Goal: Information Seeking & Learning: Learn about a topic

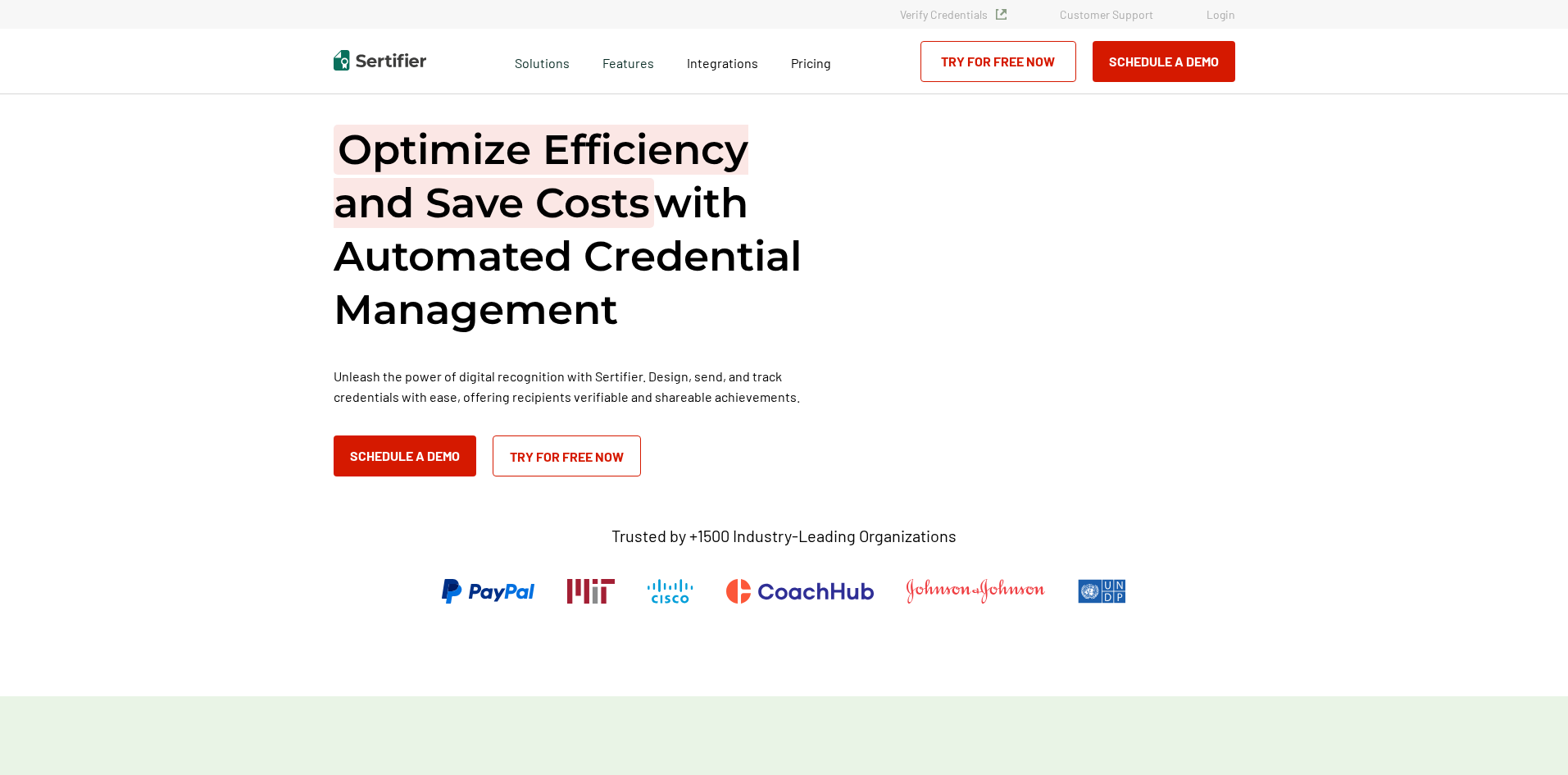
scroll to position [27, 0]
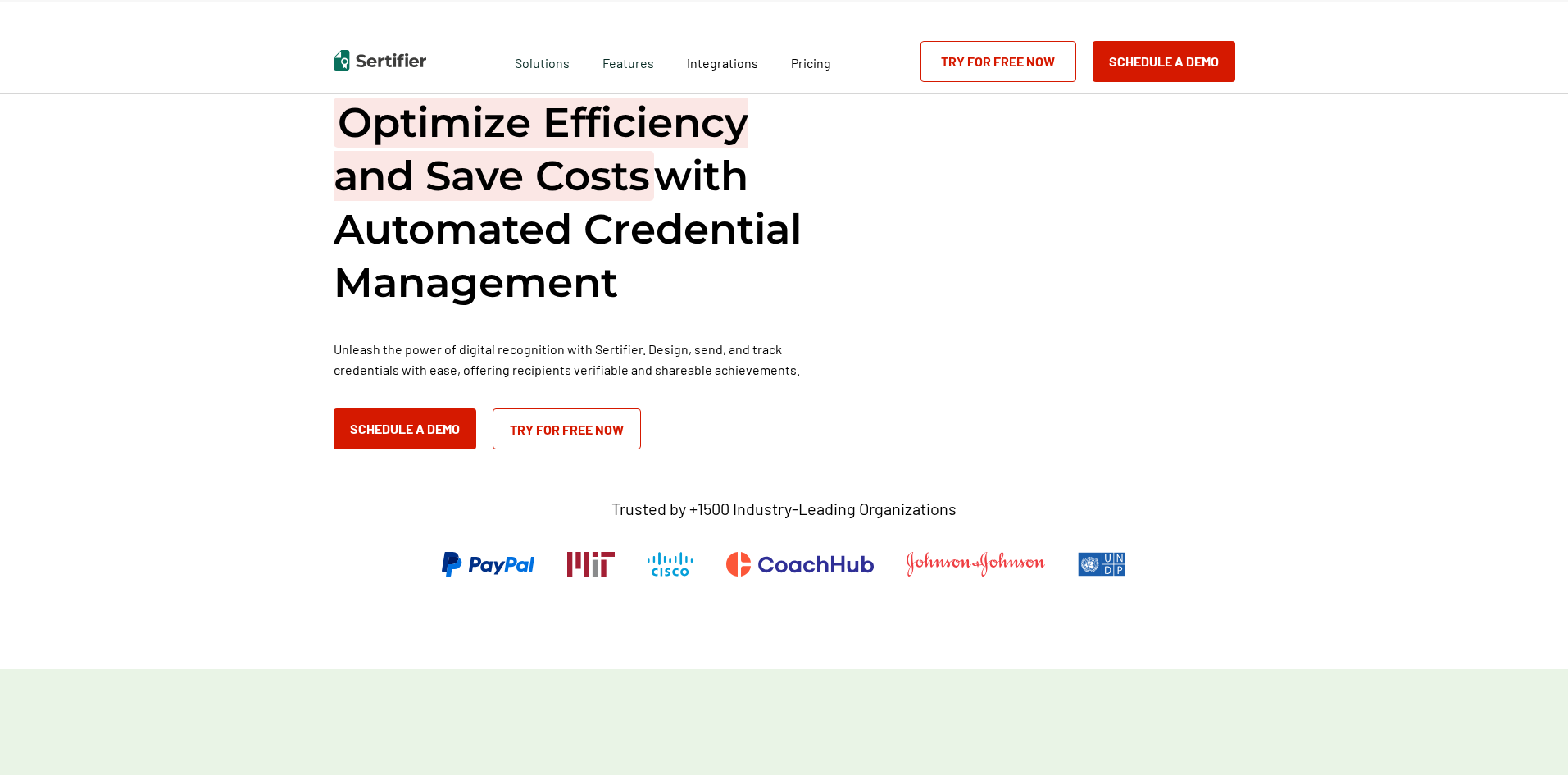
click at [1567, 46] on html "Verify Credentials Customer Support Login Request A Demo Let us present you the…" at bounding box center [784, 360] width 1568 height 775
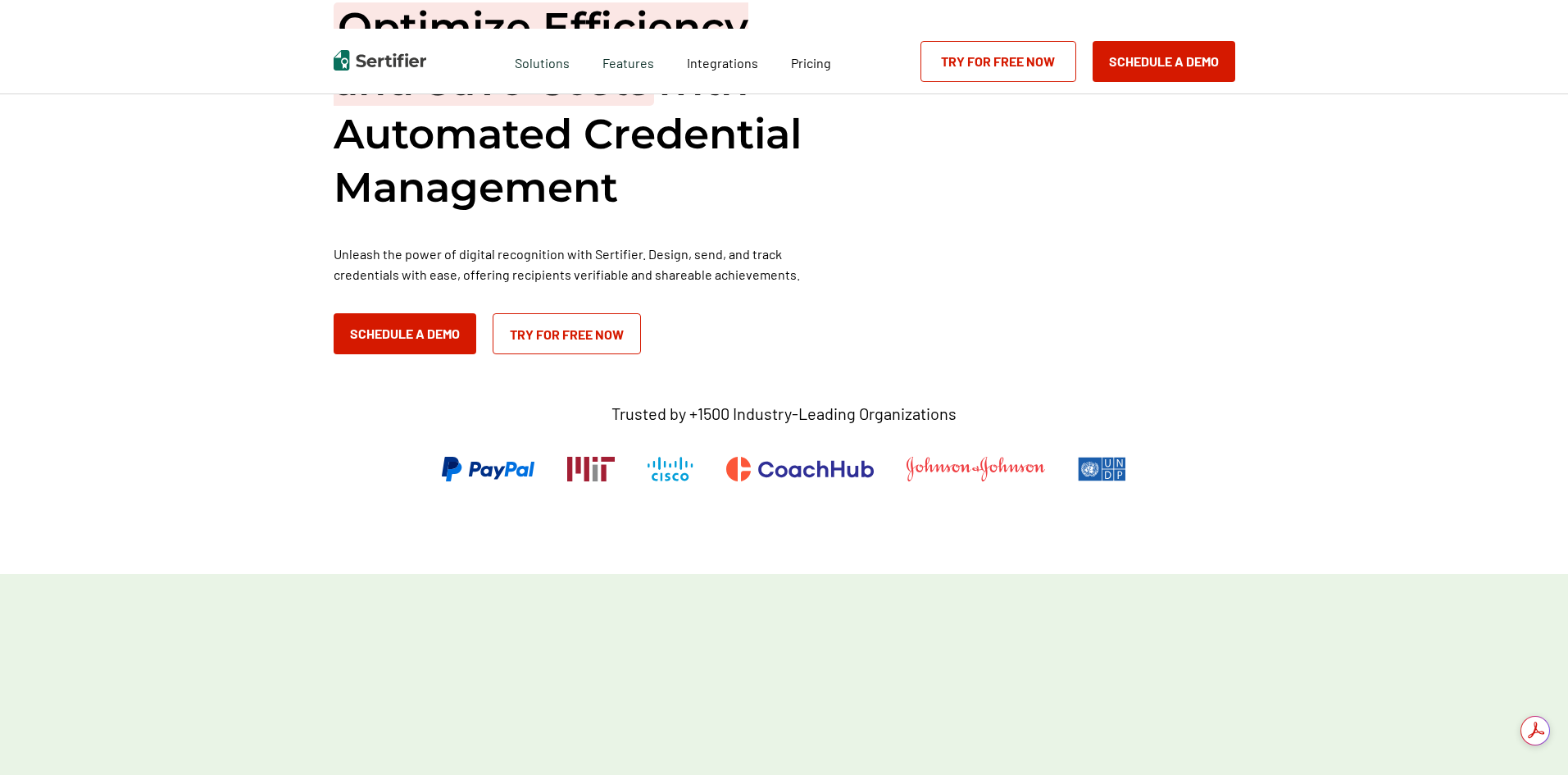
scroll to position [0, 0]
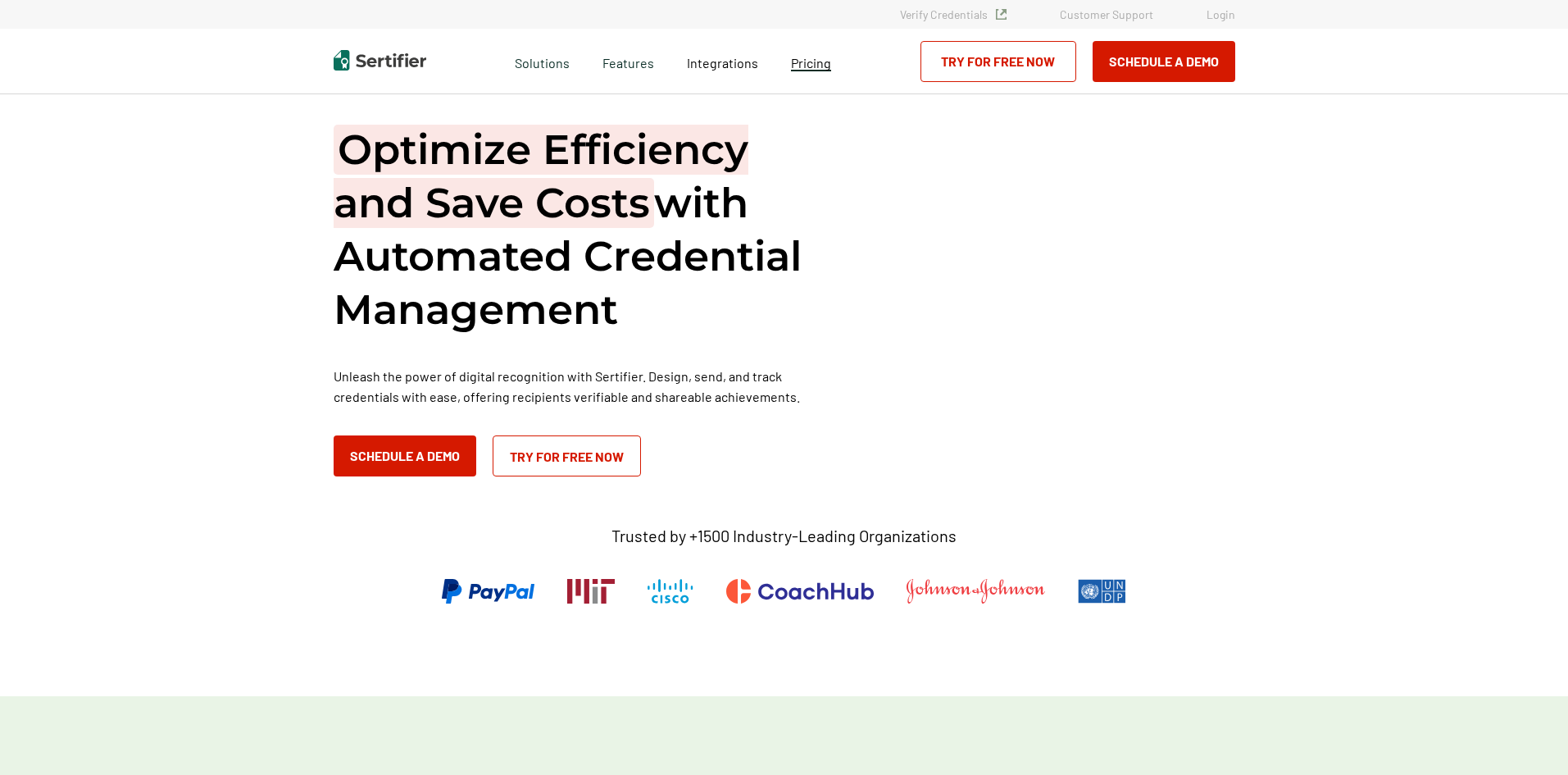
click at [816, 62] on span "Pricing" at bounding box center [811, 62] width 40 height 16
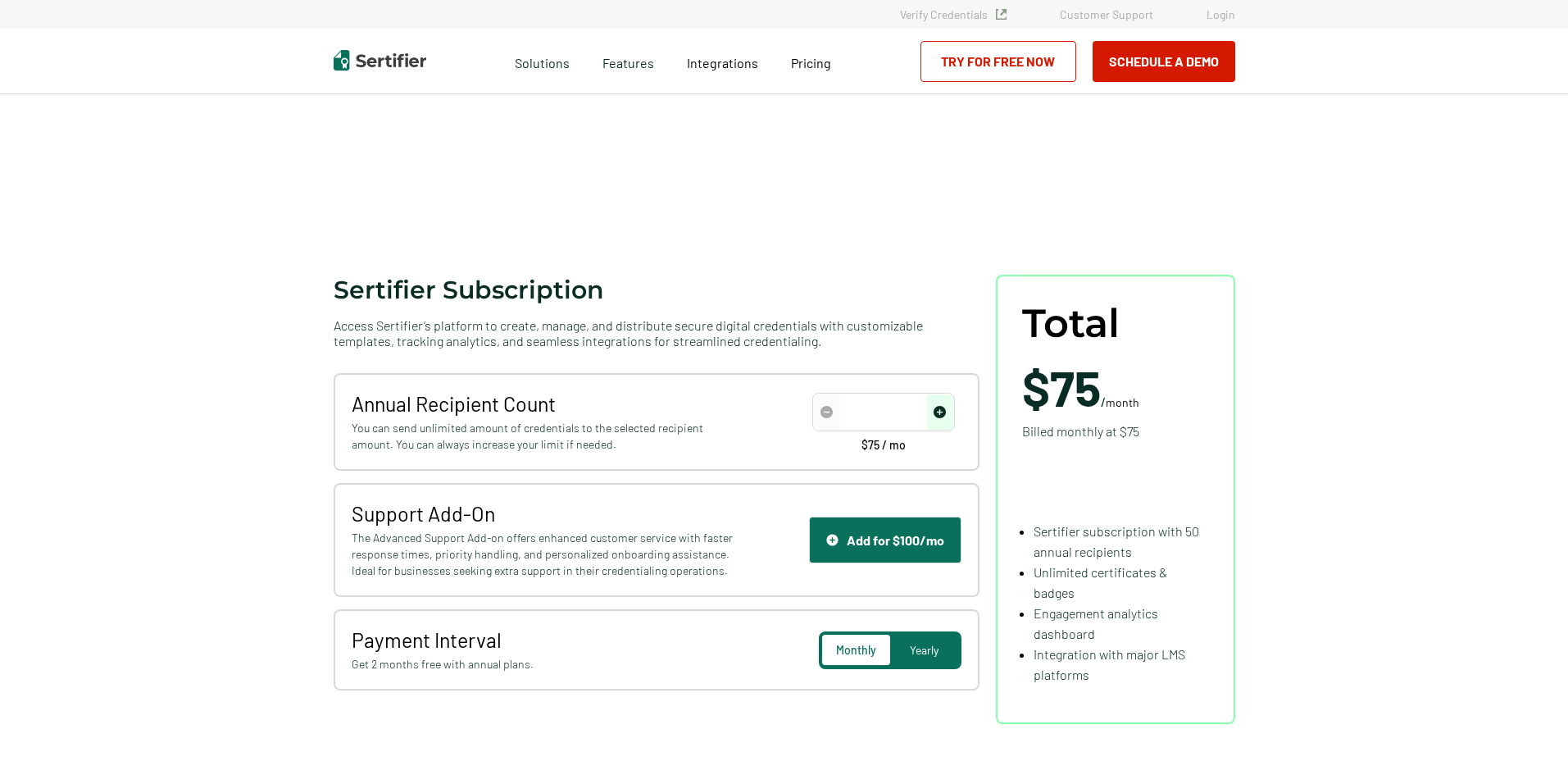
scroll to position [100, 0]
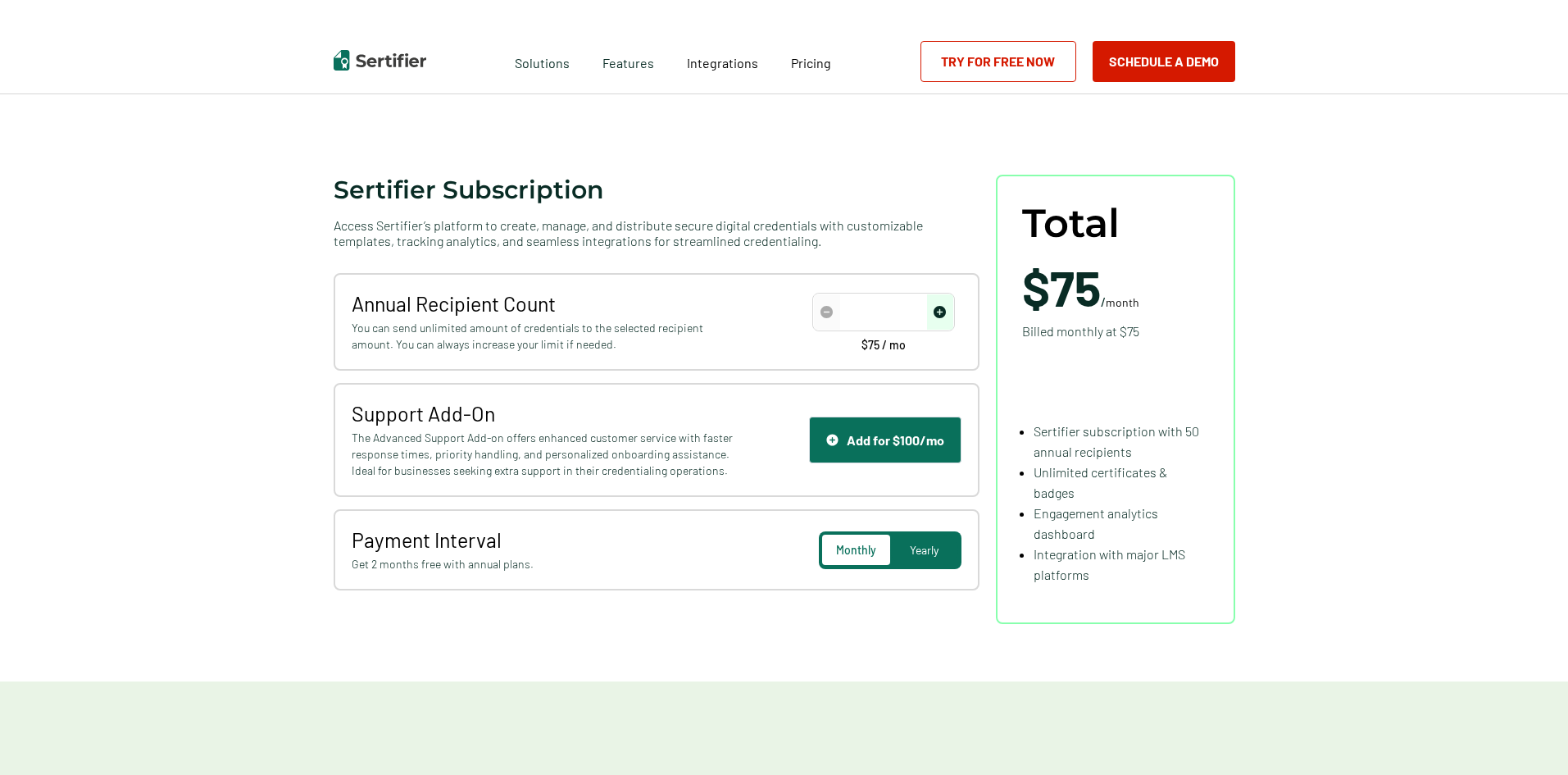
drag, startPoint x: 0, startPoint y: 0, endPoint x: 1569, endPoint y: 61, distance: 1570.2
click at [1567, 61] on html "Verify Credentials Customer Support Login Request A Demo Let us present you the…" at bounding box center [784, 287] width 1568 height 775
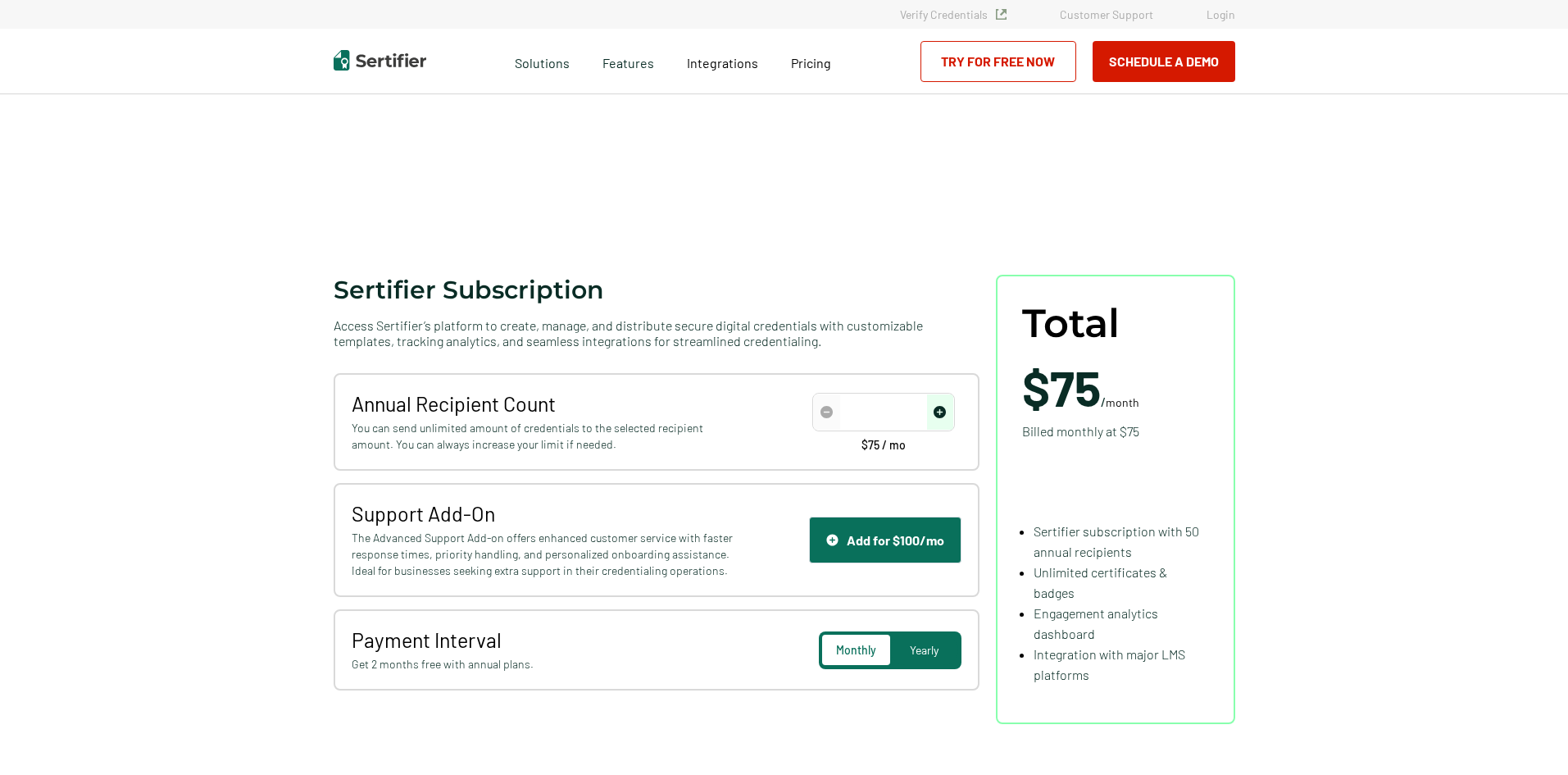
click at [1091, 431] on span "Billed monthly at $75" at bounding box center [1081, 431] width 117 height 20
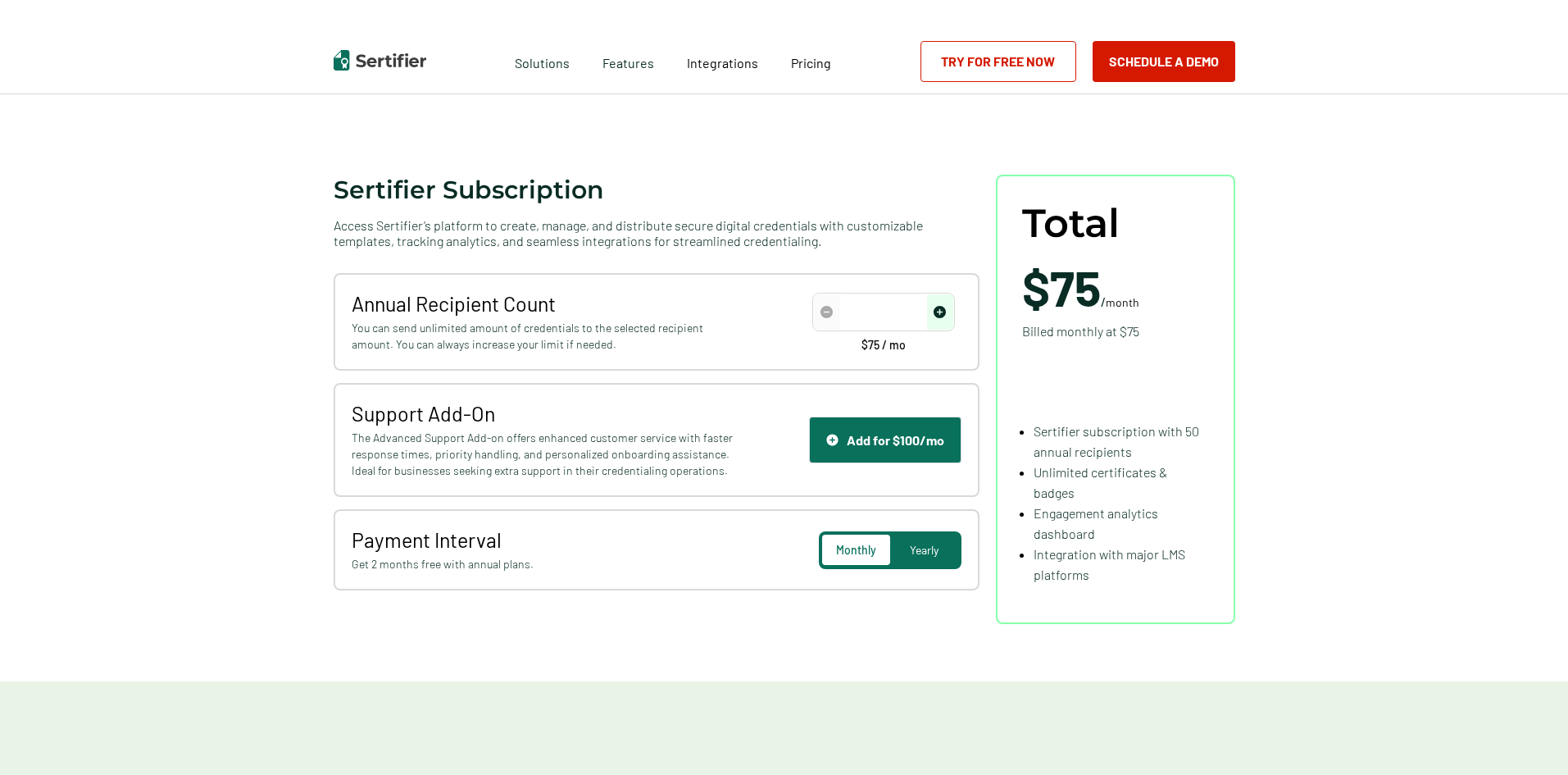
click at [546, 487] on div "Support Add-On The Advanced Support Add-on offers enhanced customer service wit…" at bounding box center [657, 439] width 646 height 114
click at [552, 474] on span "The Advanced Support Add-on offers enhanced customer service with faster respon…" at bounding box center [544, 455] width 386 height 49
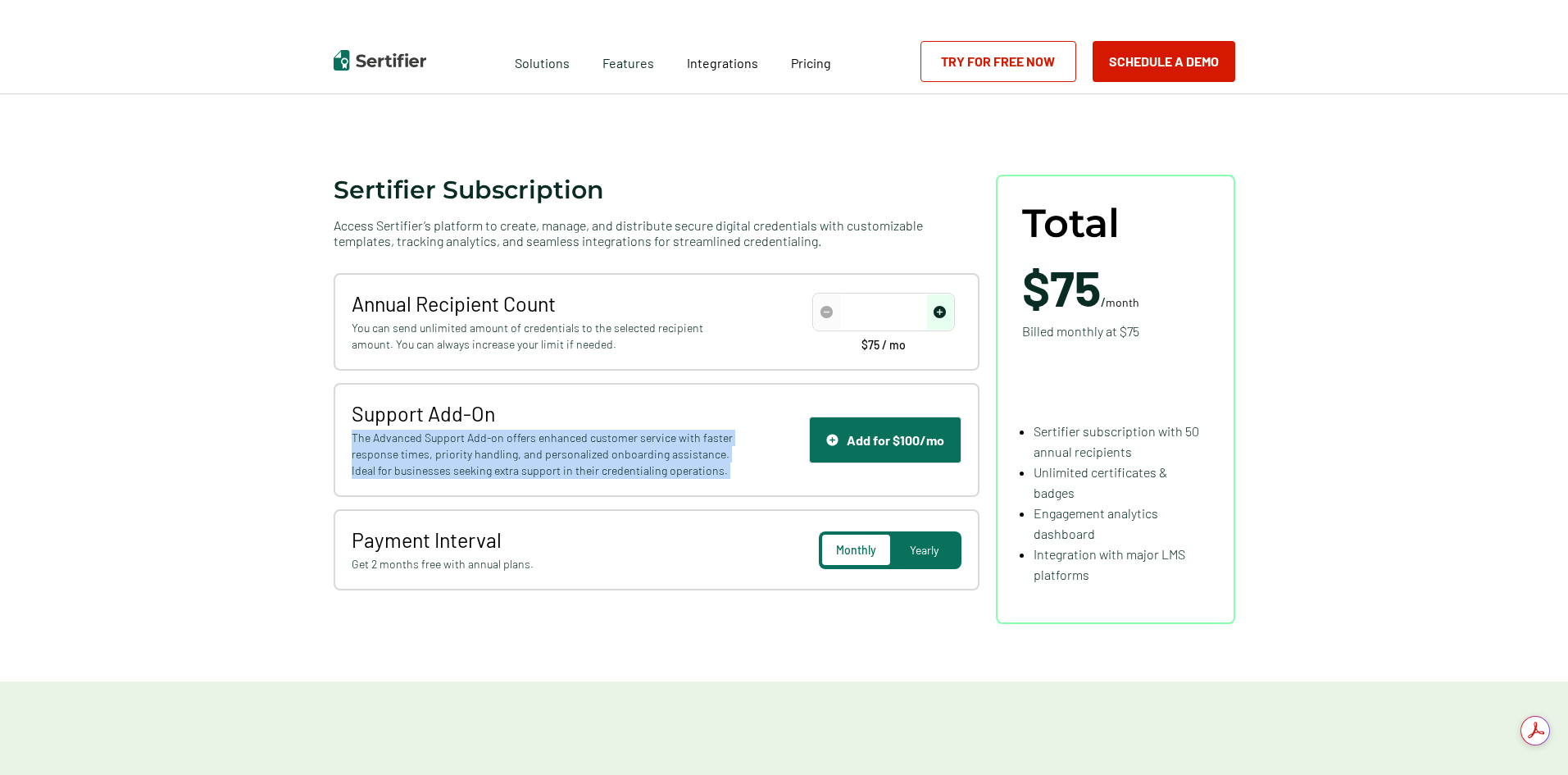
click at [552, 474] on span "The Advanced Support Add-on offers enhanced customer service with faster respon…" at bounding box center [544, 455] width 386 height 49
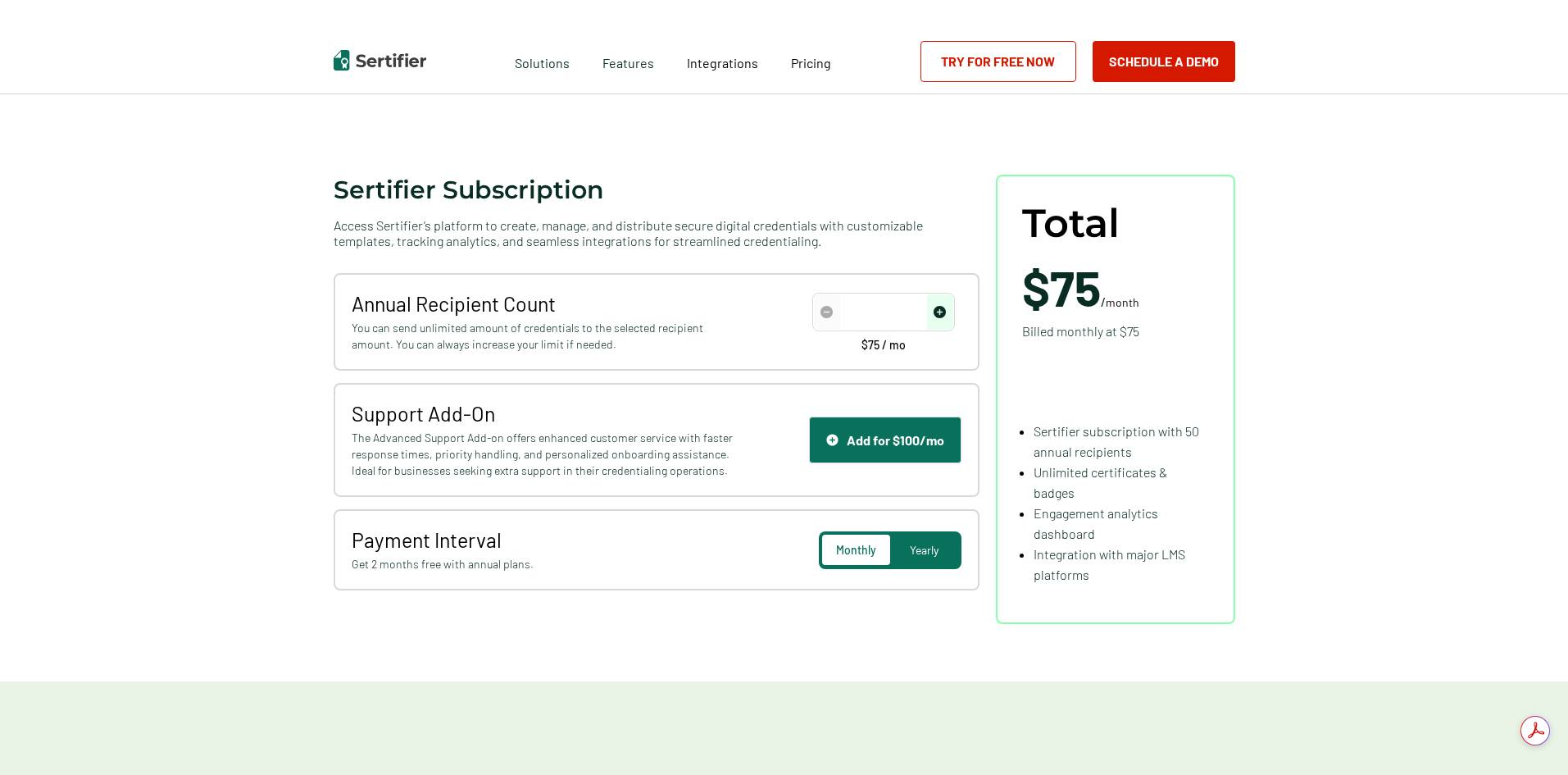
click at [575, 335] on span "You can send unlimited amount of credentials to the selected recipient amount. …" at bounding box center [544, 336] width 386 height 33
click at [507, 340] on span "You can send unlimited amount of credentials to the selected recipient amount. …" at bounding box center [544, 336] width 386 height 33
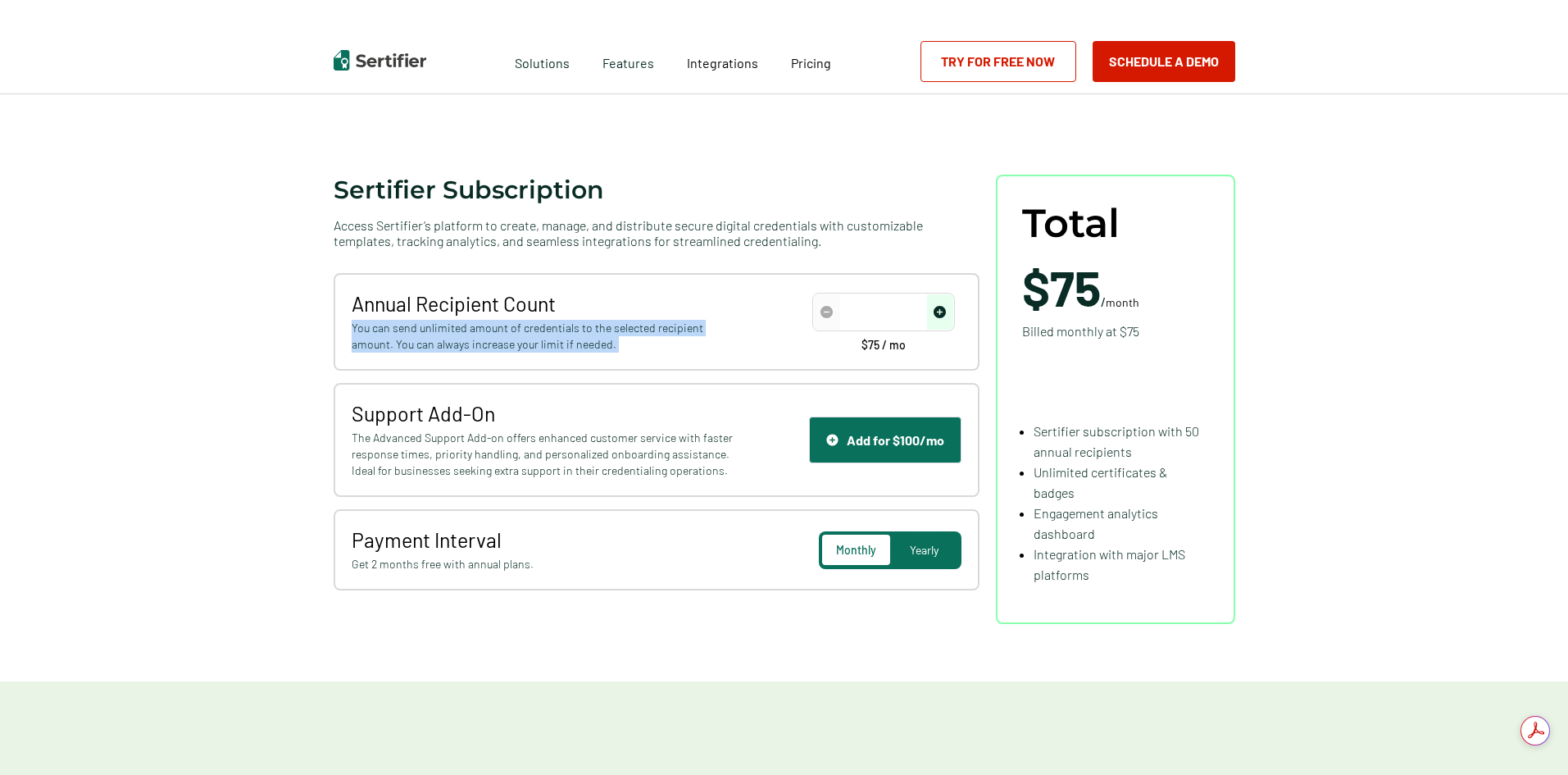
click at [507, 340] on span "You can send unlimited amount of credentials to the selected recipient amount. …" at bounding box center [544, 336] width 386 height 33
click at [385, 47] on div "Solutions Features Integrations Pricing Schedule a Demo Try for Free Now" at bounding box center [785, 61] width 984 height 66
click at [385, 60] on img at bounding box center [381, 60] width 93 height 20
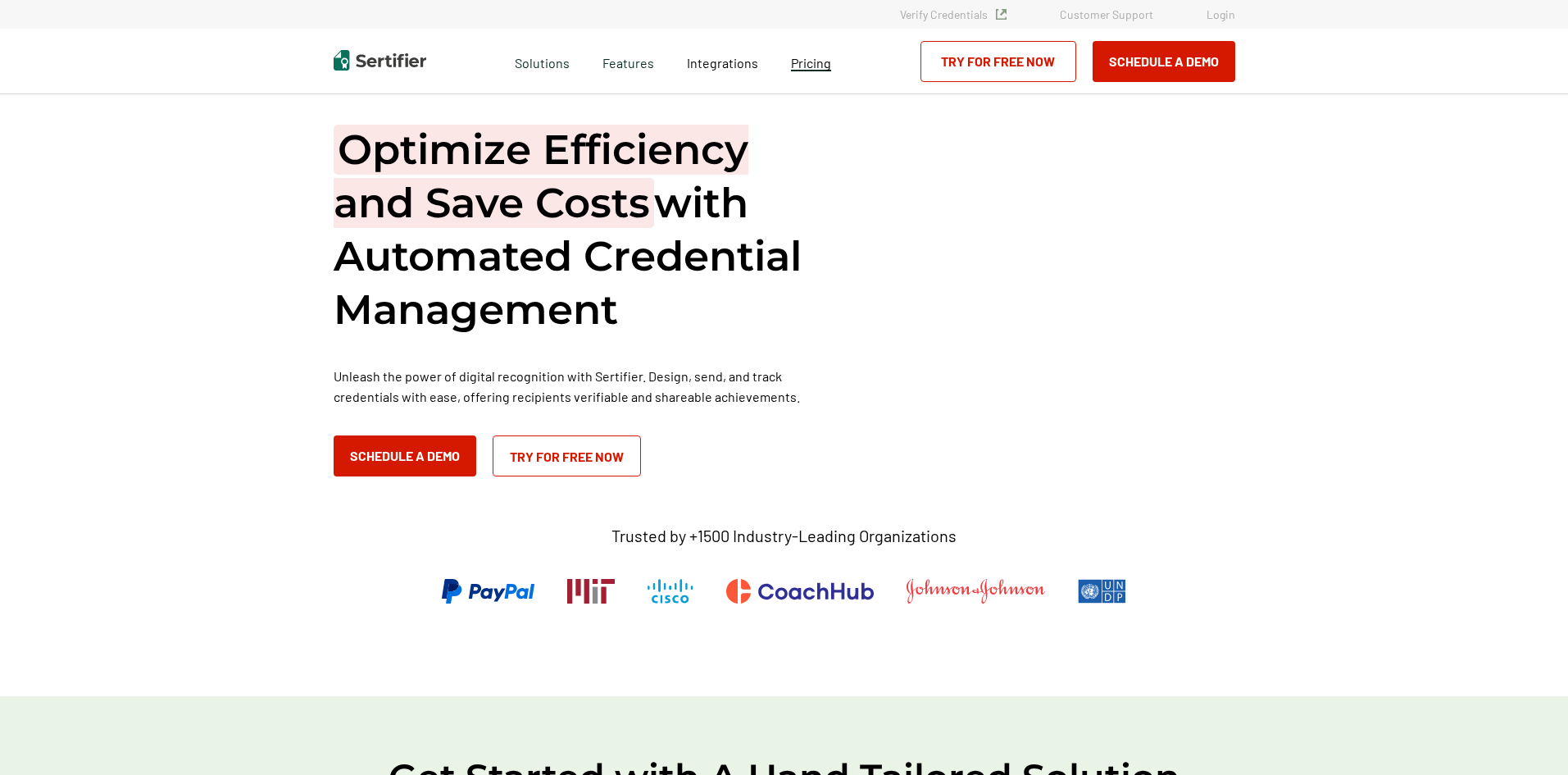
click at [818, 55] on span "Pricing" at bounding box center [811, 62] width 40 height 16
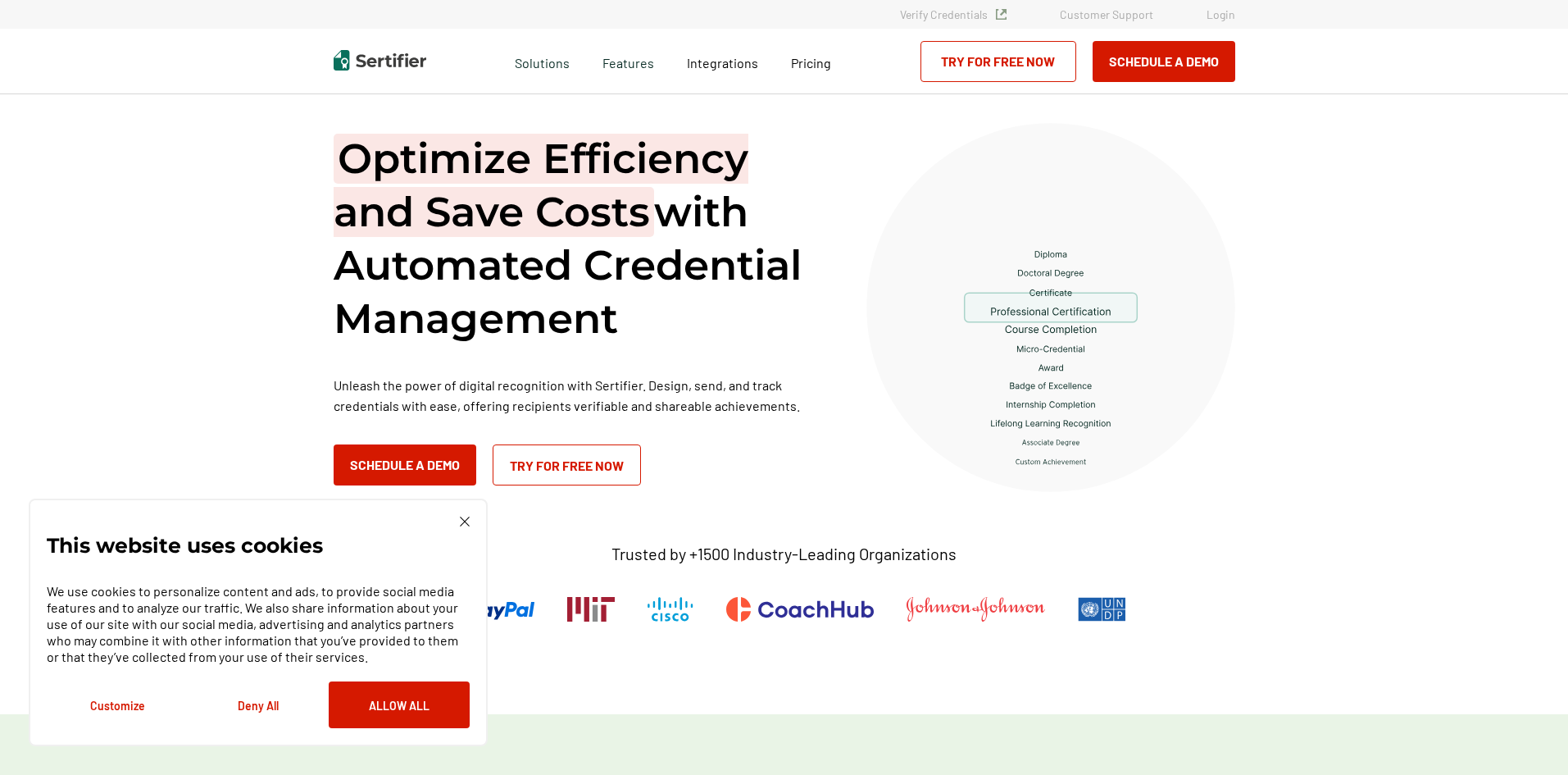
click at [465, 518] on img at bounding box center [465, 521] width 10 height 10
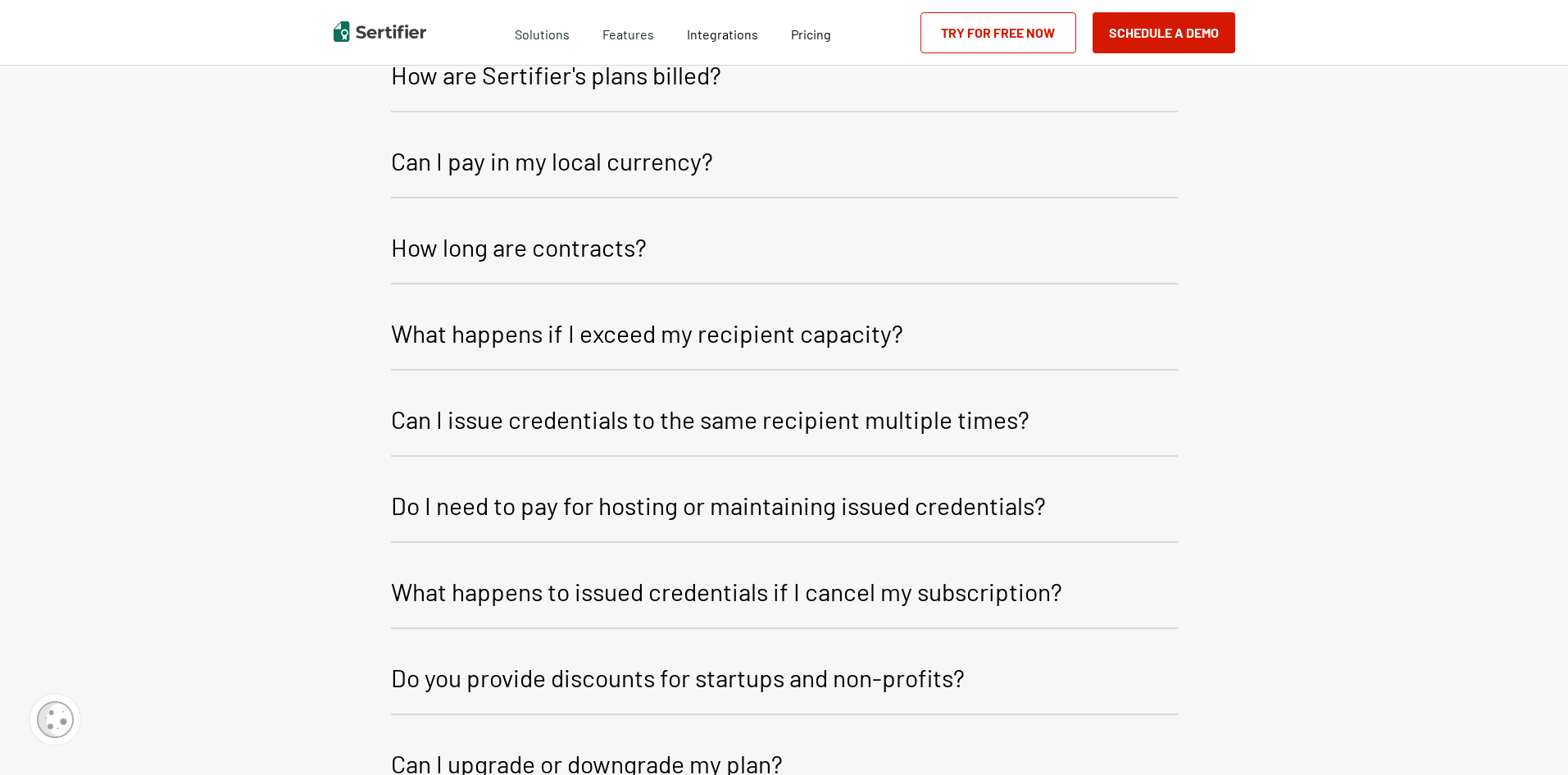
scroll to position [2634, 0]
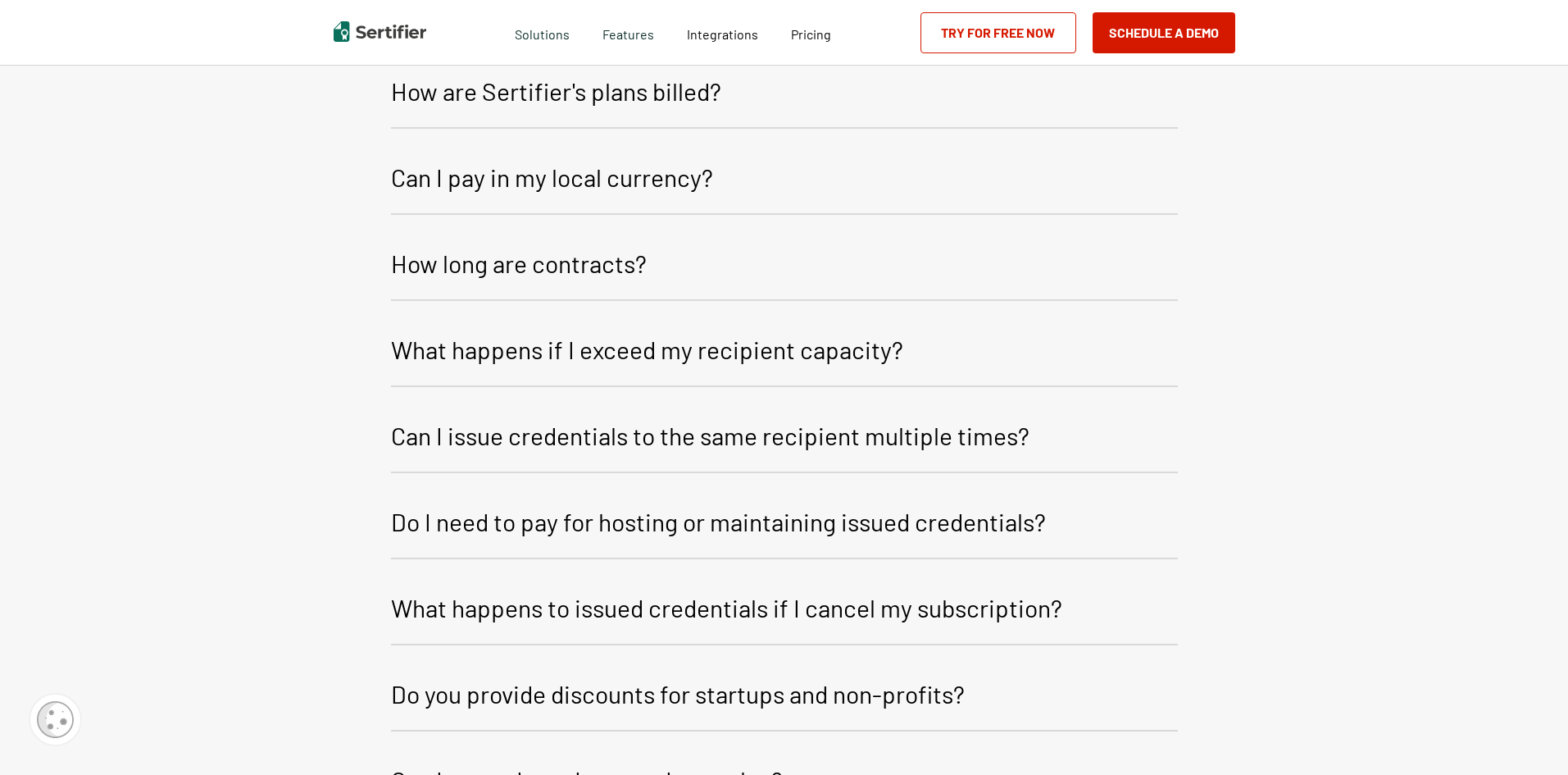
click at [868, 278] on button "How long are contracts?" at bounding box center [784, 266] width 787 height 69
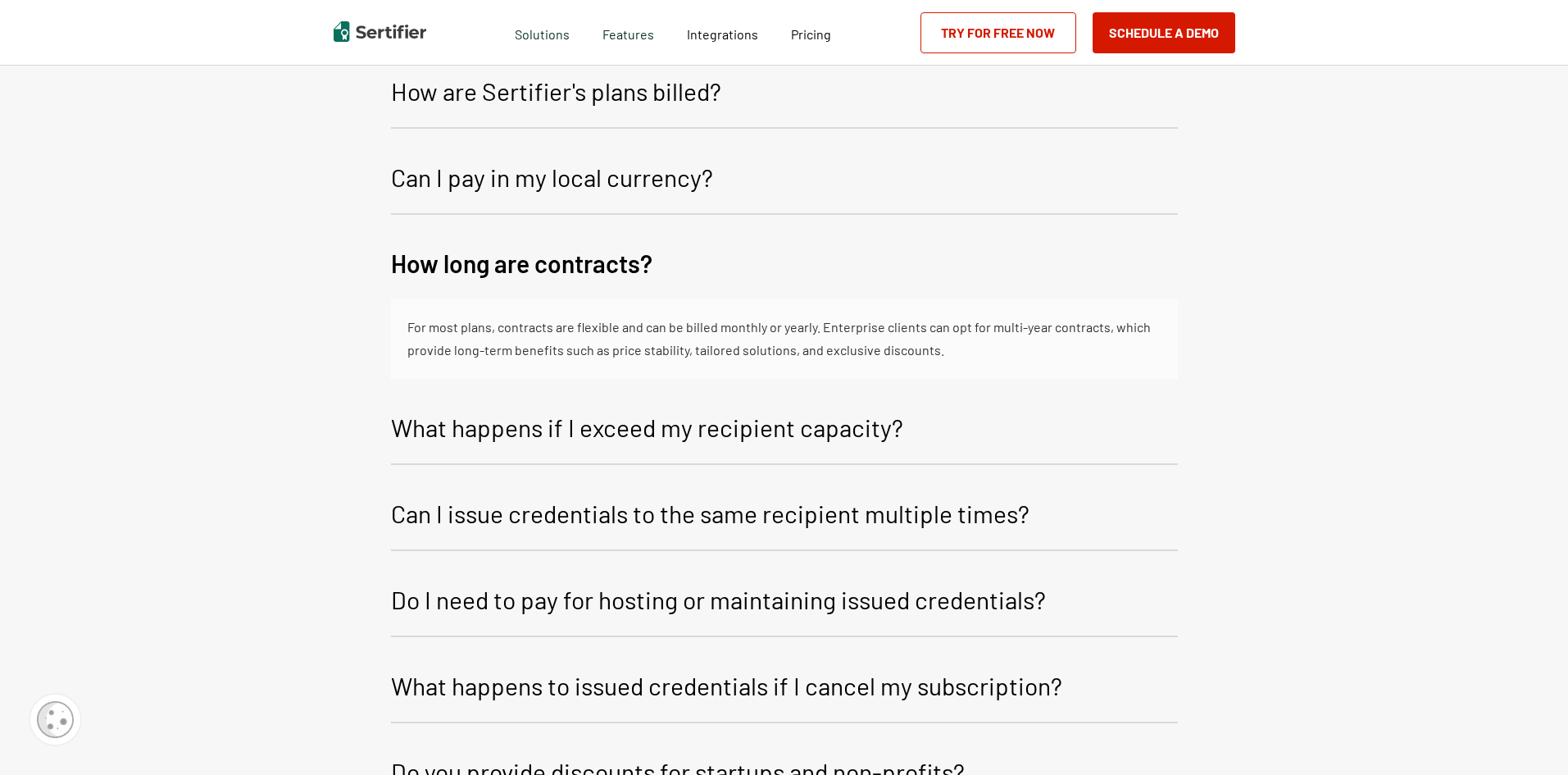
click at [1019, 280] on button "How long are contracts?" at bounding box center [784, 265] width 787 height 68
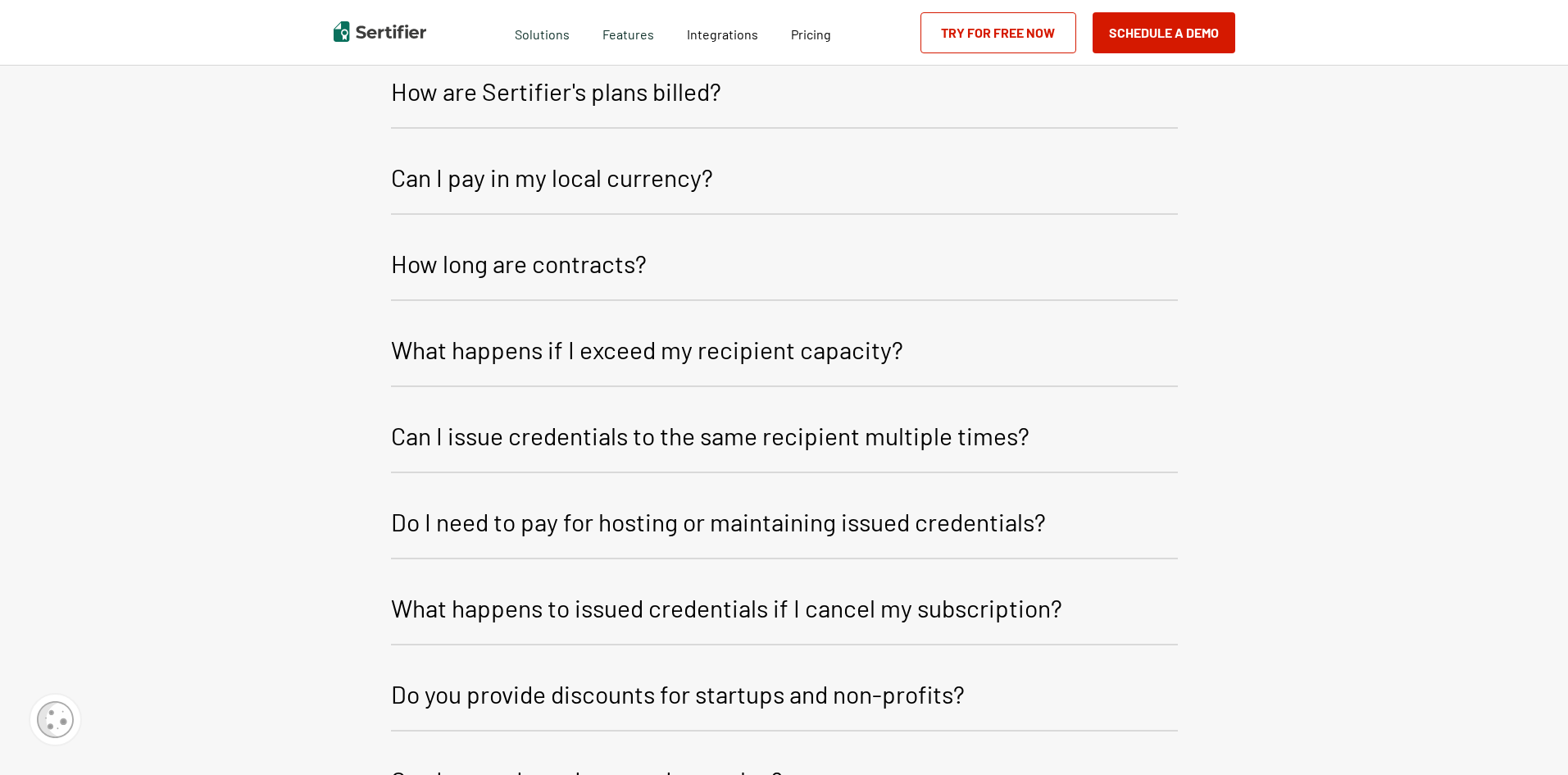
click at [1015, 372] on button "What happens if I exceed my recipient capacity?" at bounding box center [784, 352] width 787 height 69
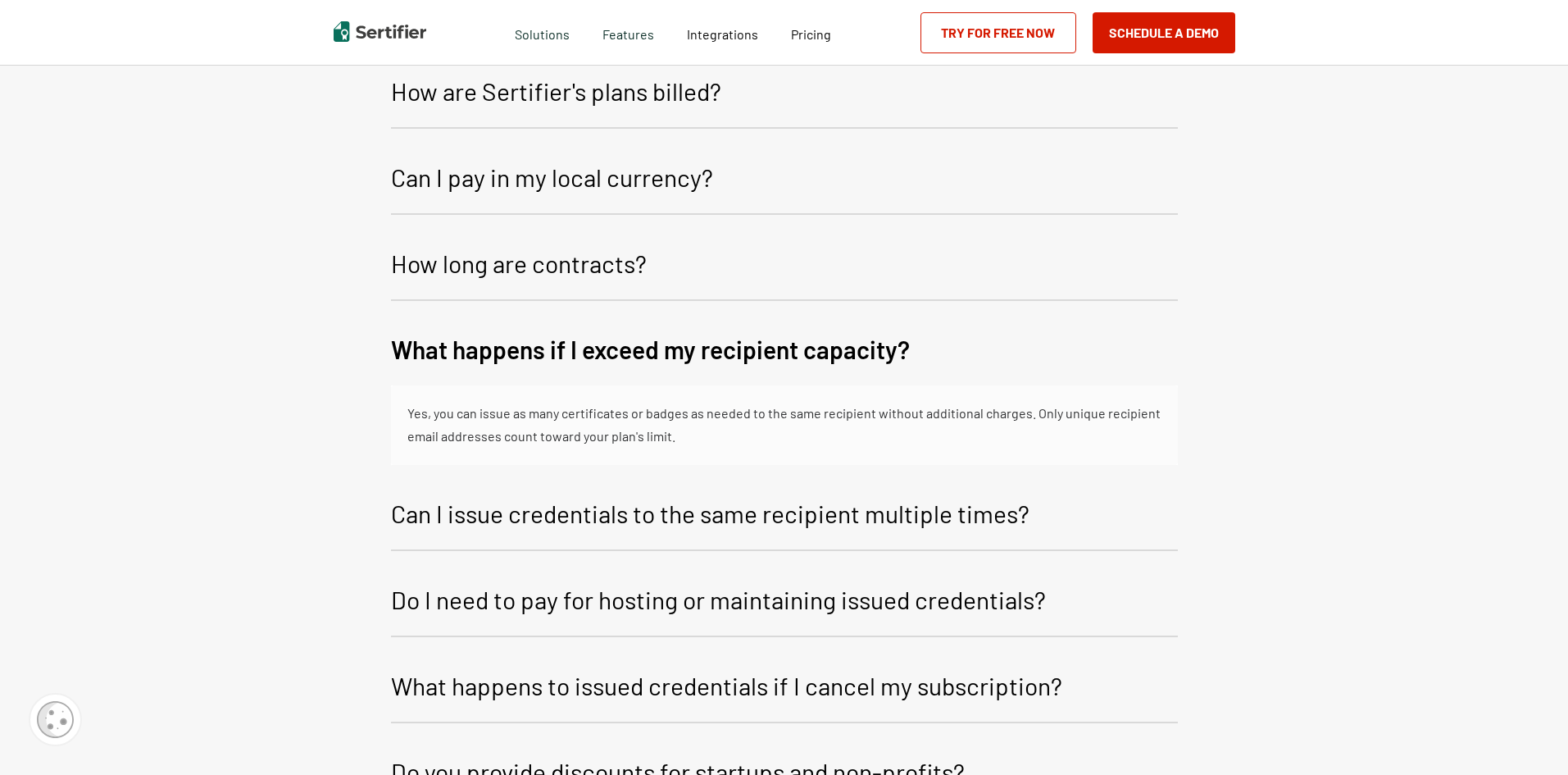
click at [1015, 370] on button "What happens if I exceed my recipient capacity?" at bounding box center [784, 351] width 787 height 68
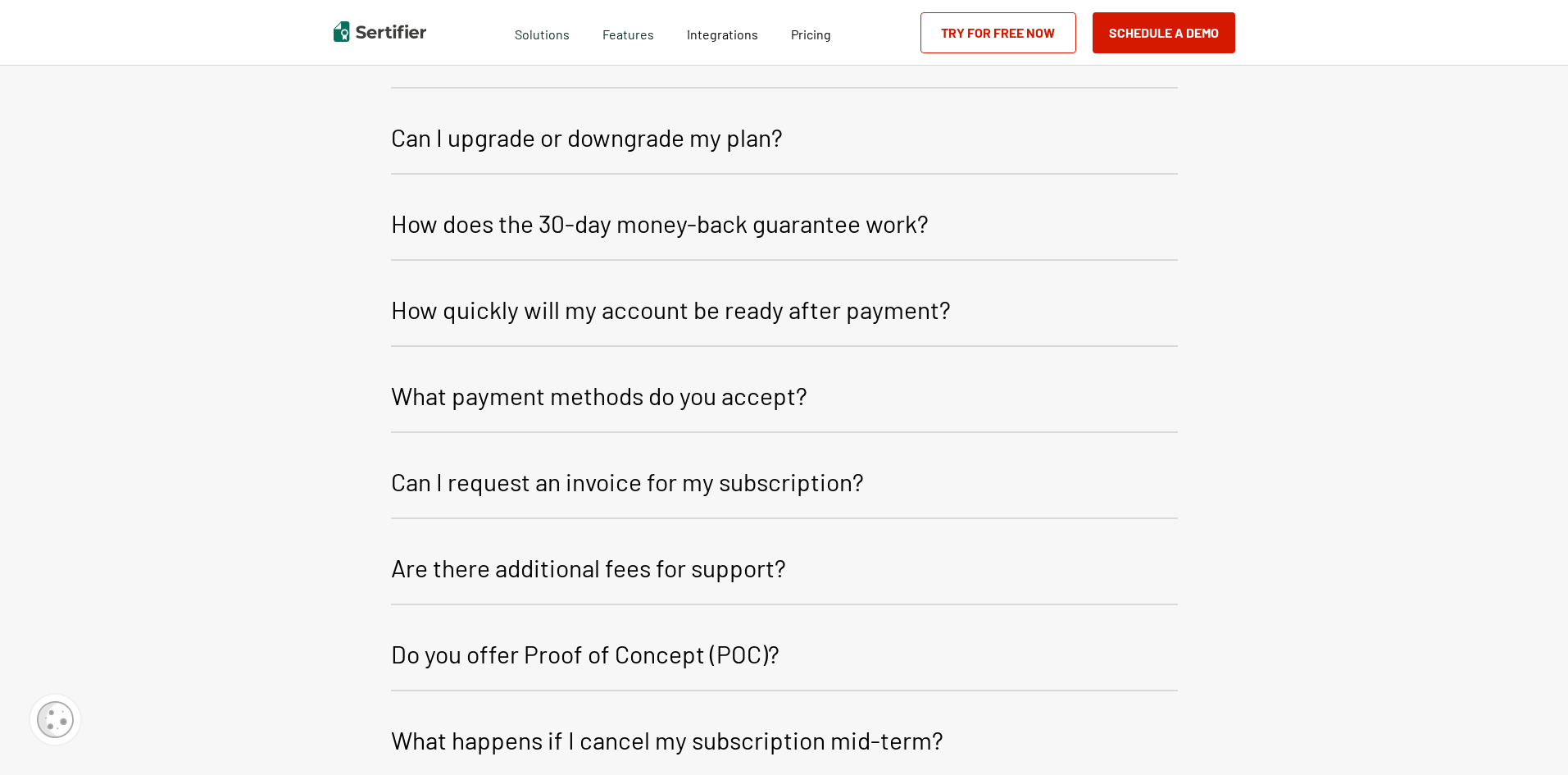
scroll to position [3283, 0]
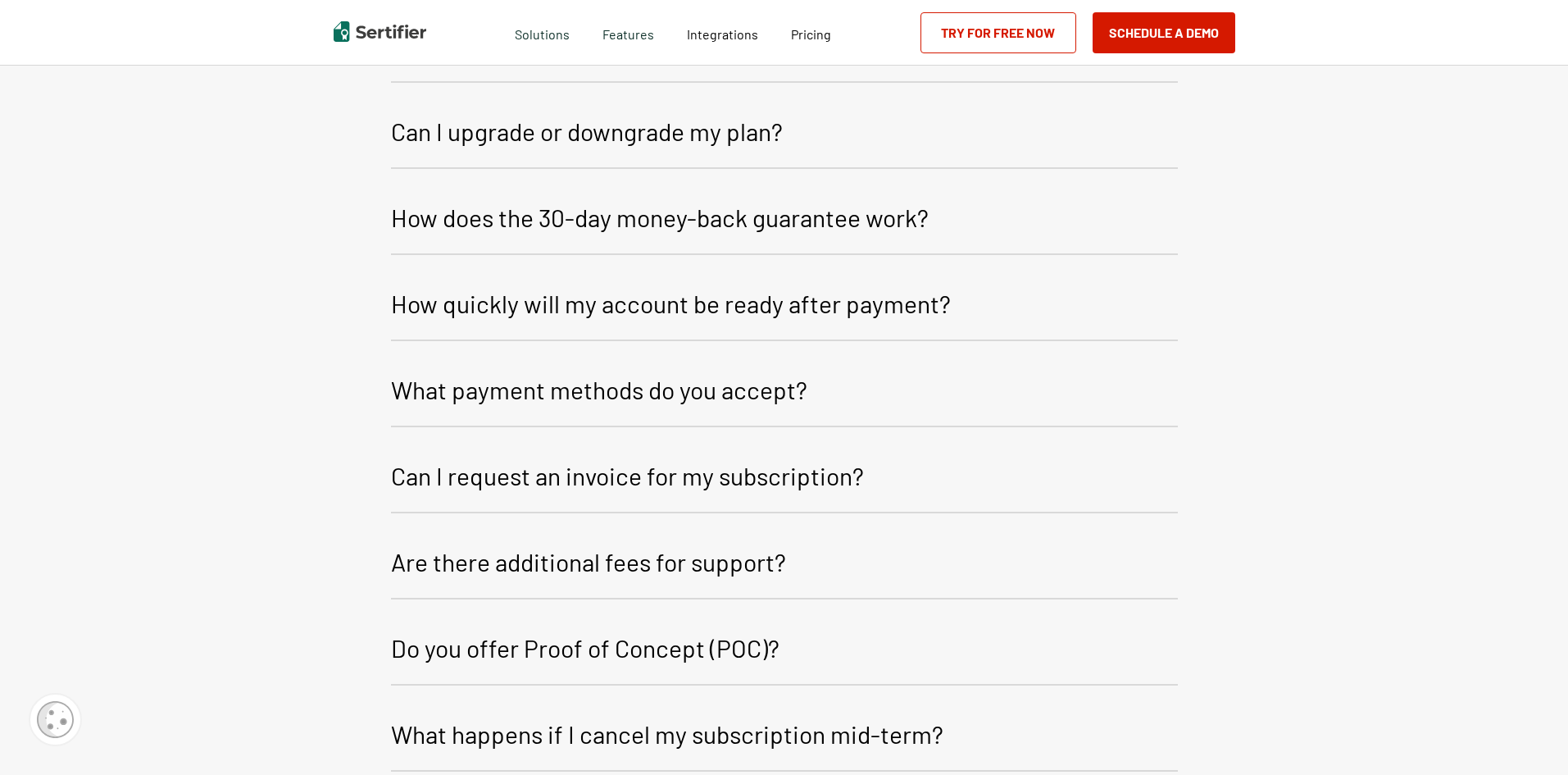
click at [906, 149] on button "Can I upgrade or downgrade my plan?" at bounding box center [784, 134] width 787 height 69
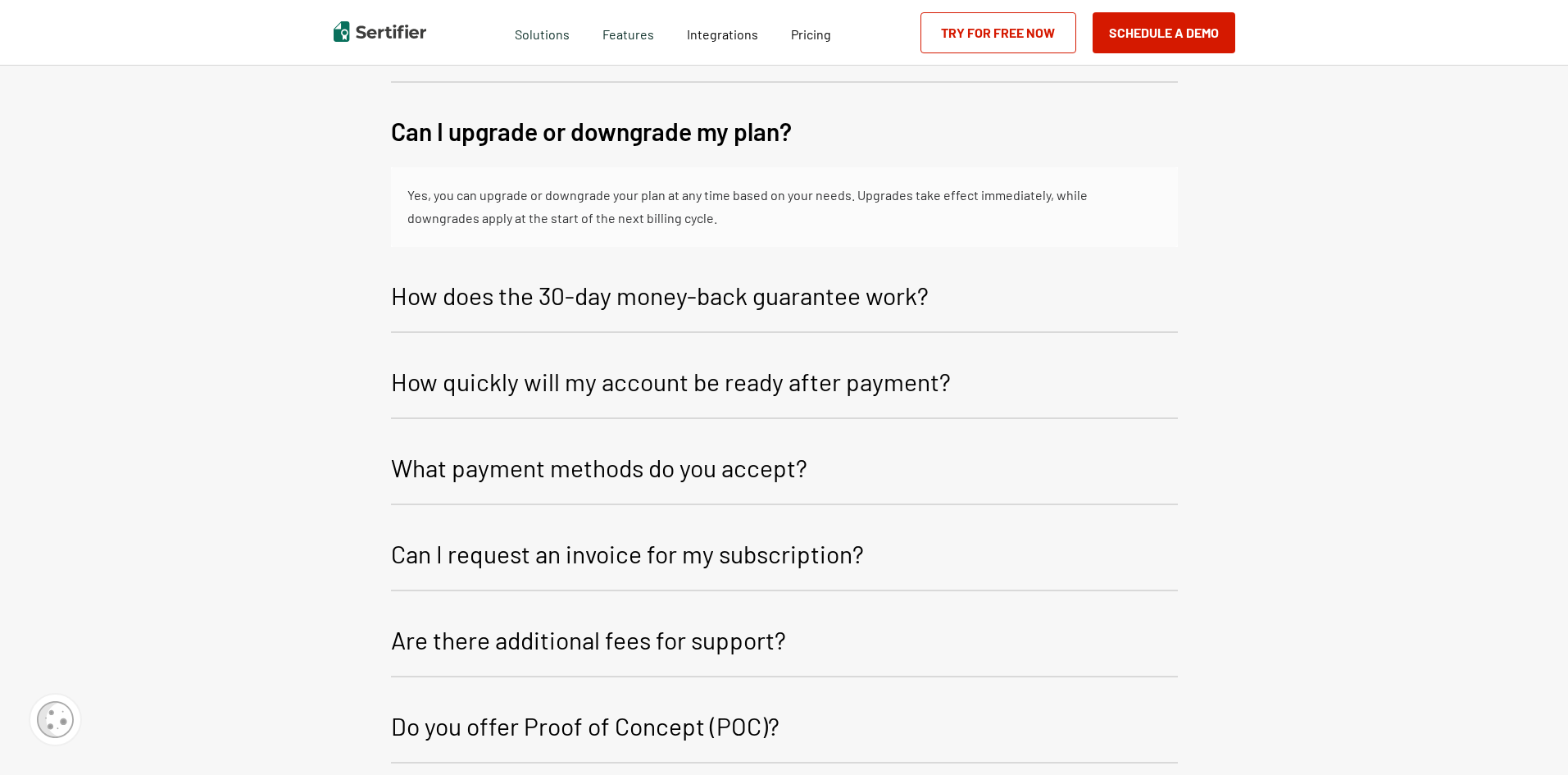
click at [964, 140] on button "Can I upgrade or downgrade my plan?" at bounding box center [784, 133] width 787 height 68
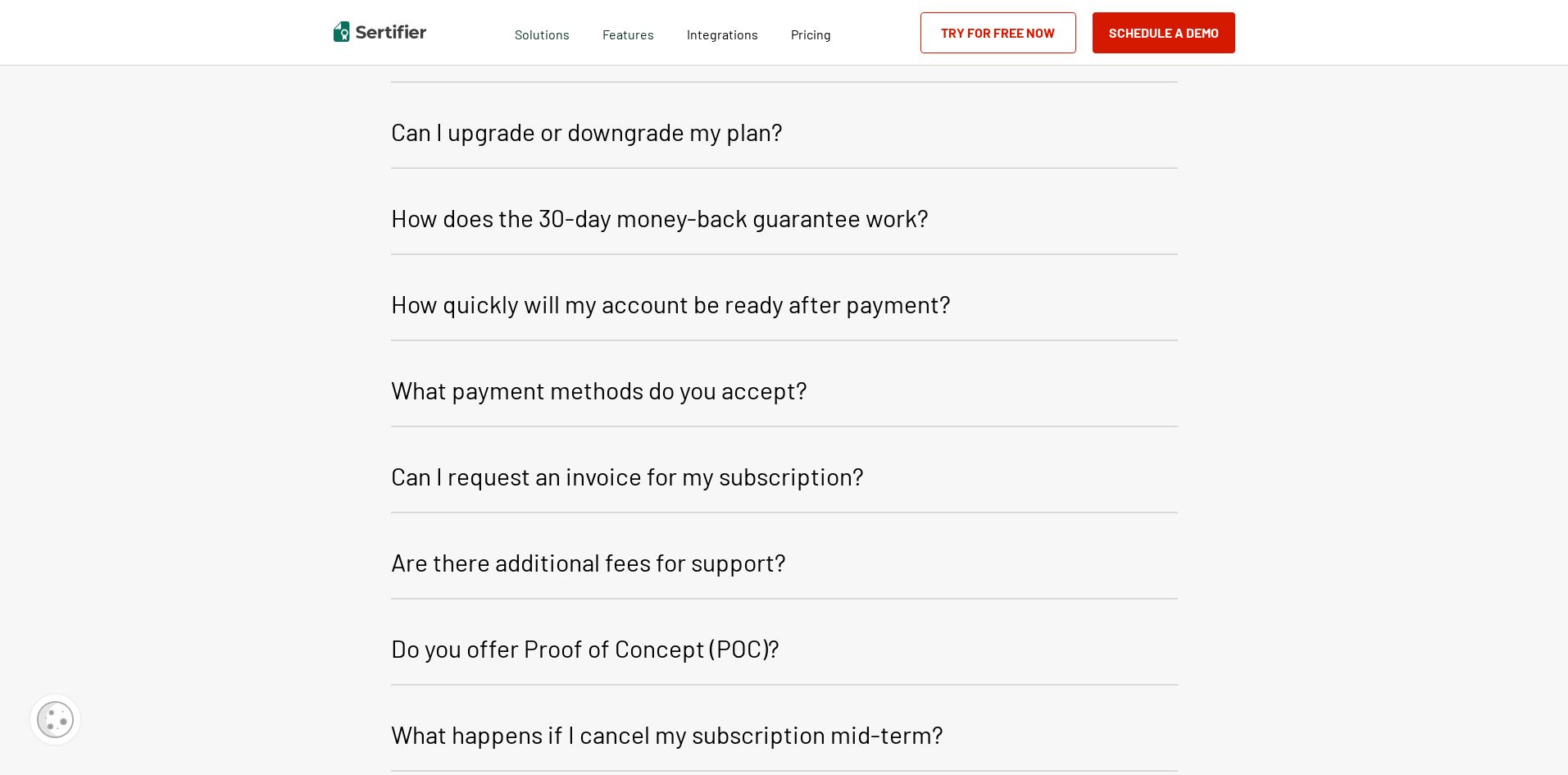
click at [992, 205] on button "How does the 30-day money-back guarantee work?" at bounding box center [784, 220] width 787 height 69
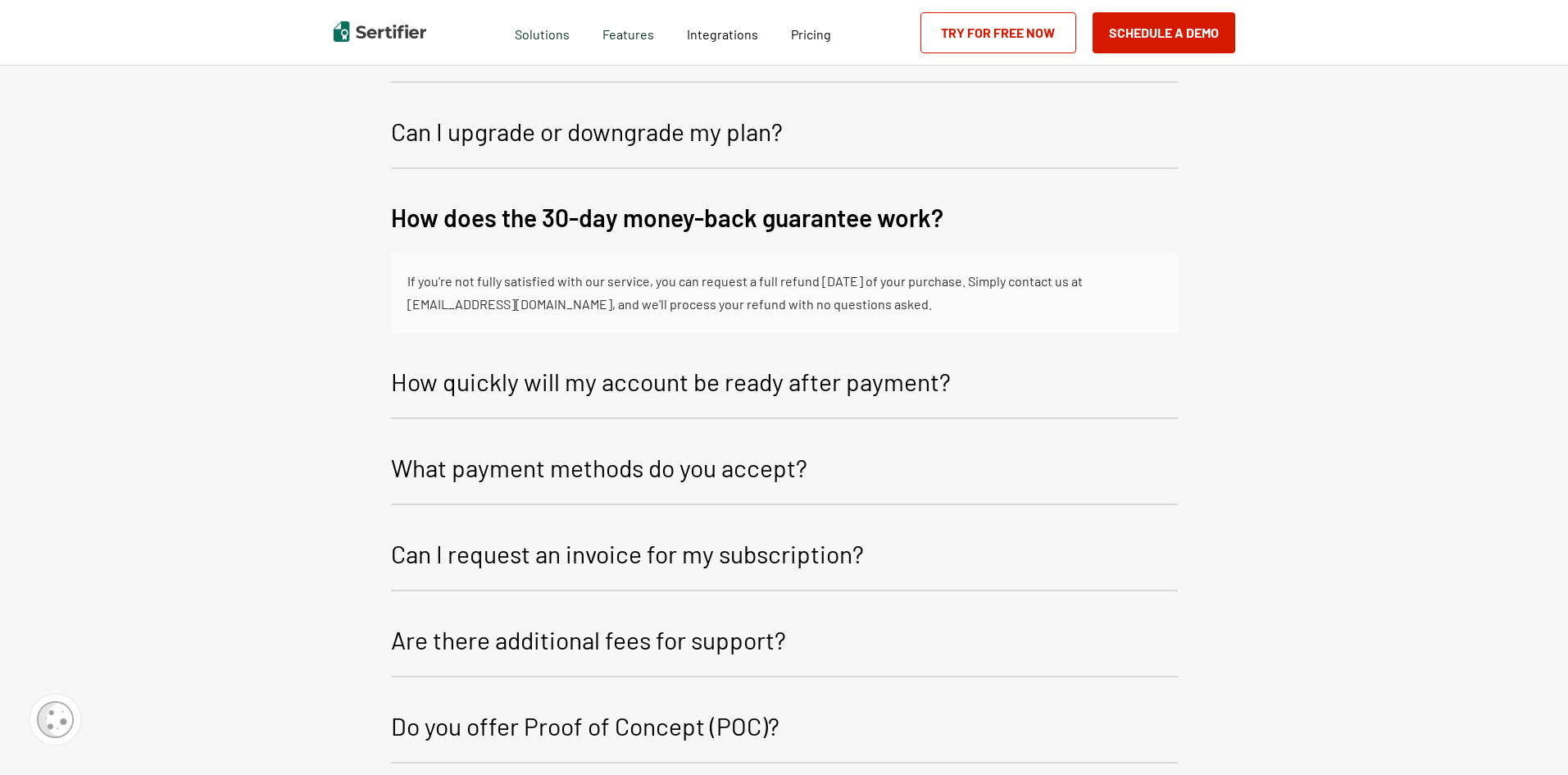
click at [1031, 219] on button "How does the 30-day money-back guarantee work?" at bounding box center [784, 219] width 787 height 68
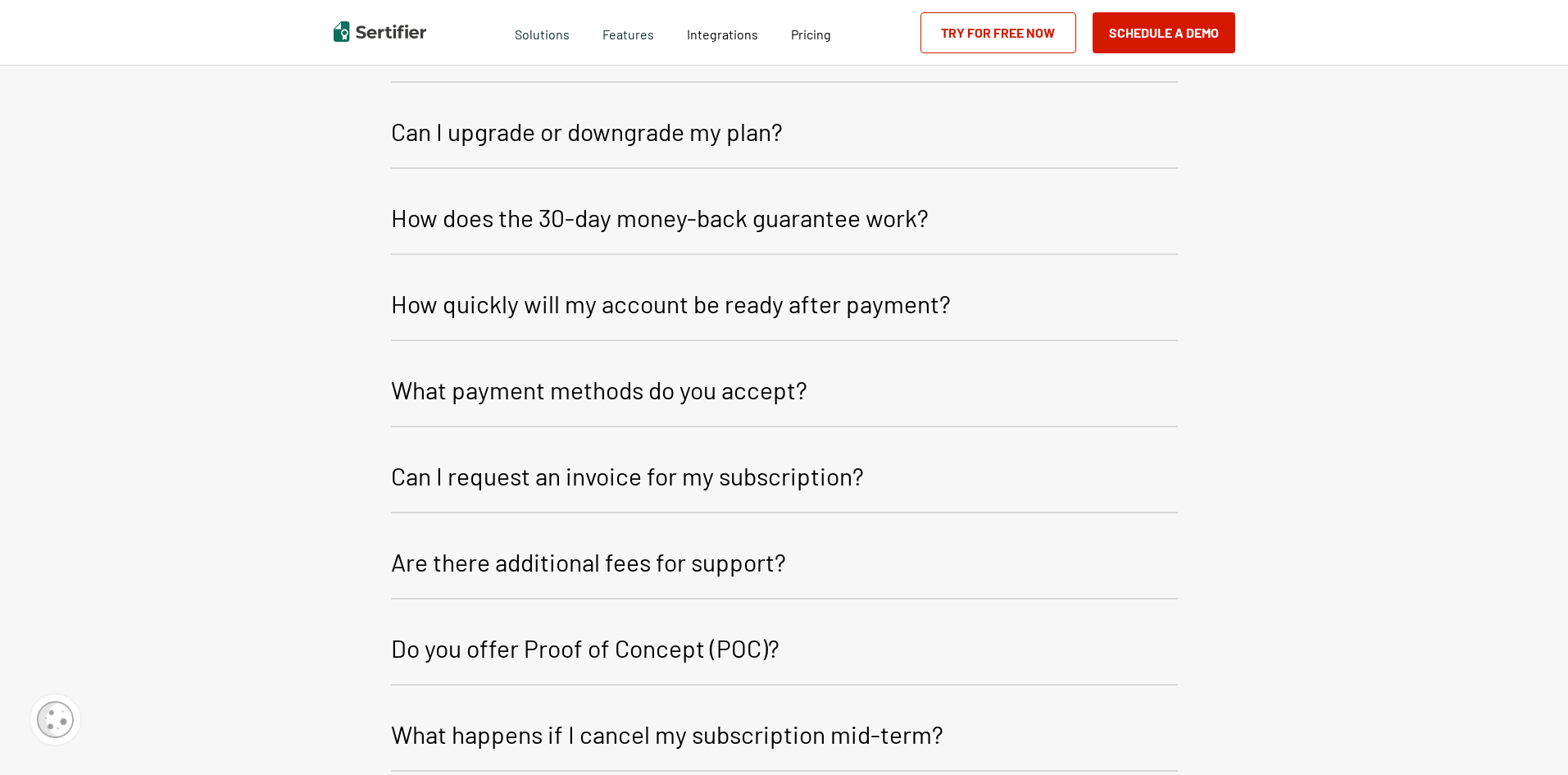
click at [1092, 307] on button "How quickly will my account be ready after payment?" at bounding box center [784, 306] width 787 height 69
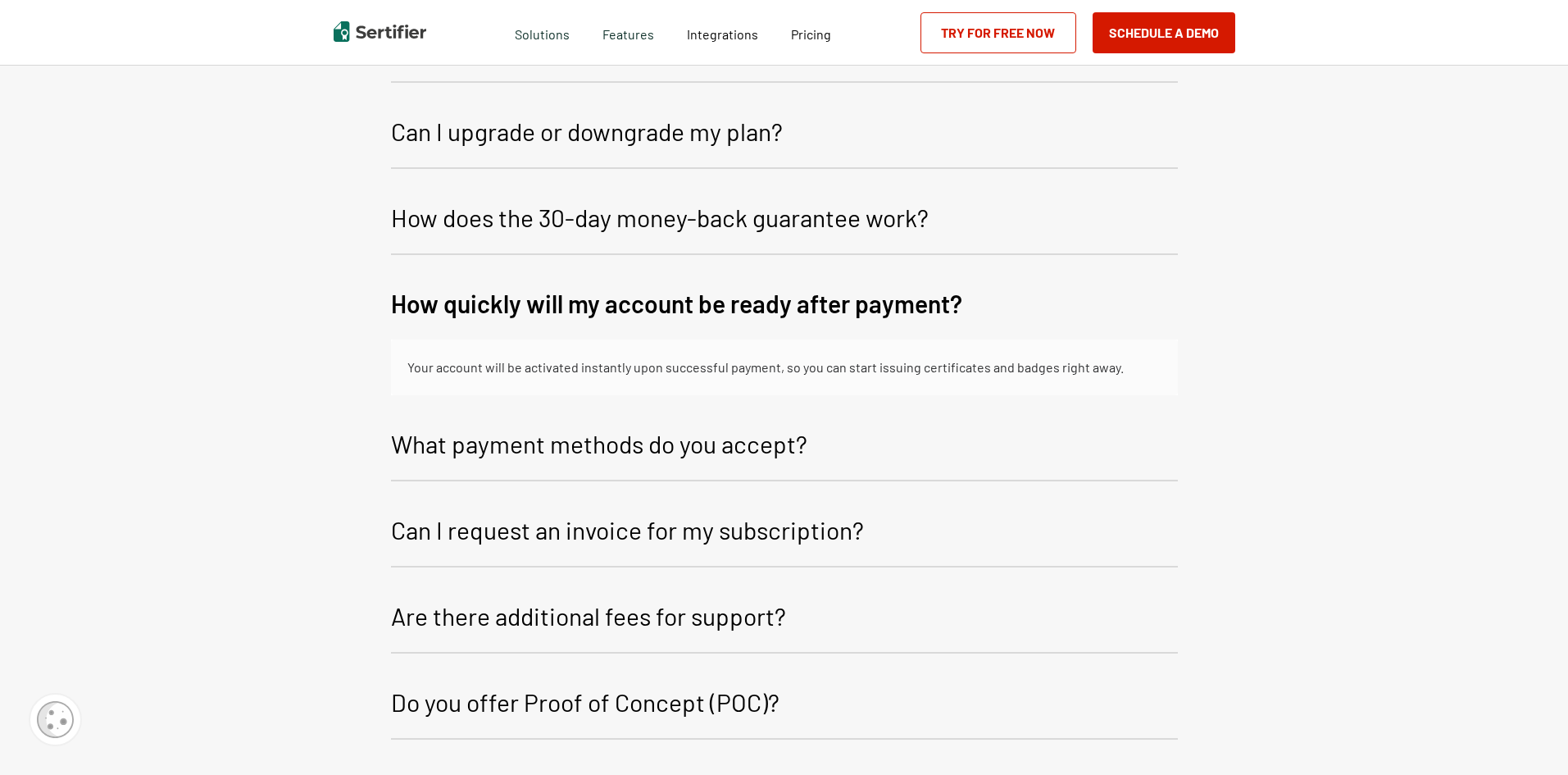
click at [1092, 307] on button "How quickly will my account be ready after payment?" at bounding box center [784, 305] width 787 height 68
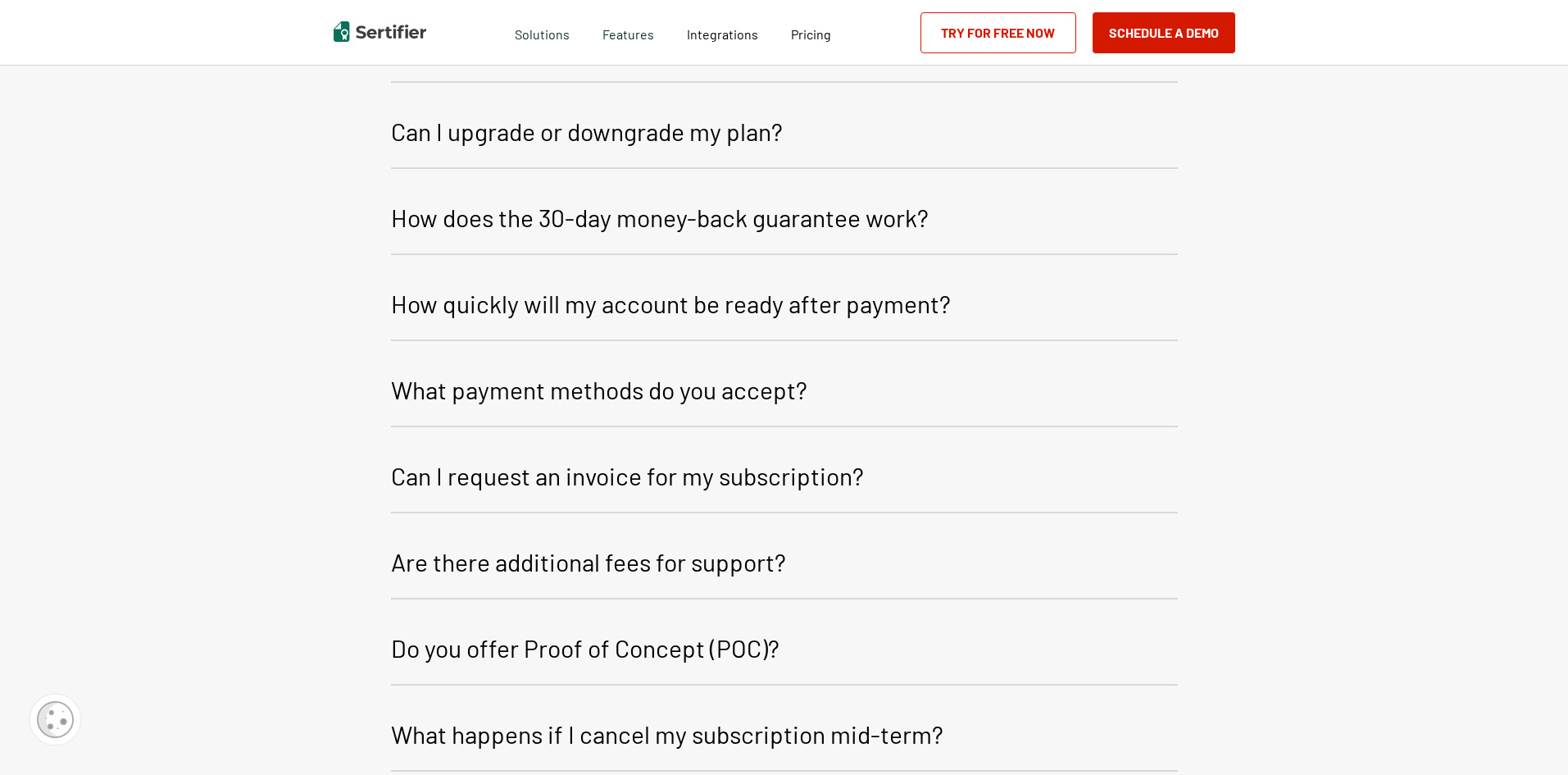
click at [1001, 387] on button "What payment methods do you accept?" at bounding box center [784, 393] width 787 height 69
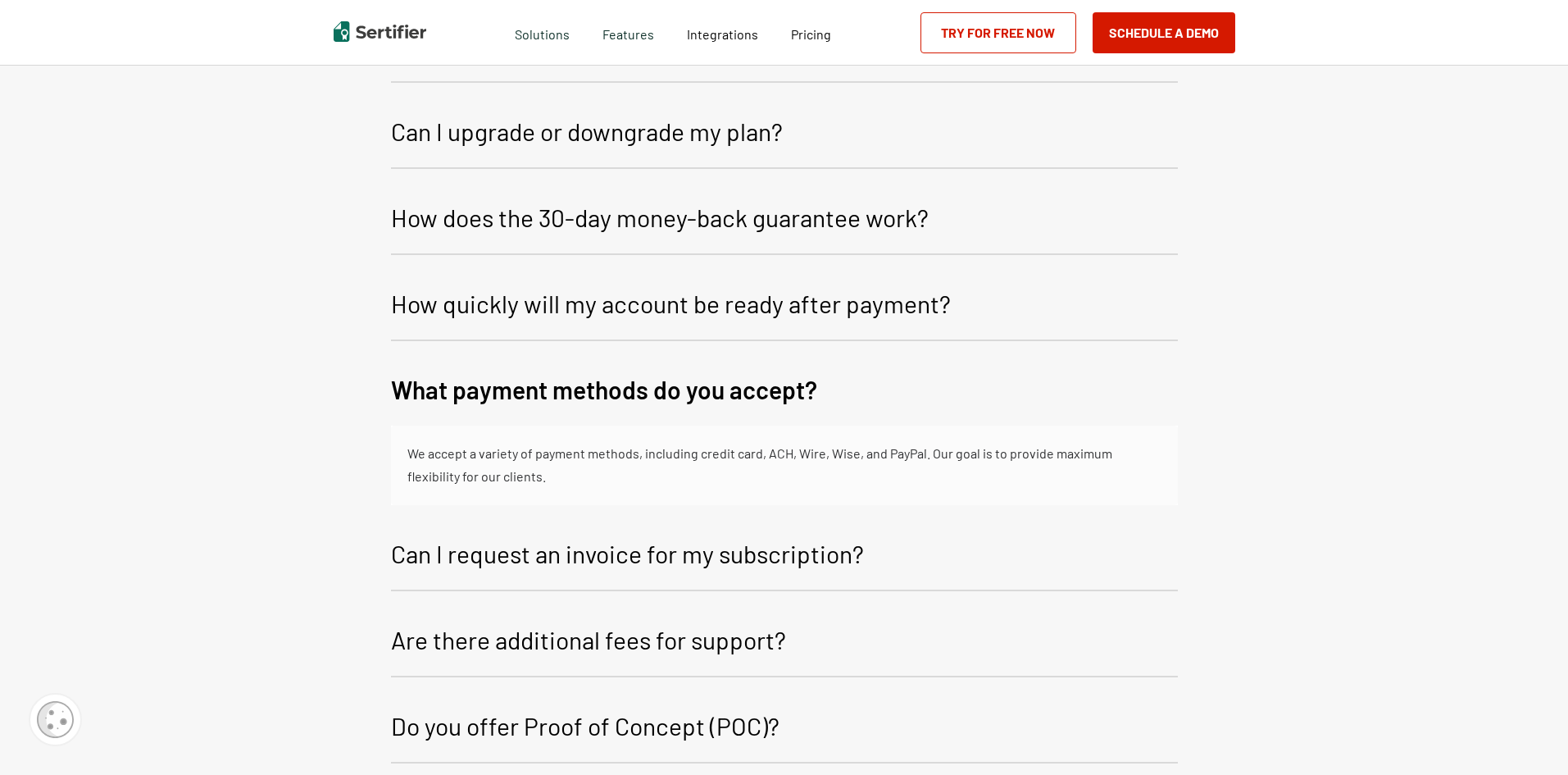
click at [1001, 388] on button "What payment methods do you accept?" at bounding box center [784, 392] width 787 height 68
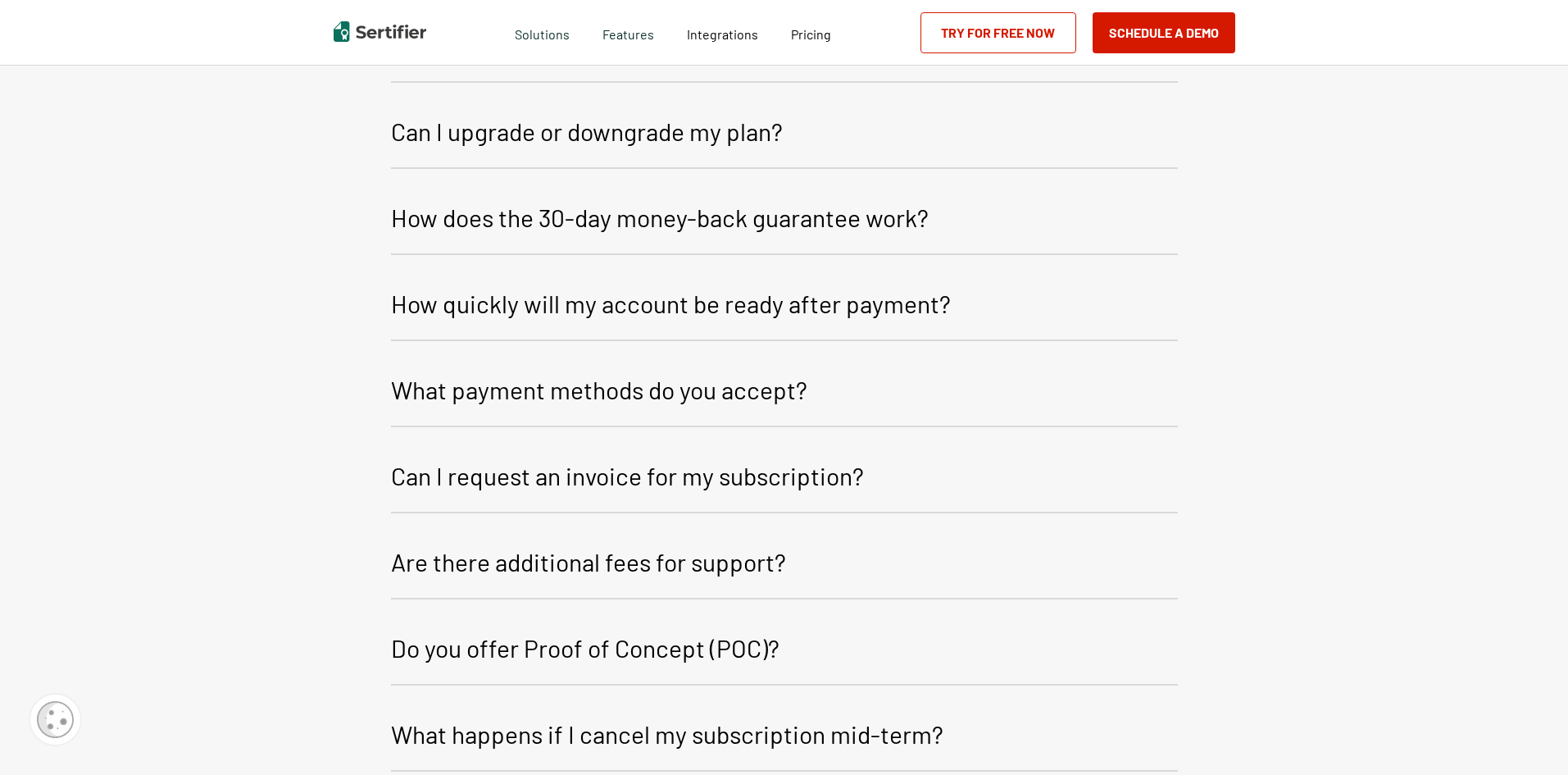
click at [973, 466] on button "Can I request an invoice for my subscription?" at bounding box center [784, 478] width 787 height 69
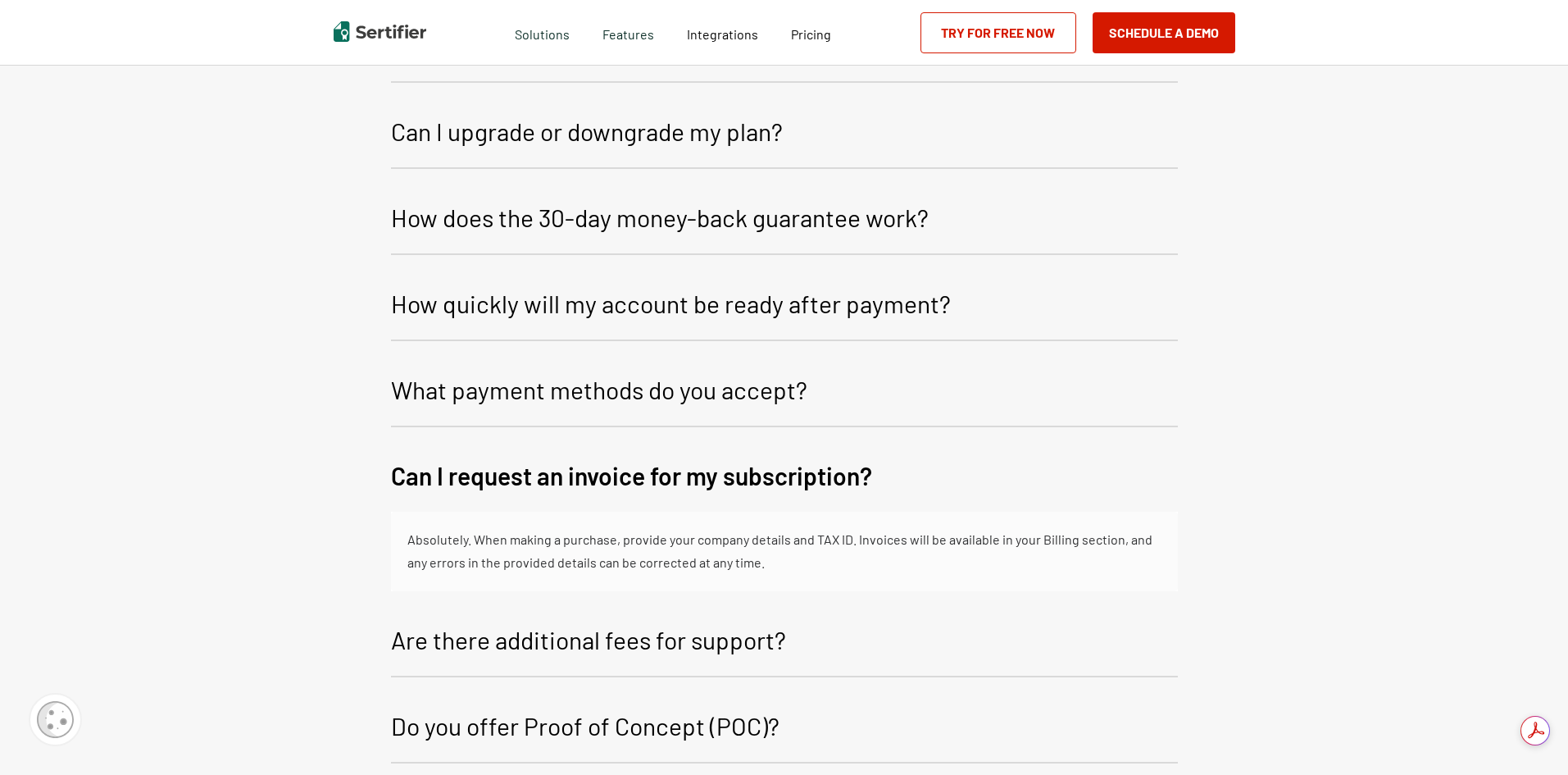
scroll to position [0, 0]
click at [988, 479] on button "Can I request an invoice for my subscription?" at bounding box center [784, 477] width 787 height 68
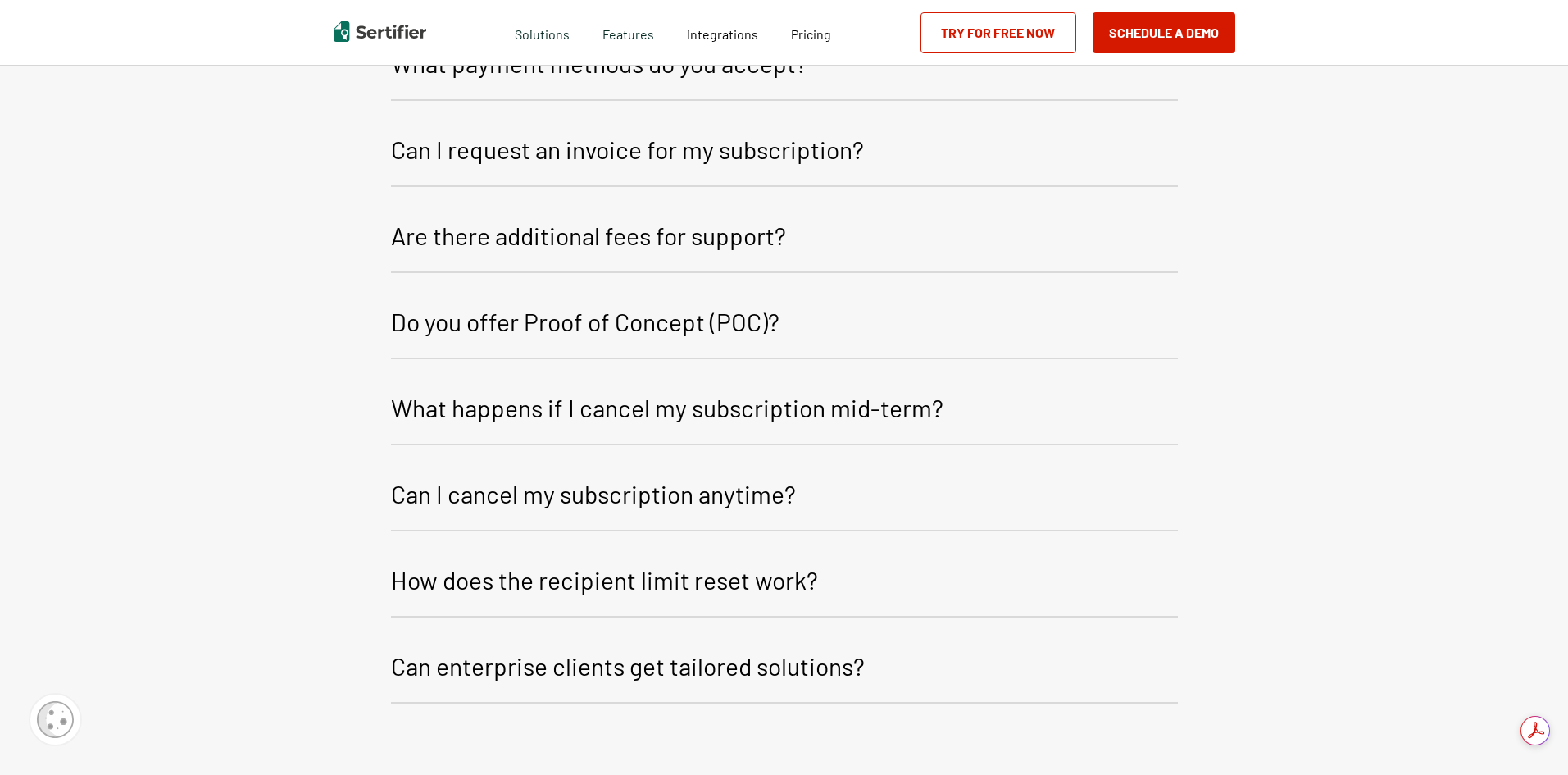
scroll to position [3635, 0]
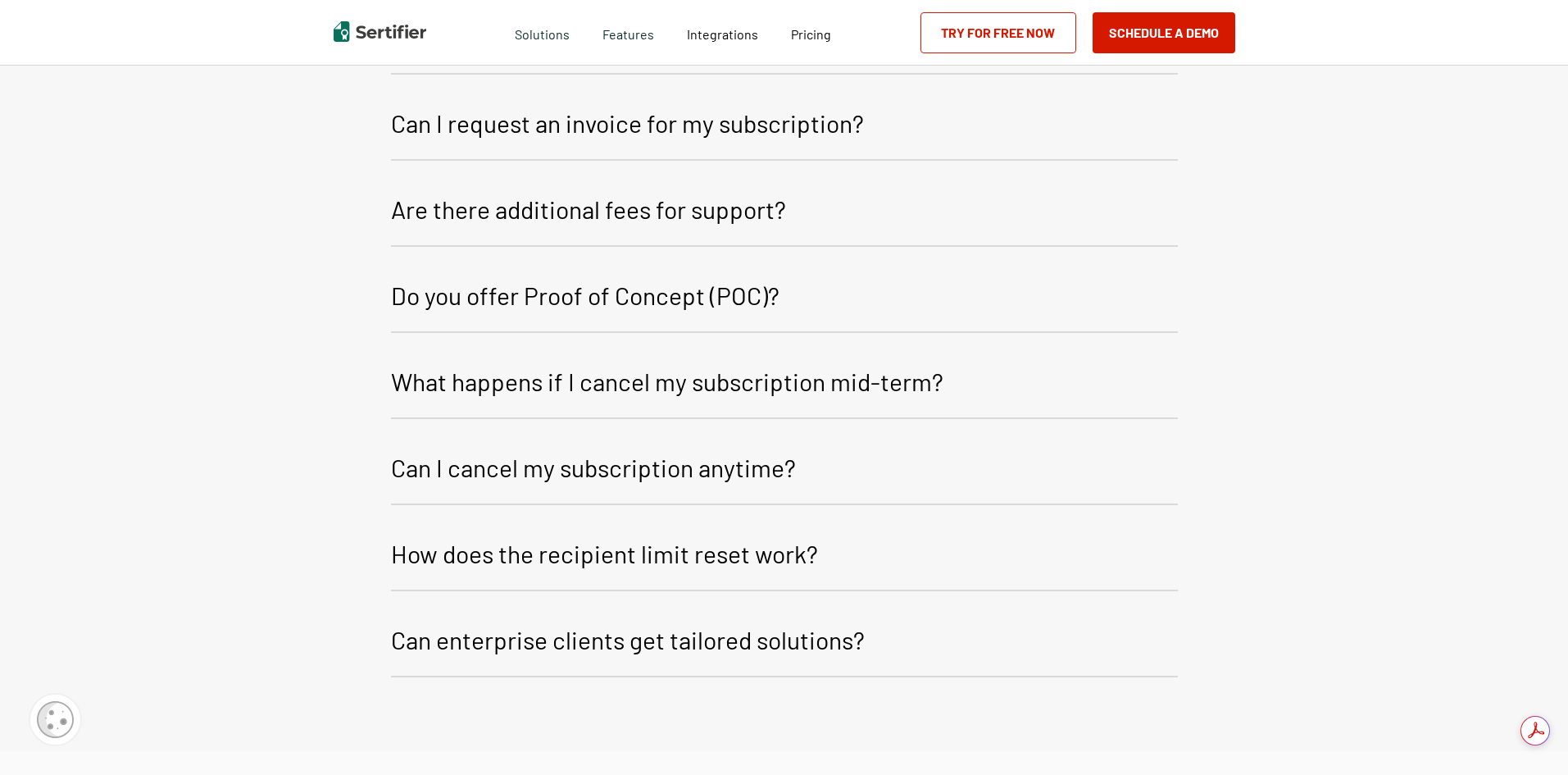
click at [859, 223] on button "Are there additional fees for support?" at bounding box center [784, 212] width 787 height 69
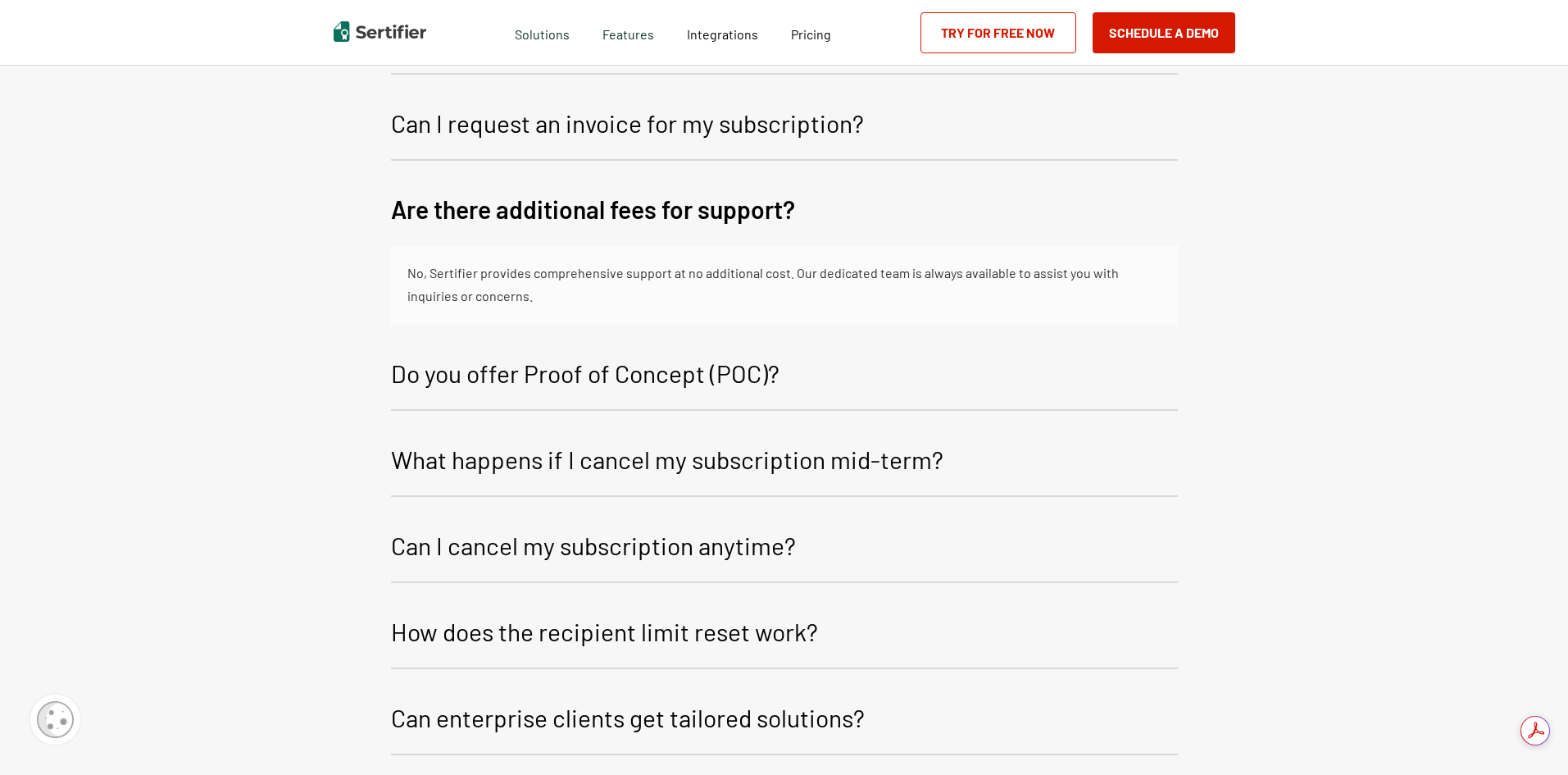
click at [859, 224] on button "Are there additional fees for support?" at bounding box center [784, 211] width 787 height 68
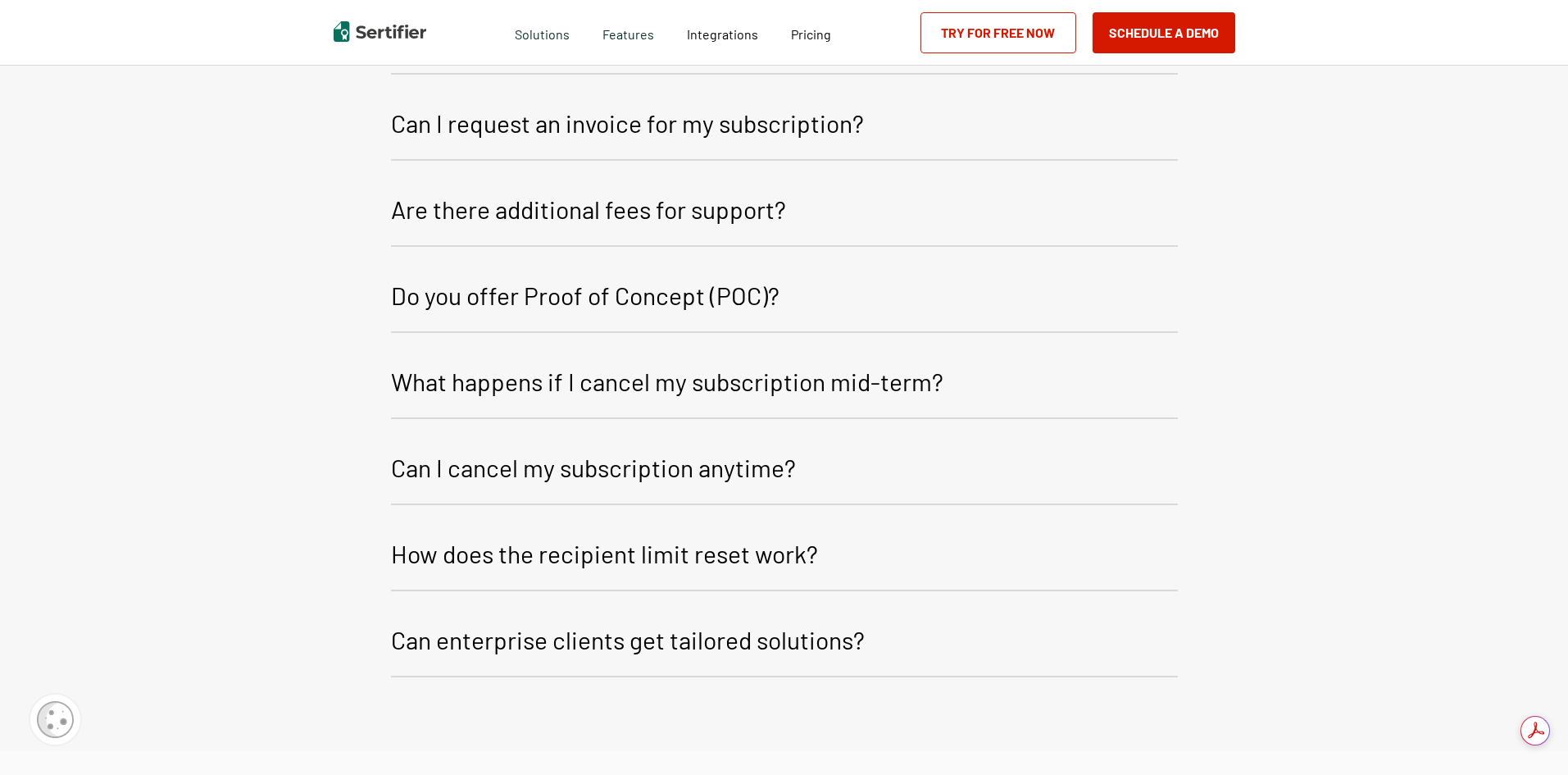
click at [937, 305] on button "Do you offer Proof of Concept (POC)?" at bounding box center [784, 298] width 787 height 69
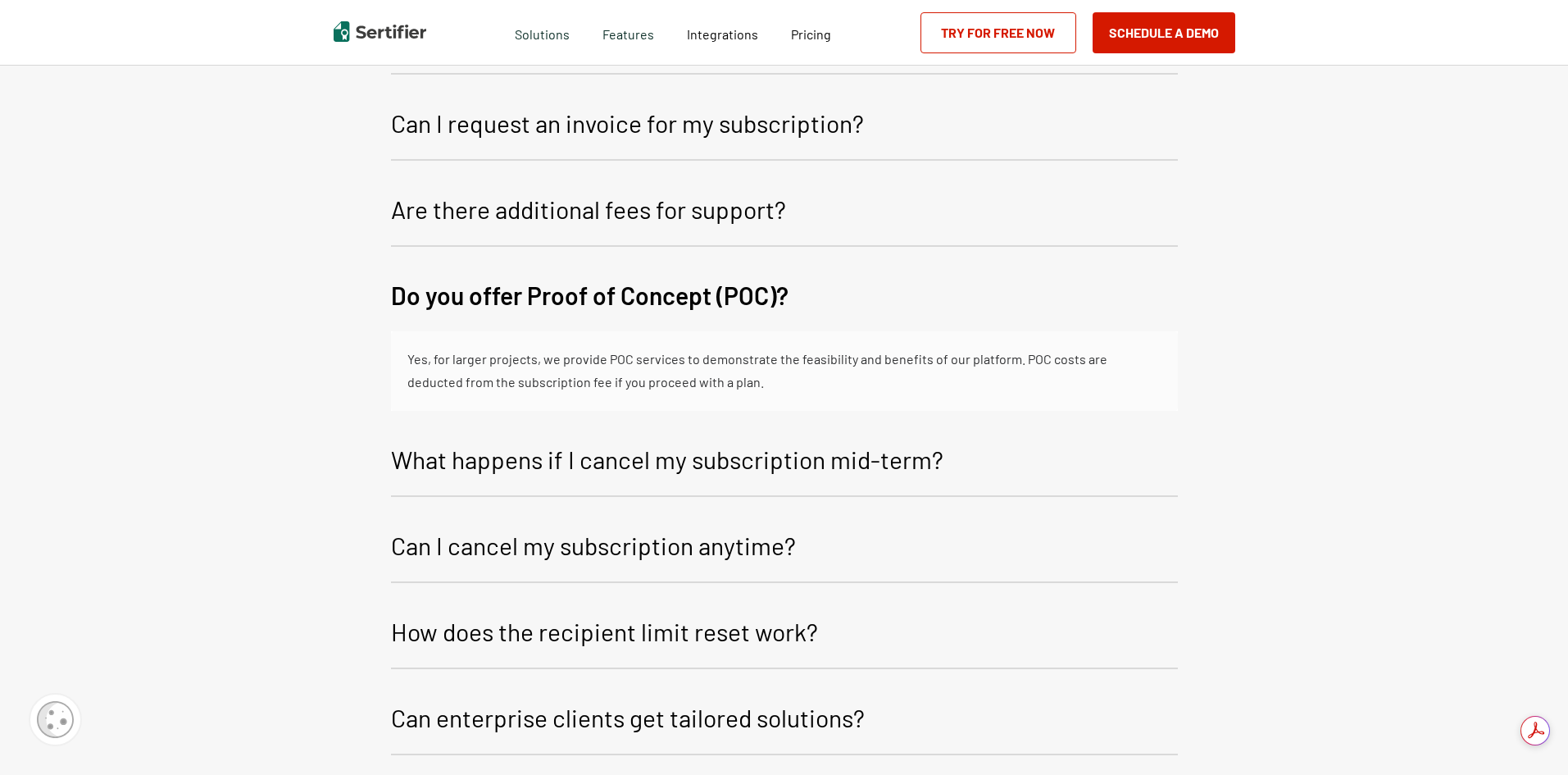
click at [937, 305] on button "Do you offer Proof of Concept (POC)?" at bounding box center [784, 297] width 787 height 68
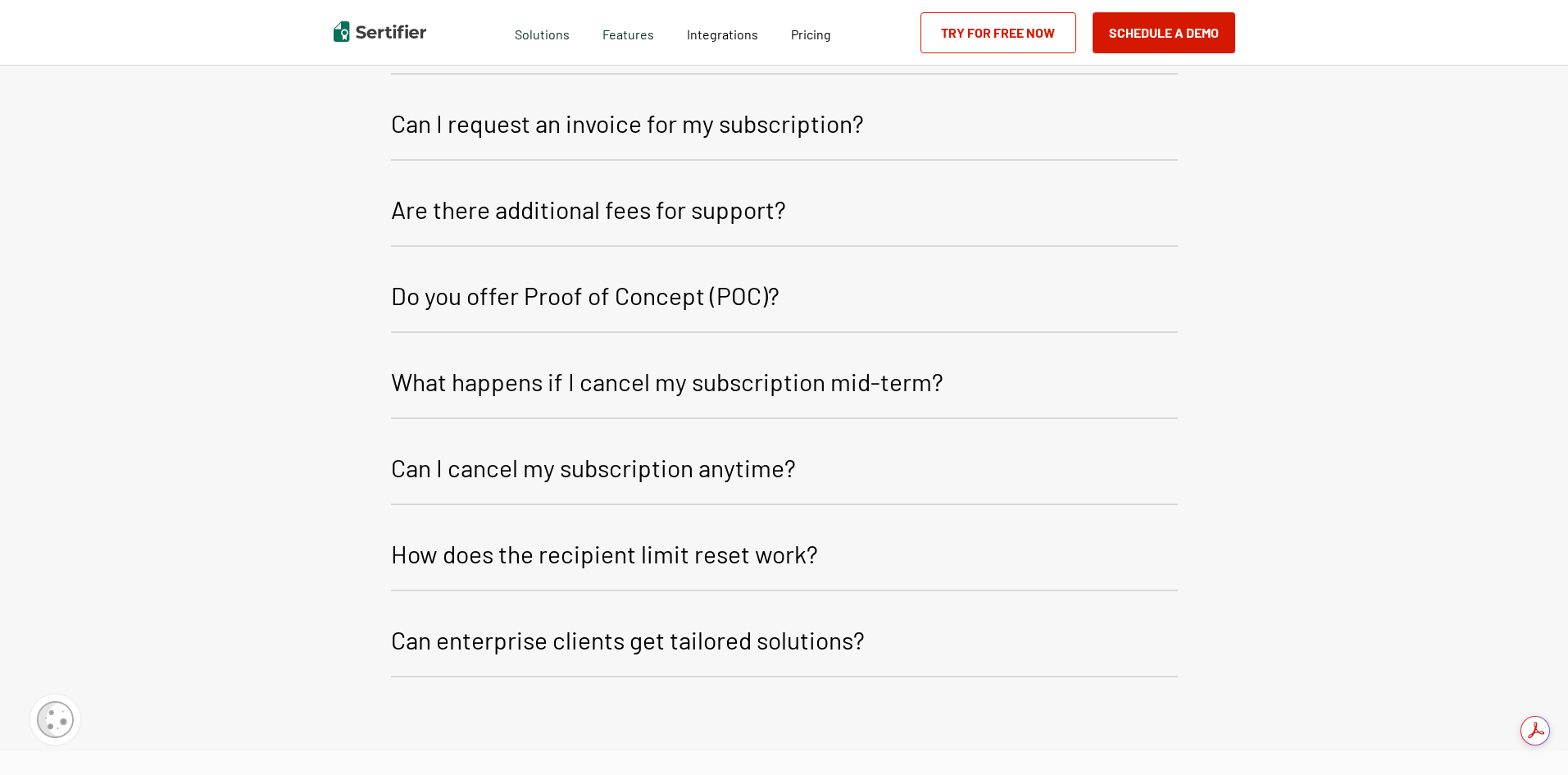
click at [1016, 391] on button "What happens if I cancel my subscription mid-term?" at bounding box center [784, 384] width 787 height 69
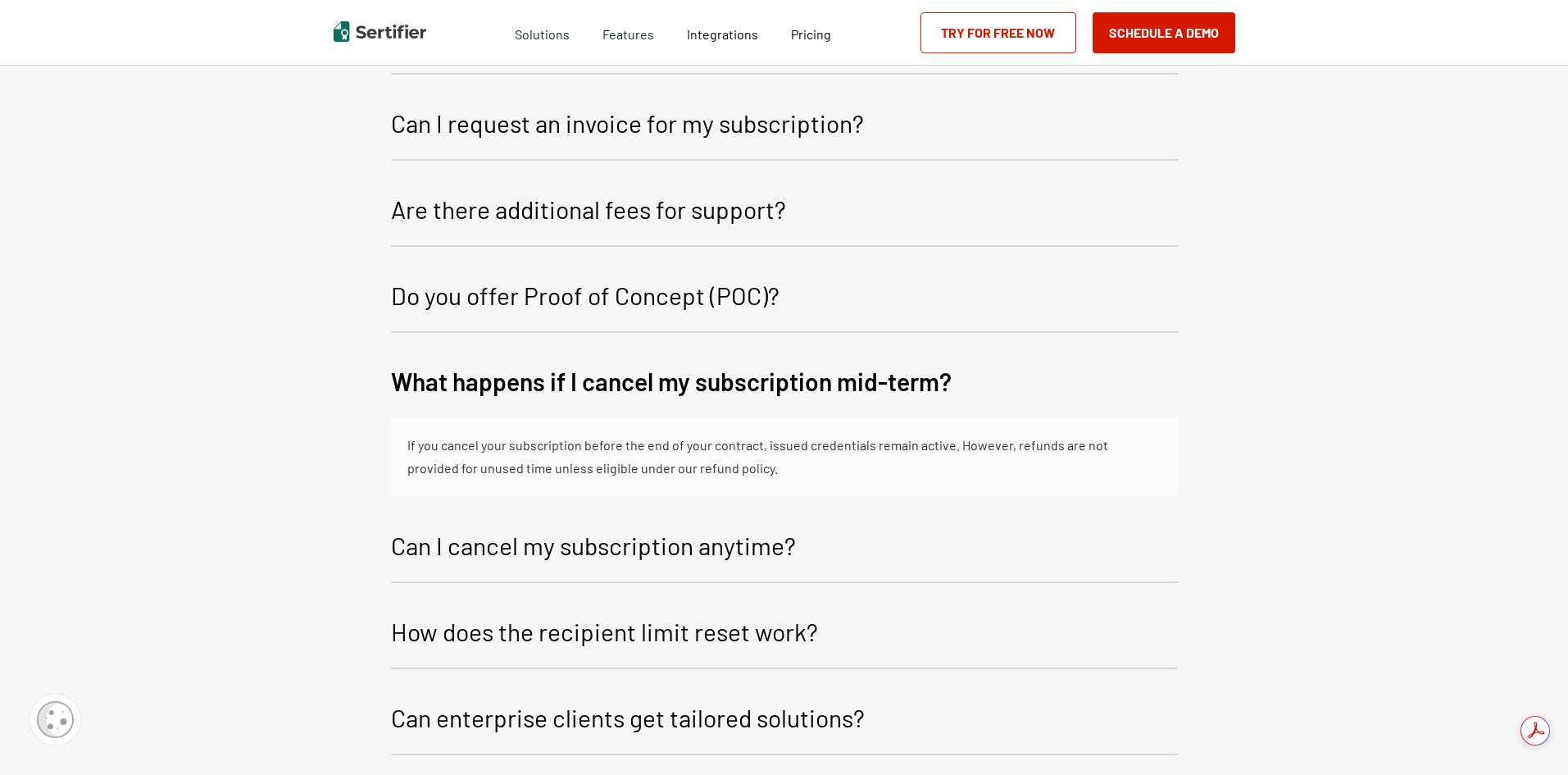
click at [1052, 376] on button "What happens if I cancel my subscription mid-term?" at bounding box center [784, 383] width 787 height 68
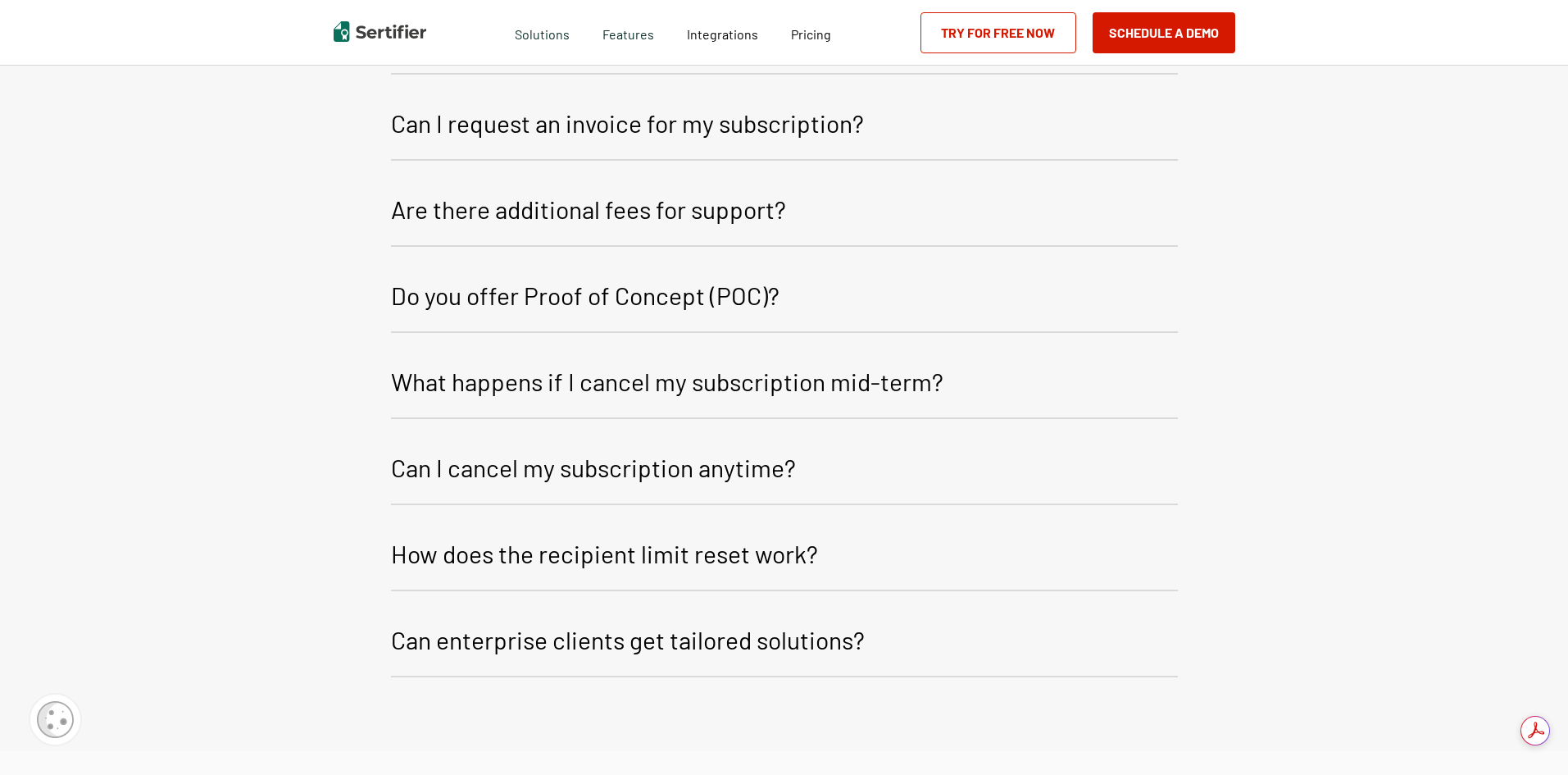
click at [973, 455] on button "Can I cancel my subscription anytime?" at bounding box center [784, 470] width 787 height 69
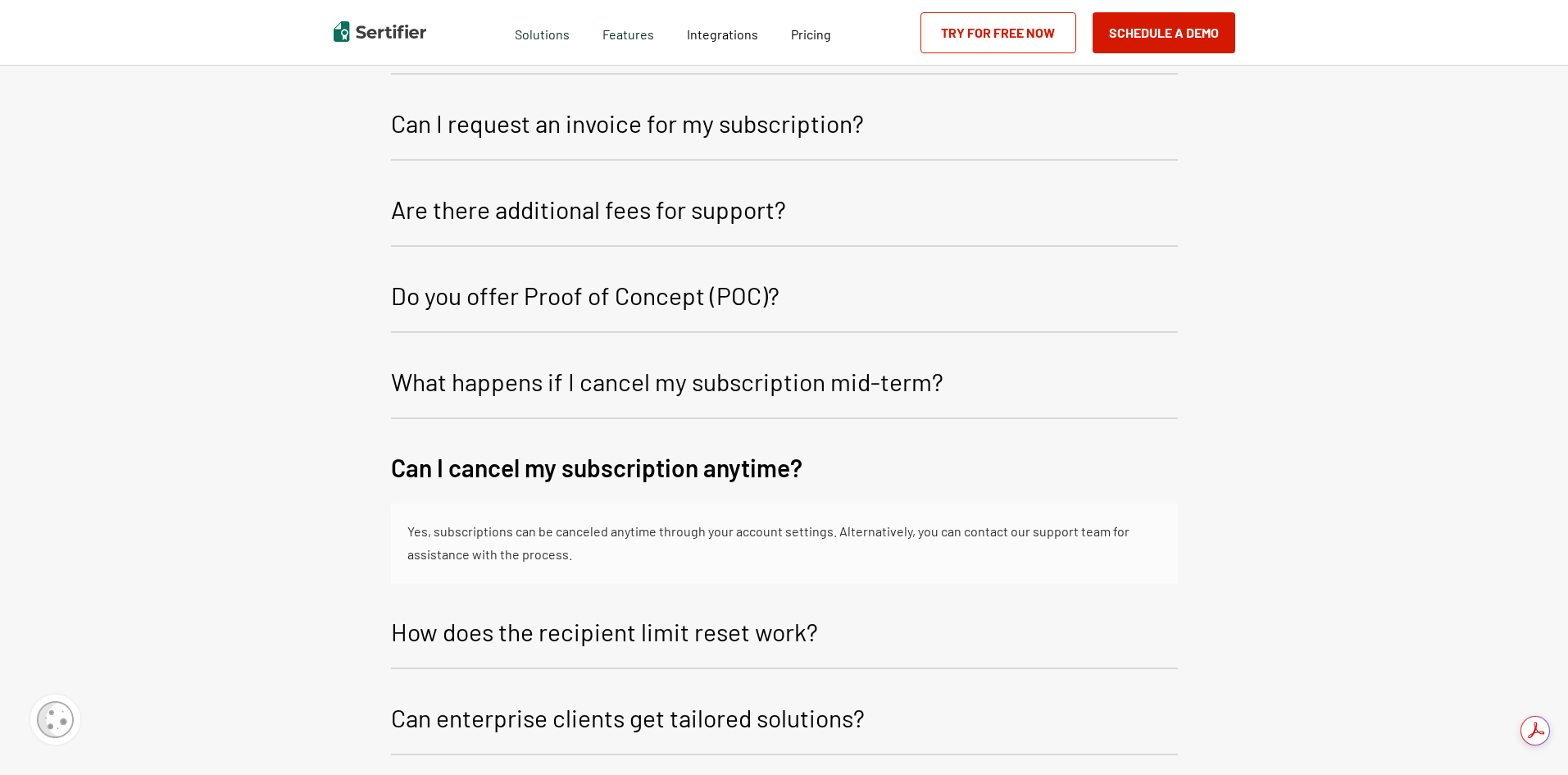
click at [973, 456] on button "Can I cancel my subscription anytime?" at bounding box center [784, 469] width 787 height 68
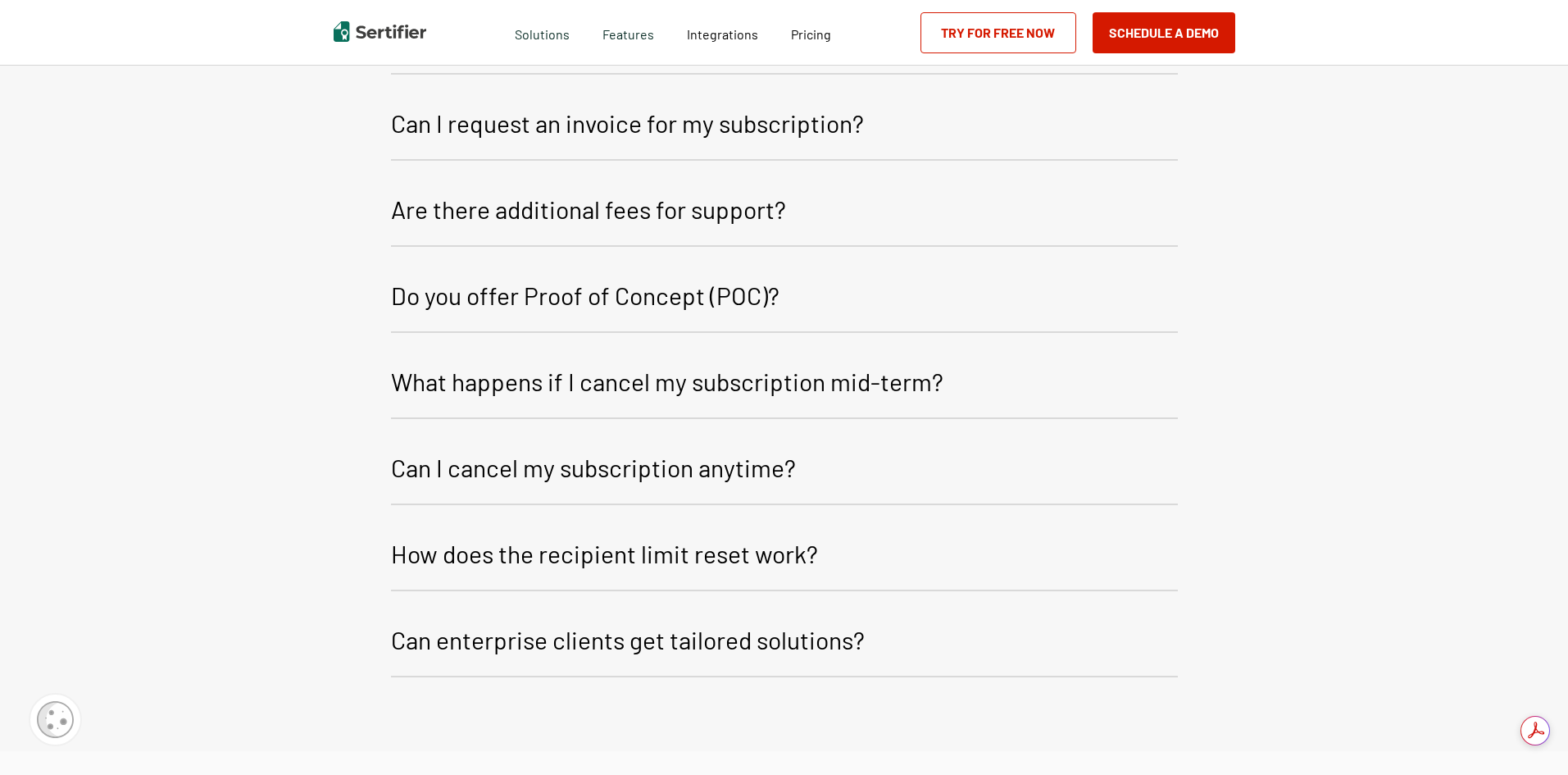
click at [955, 566] on button "How does the recipient limit reset work?" at bounding box center [784, 556] width 787 height 69
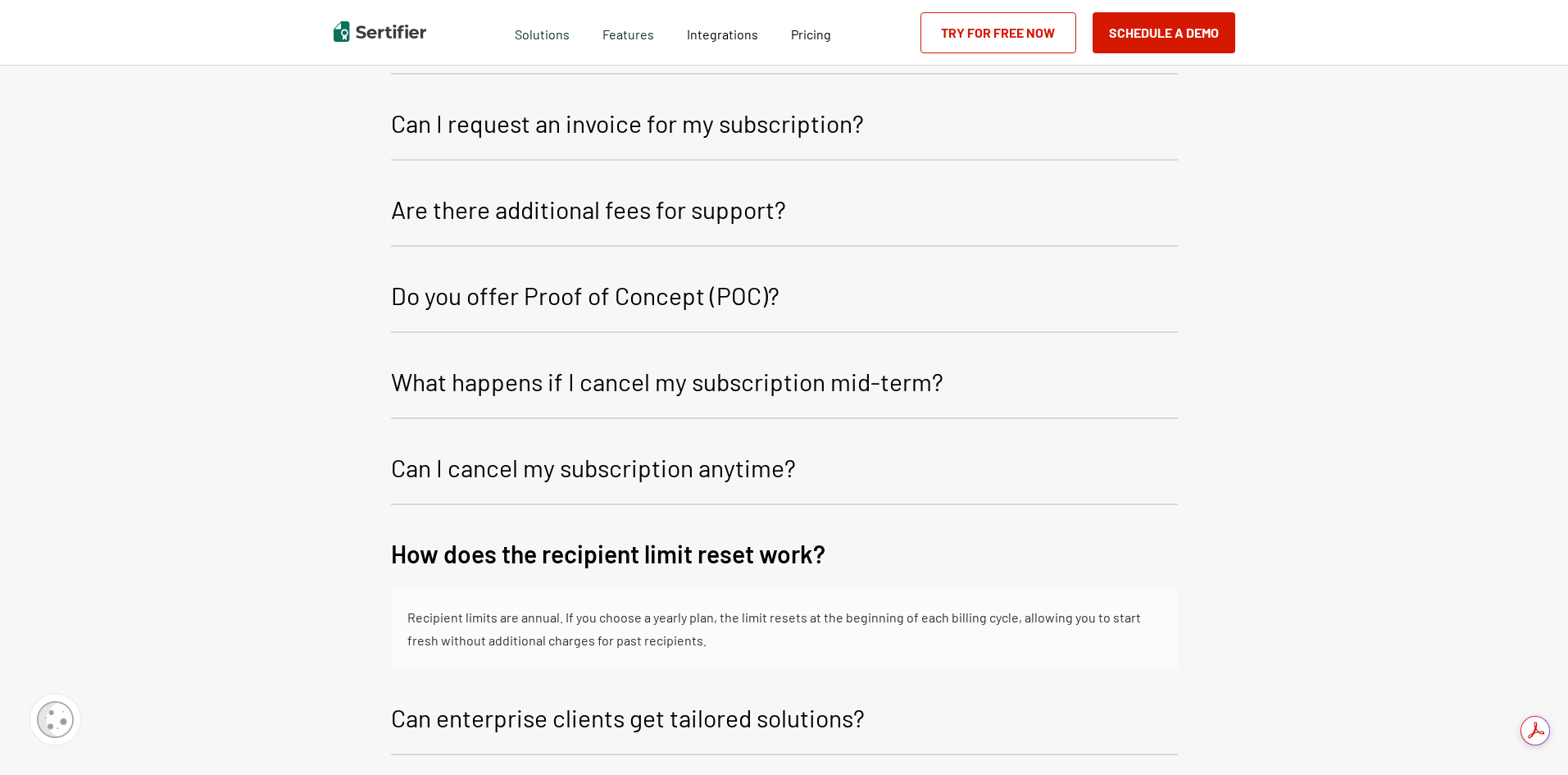
click at [979, 558] on button "How does the recipient limit reset work?" at bounding box center [784, 555] width 787 height 68
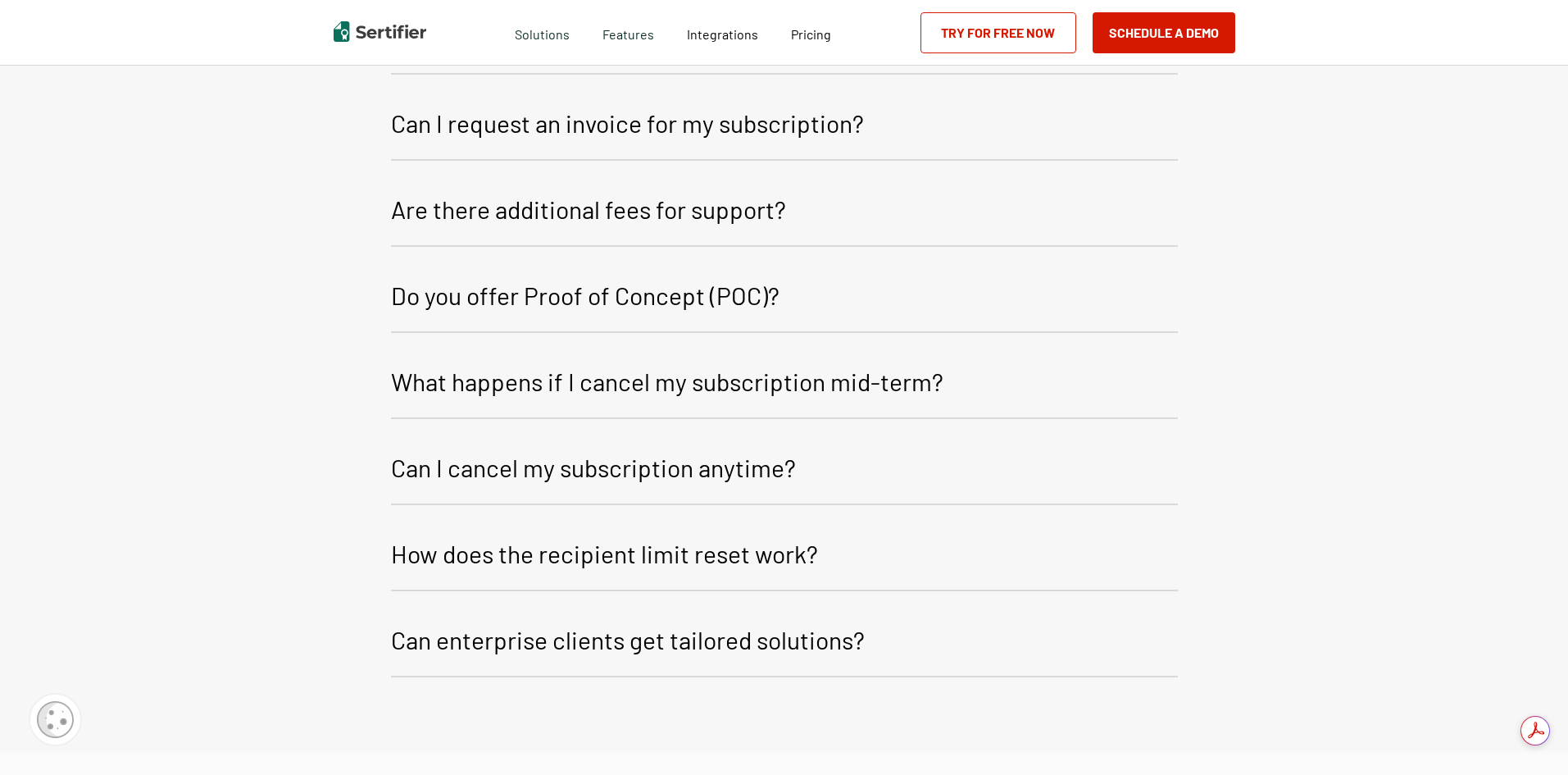
click at [979, 558] on button "How does the recipient limit reset work?" at bounding box center [784, 556] width 787 height 69
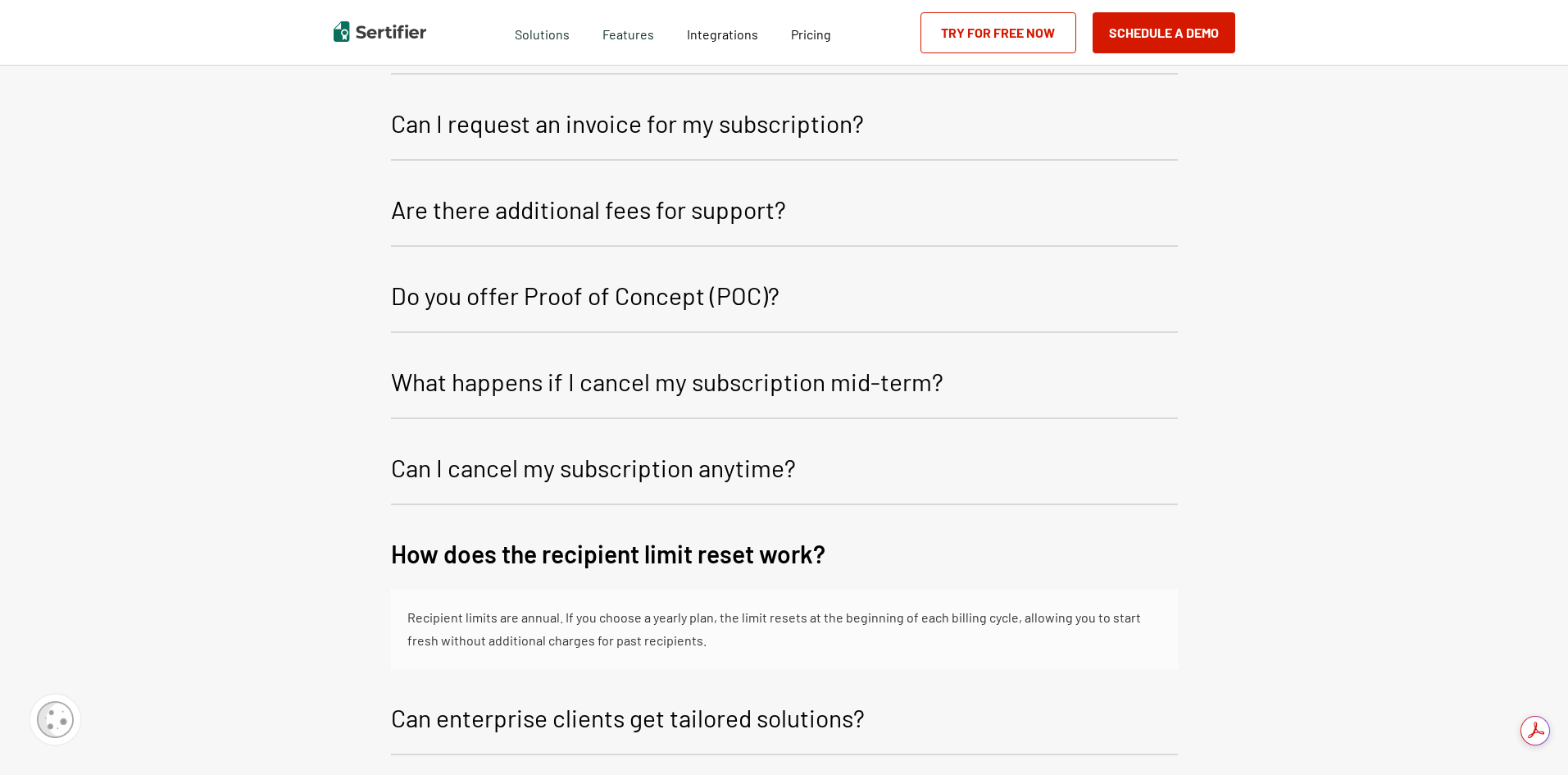
click at [979, 558] on button "How does the recipient limit reset work?" at bounding box center [784, 555] width 787 height 68
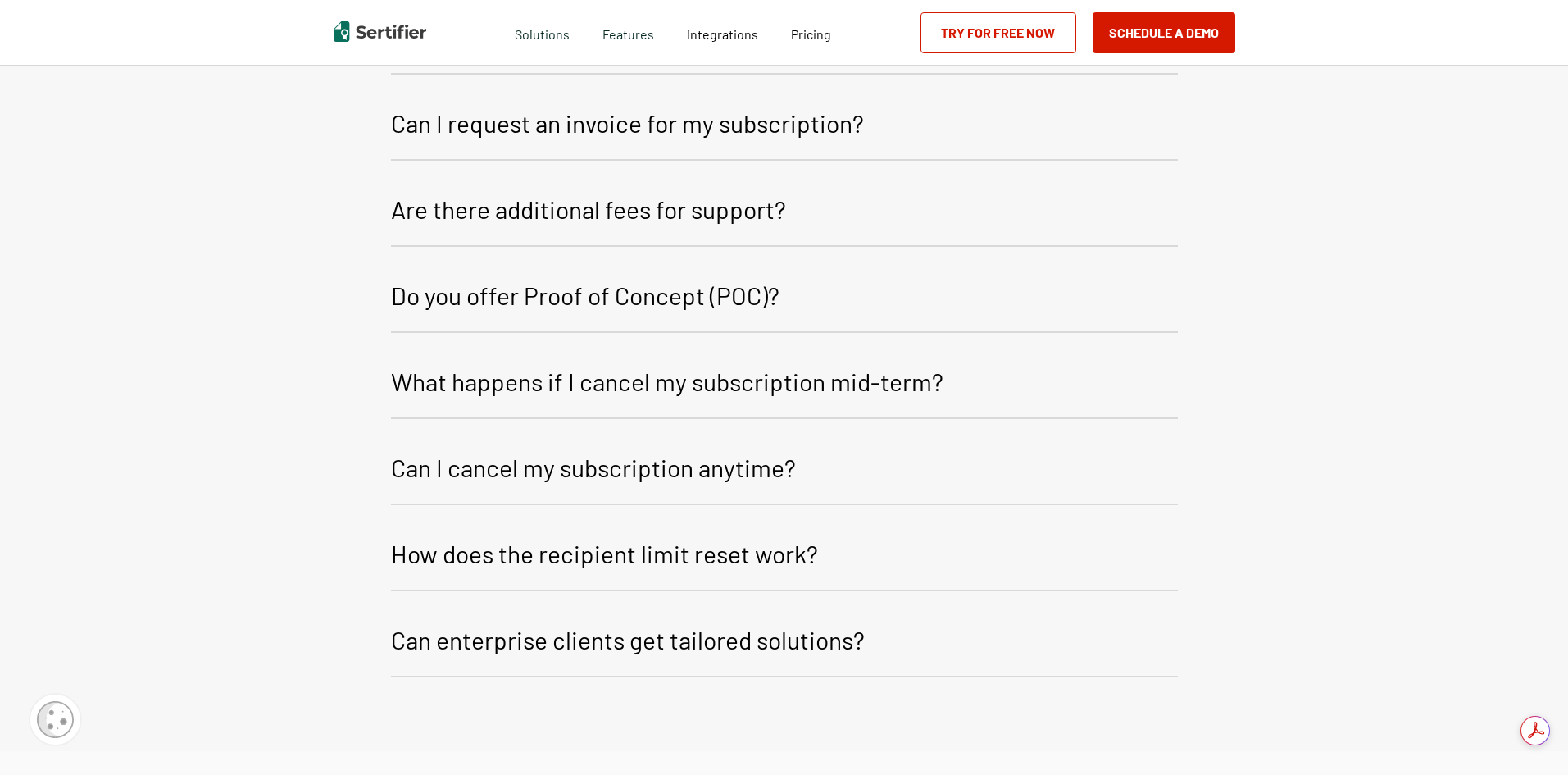
click at [974, 618] on button "Can enterprise clients get tailored solutions?" at bounding box center [784, 643] width 787 height 69
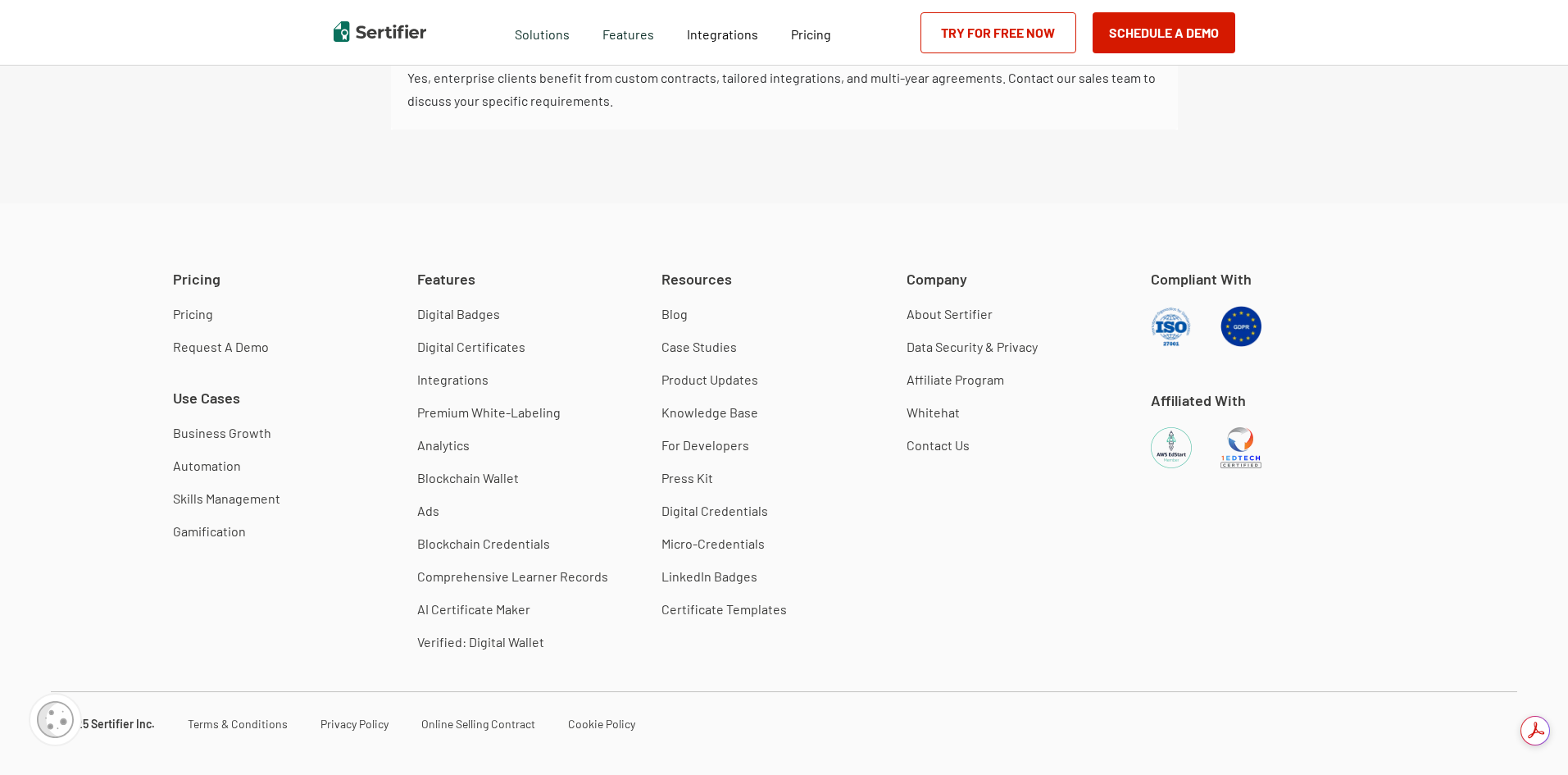
scroll to position [4212, 0]
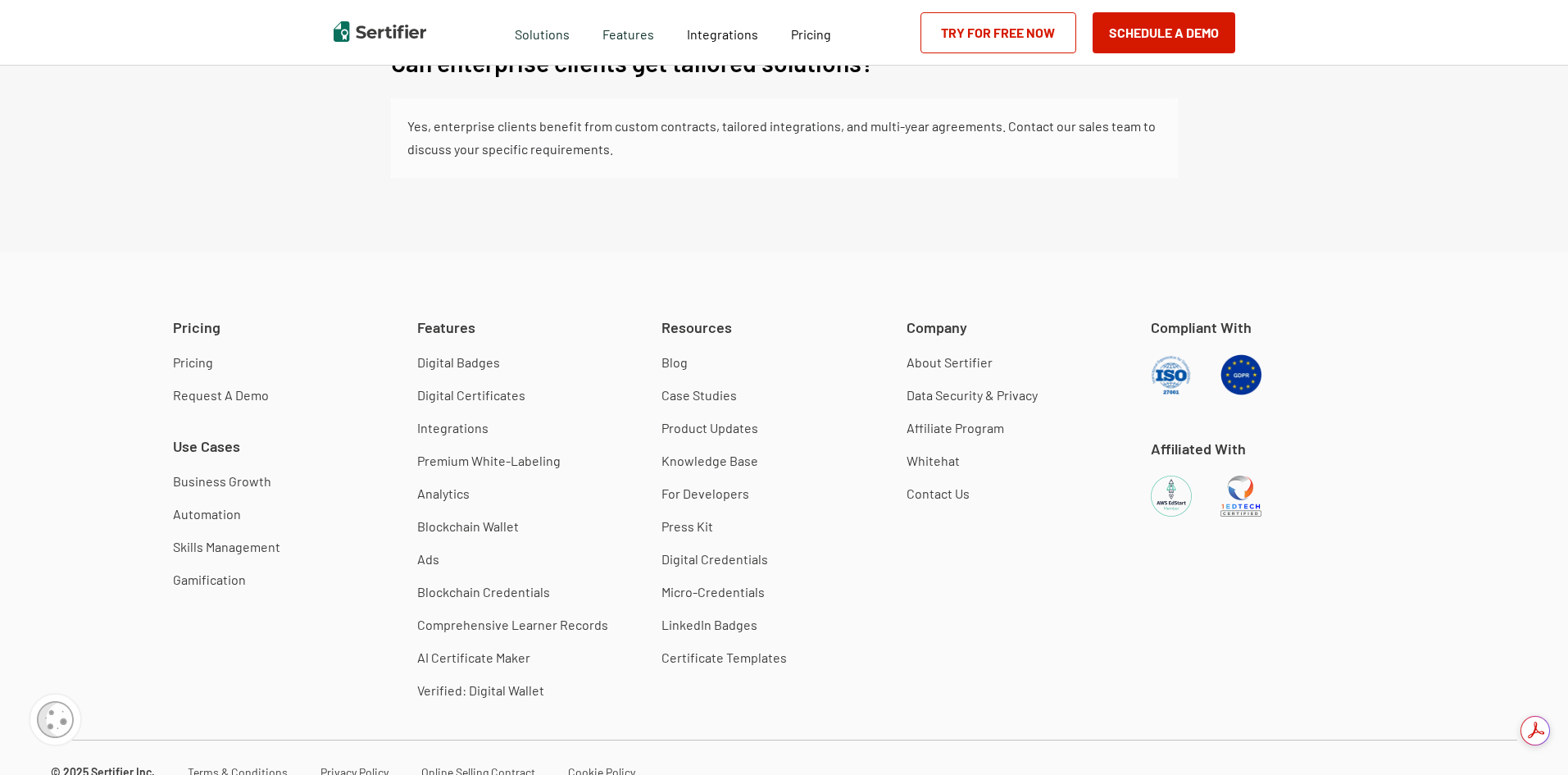
click at [514, 455] on link "Premium White-Labeling" at bounding box center [488, 461] width 143 height 16
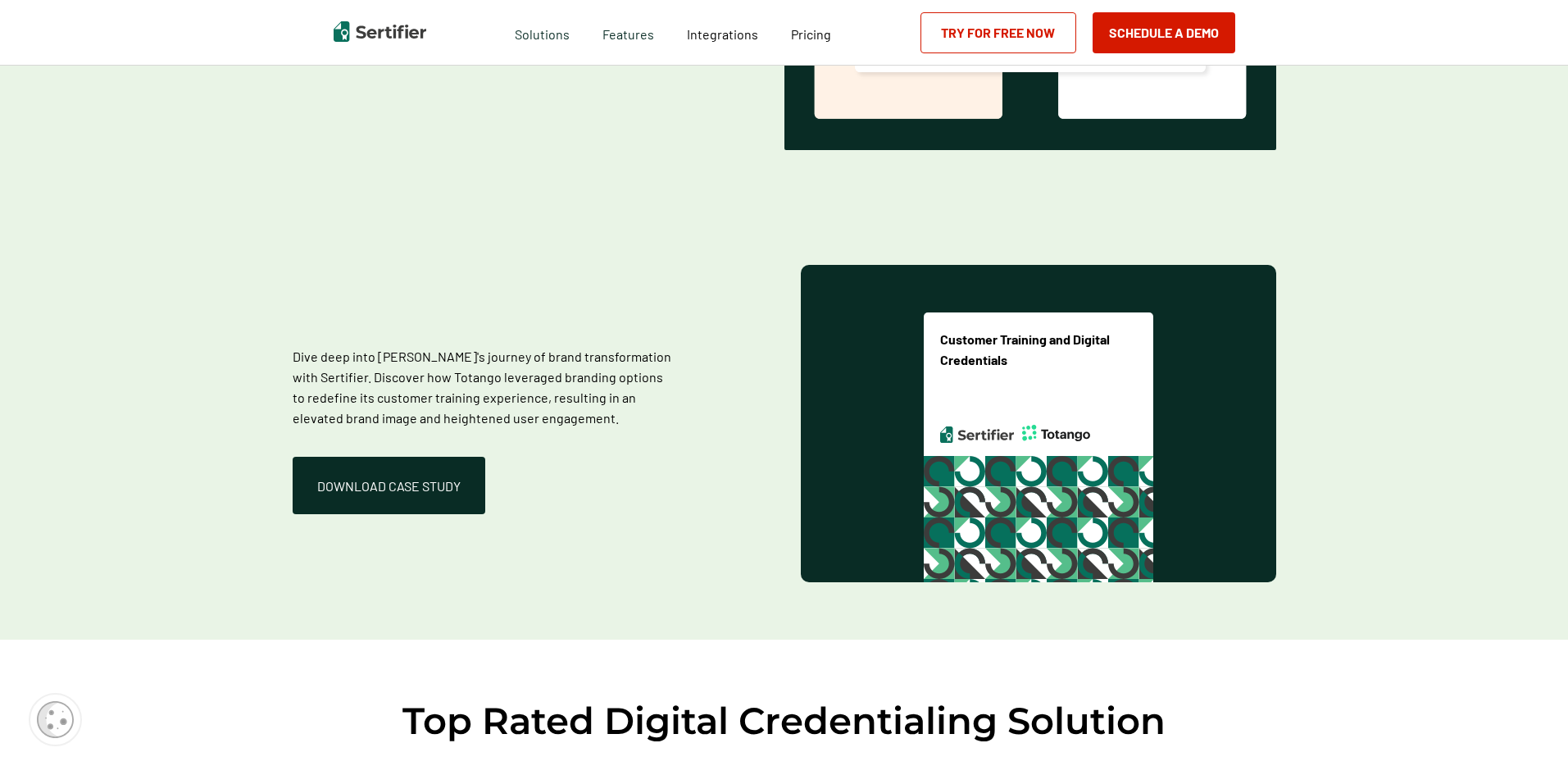
scroll to position [2015, 0]
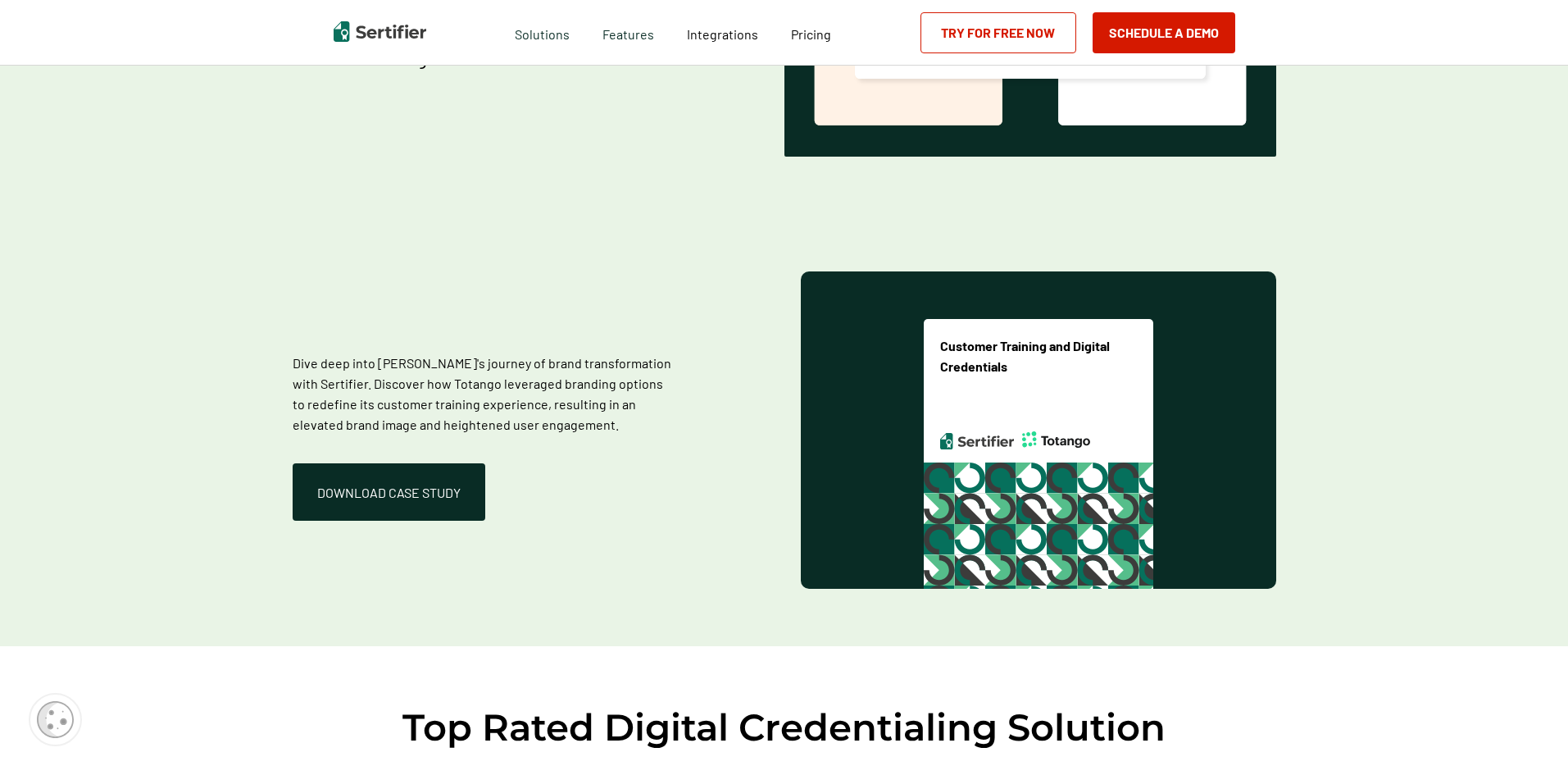
click at [438, 429] on p "Dive deep into [PERSON_NAME]'s journey of brand transformation with Sertifier. …" at bounding box center [483, 393] width 381 height 82
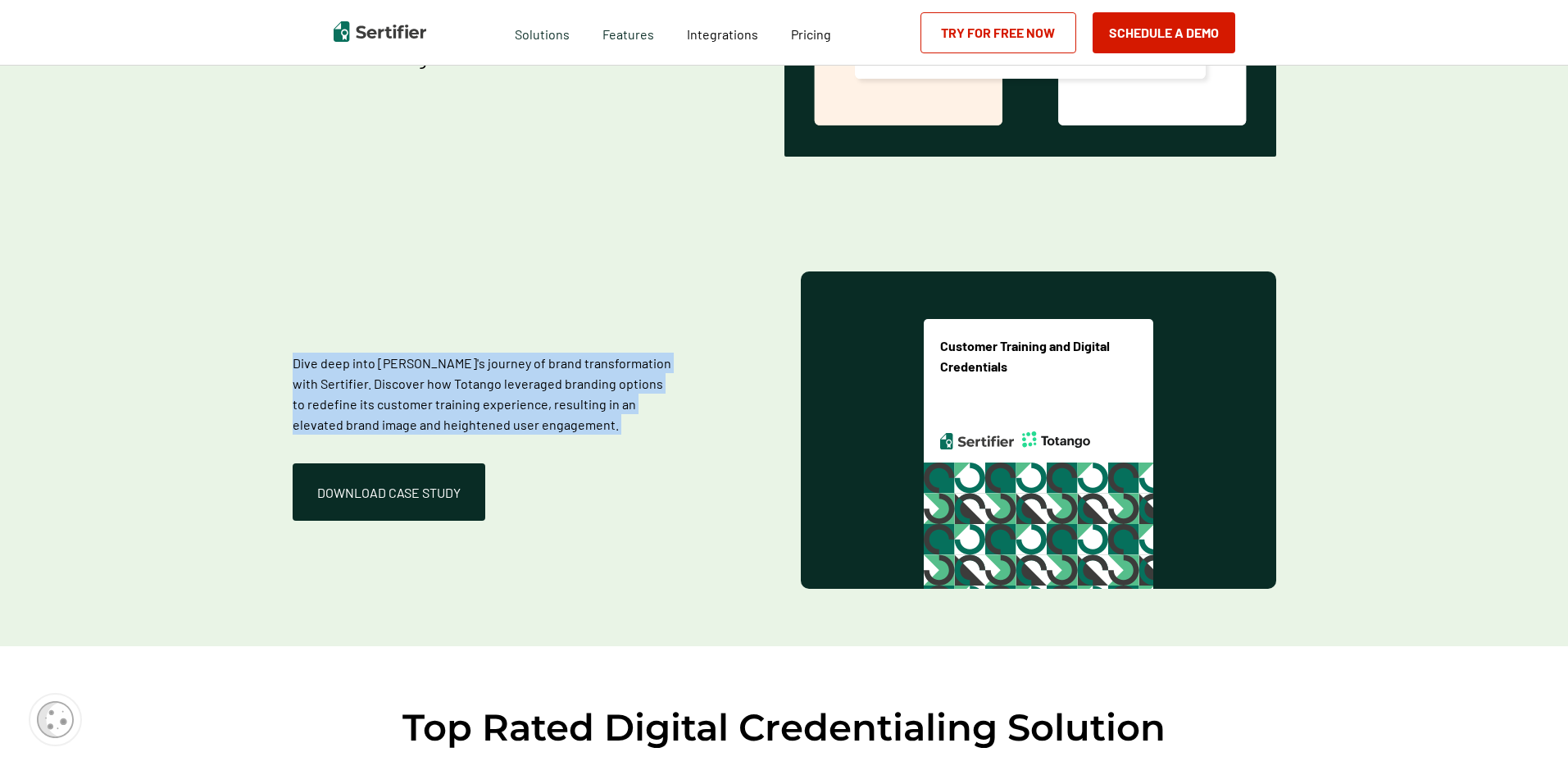
click at [438, 429] on p "Dive deep into [PERSON_NAME]'s journey of brand transformation with Sertifier. …" at bounding box center [483, 393] width 381 height 82
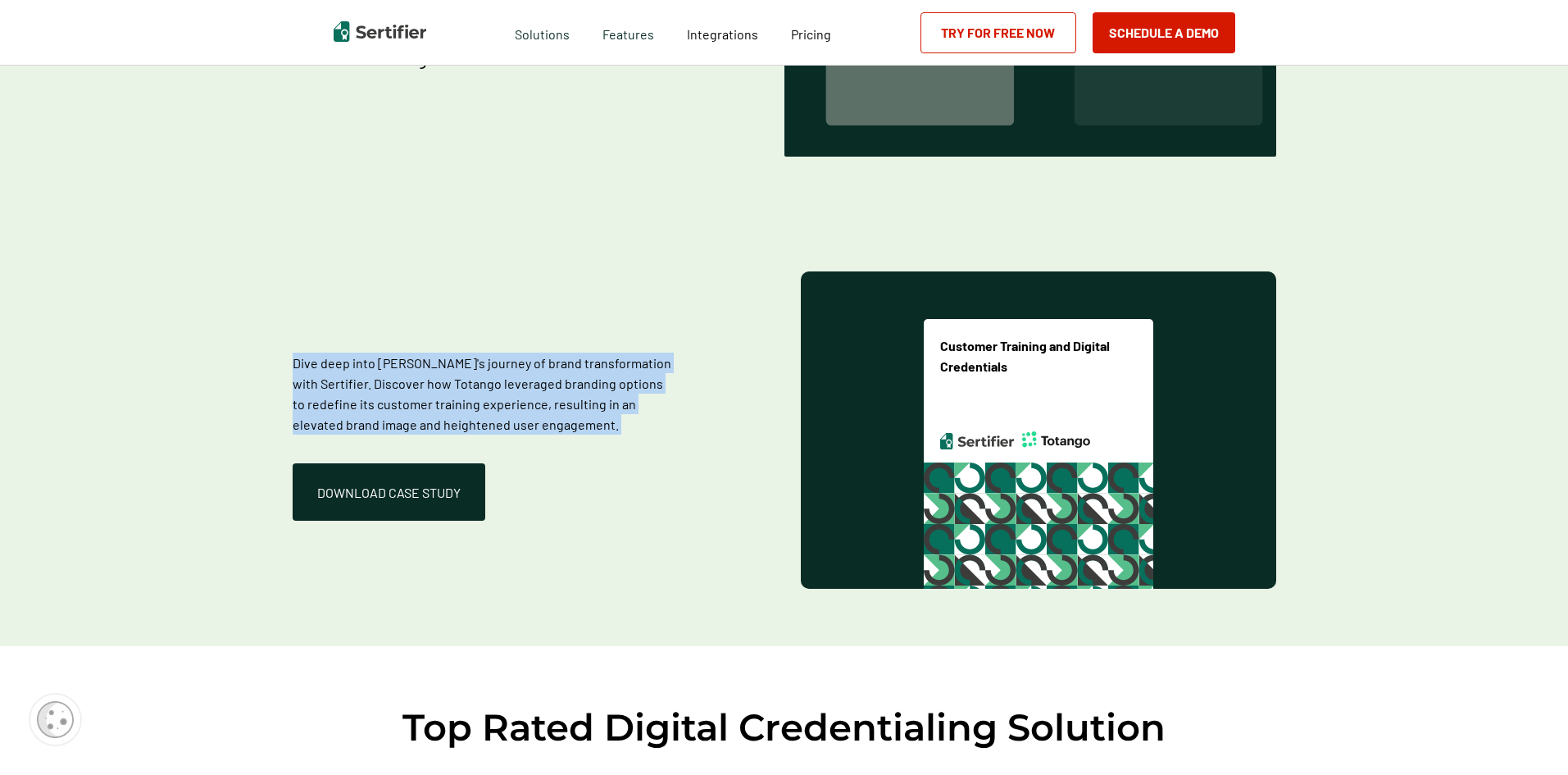
click at [601, 369] on p "Dive deep into [PERSON_NAME]'s journey of brand transformation with Sertifier. …" at bounding box center [483, 393] width 381 height 82
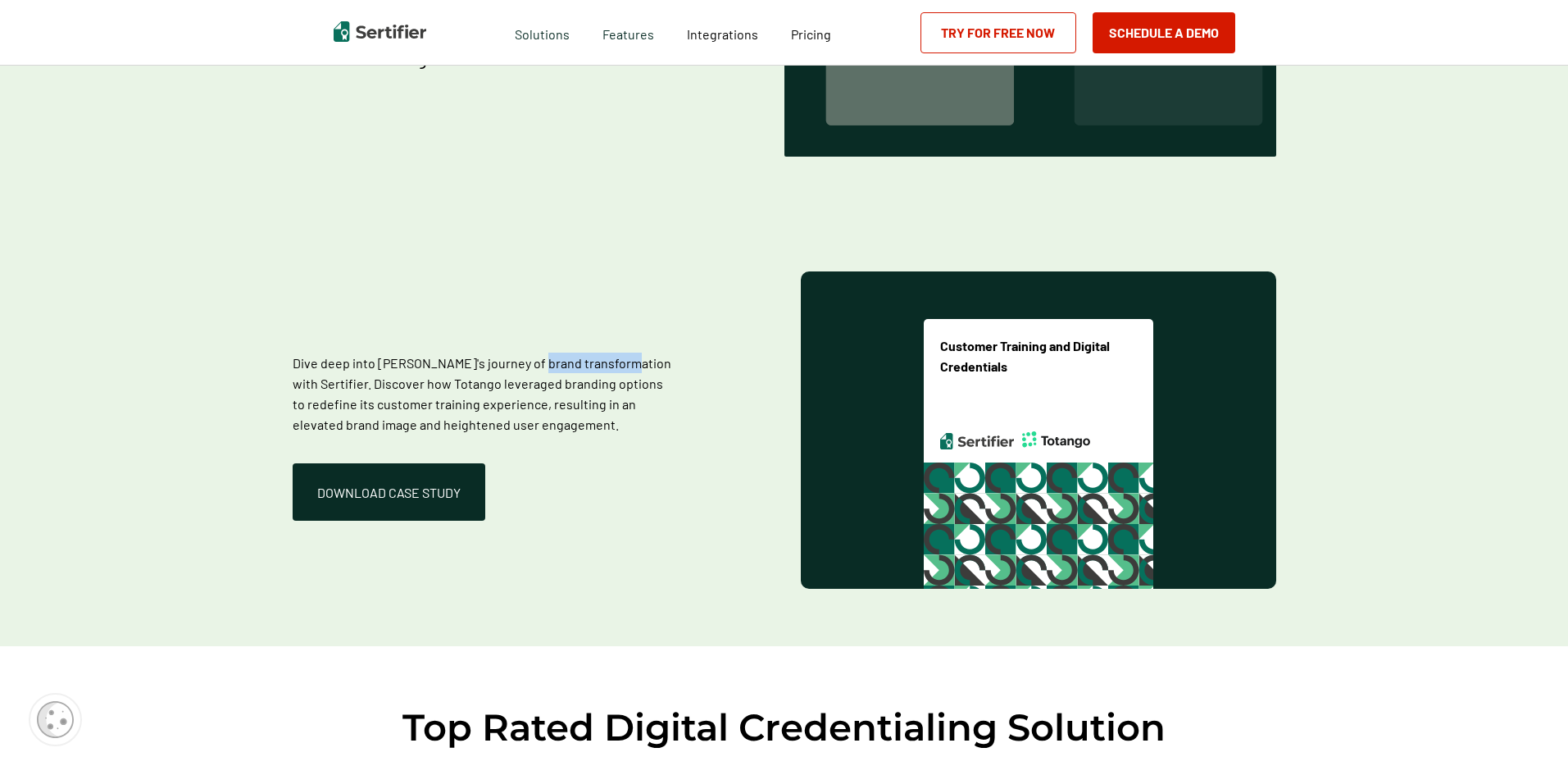
click at [601, 369] on p "Dive deep into [PERSON_NAME]'s journey of brand transformation with Sertifier. …" at bounding box center [483, 393] width 381 height 82
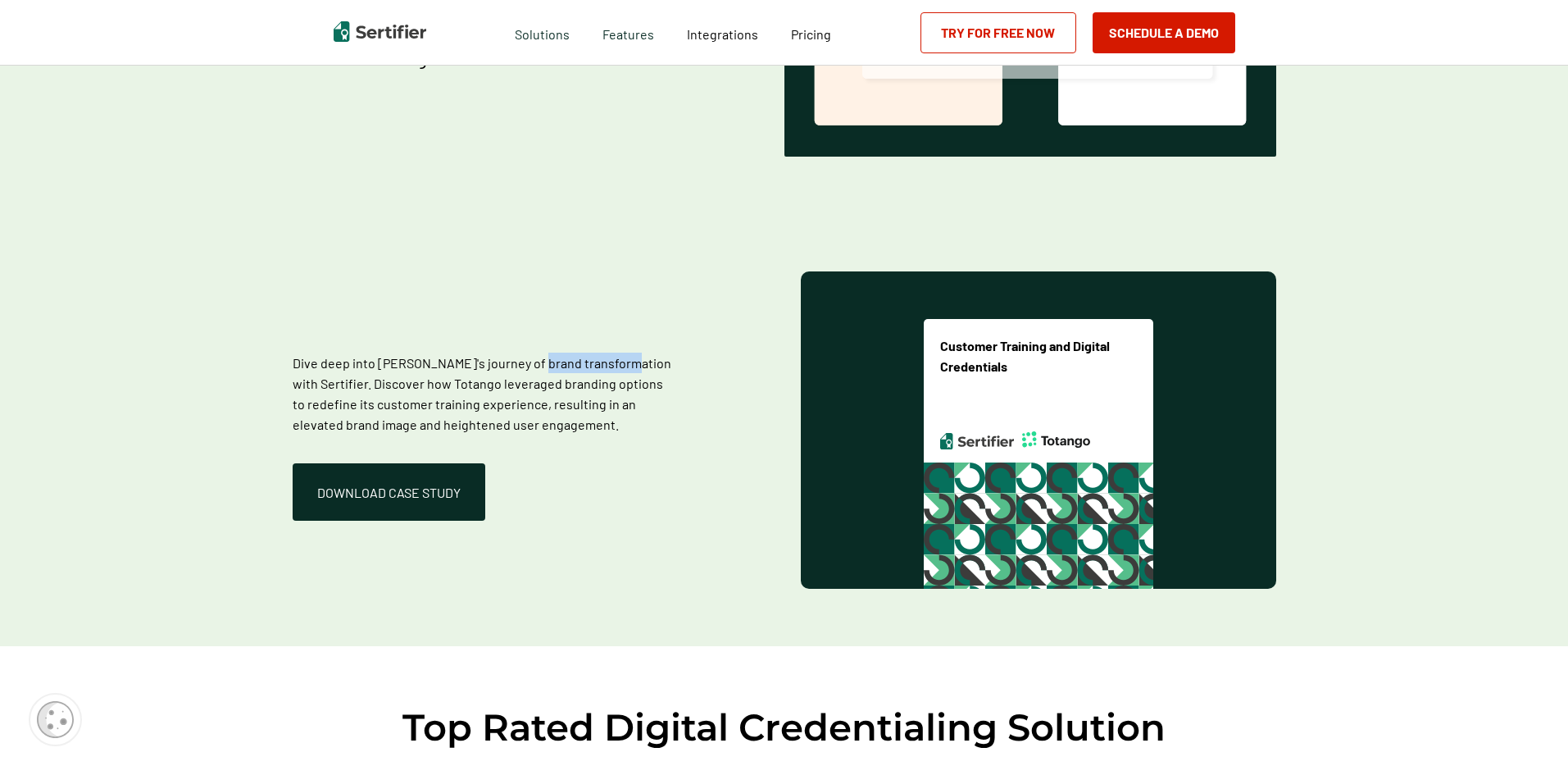
click at [601, 369] on p "Dive deep into [PERSON_NAME]'s journey of brand transformation with Sertifier. …" at bounding box center [483, 393] width 381 height 82
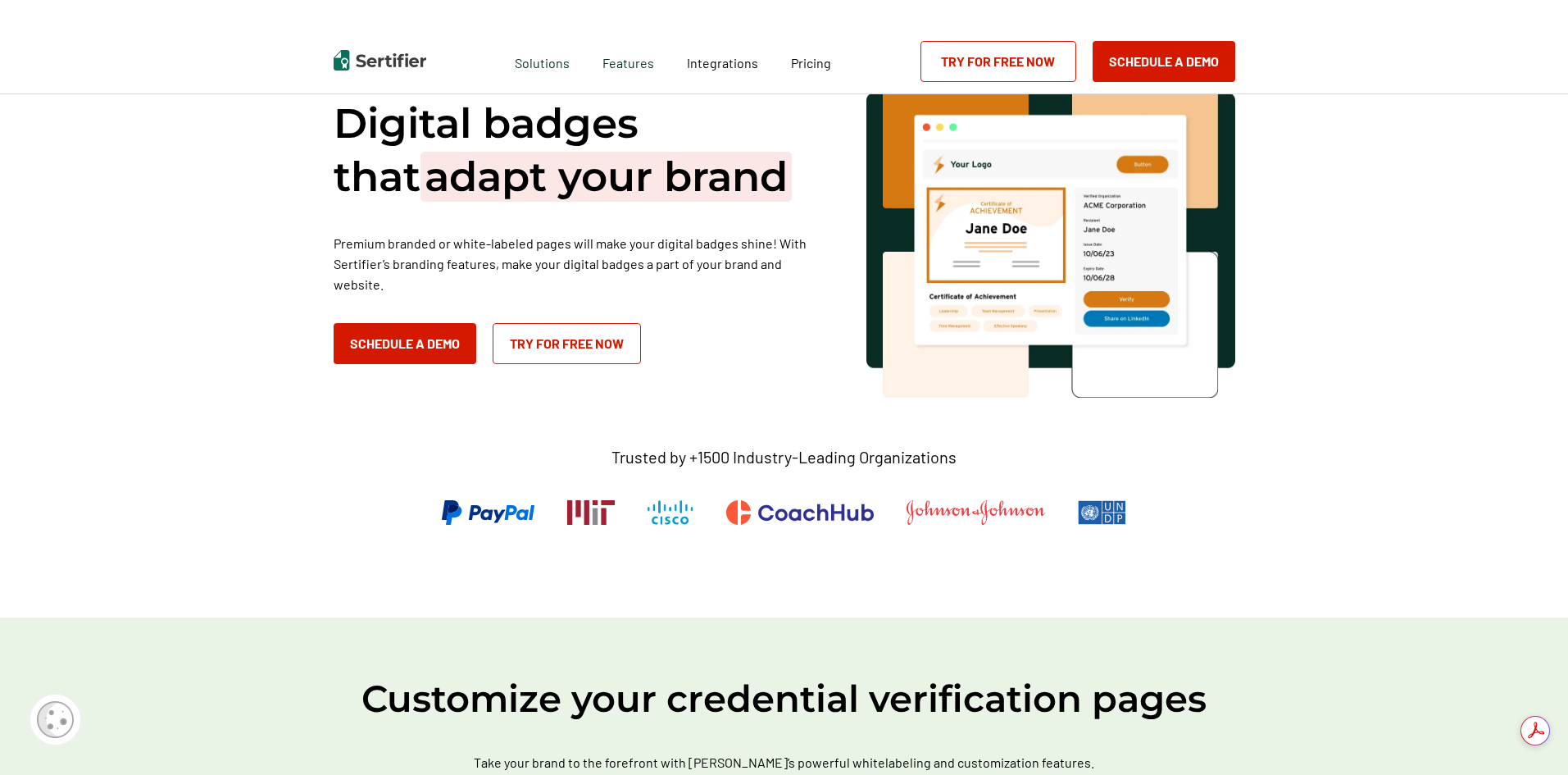
scroll to position [0, 0]
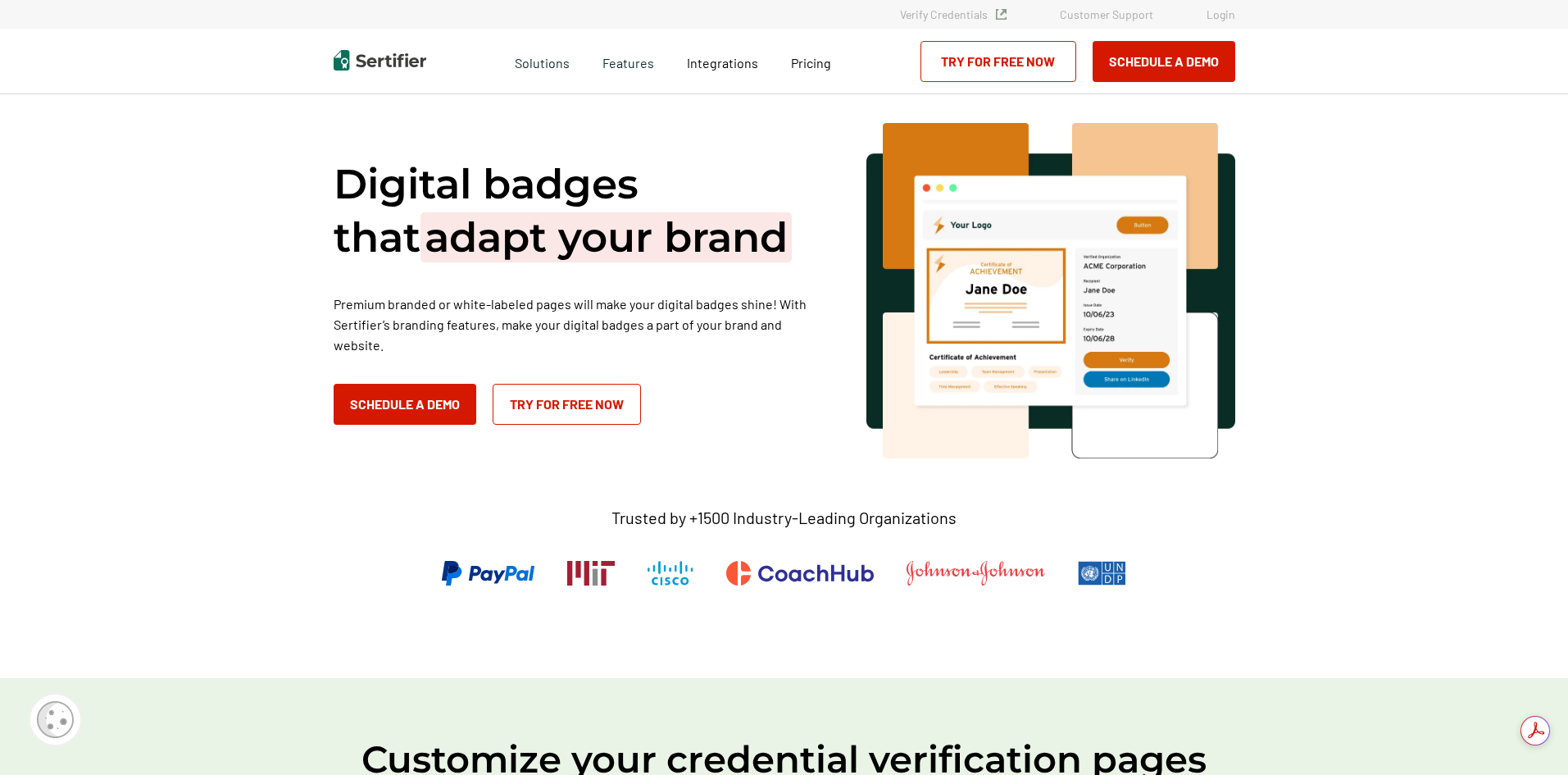
click at [553, 216] on h1 "Digital badges that adapt your brand" at bounding box center [580, 210] width 492 height 107
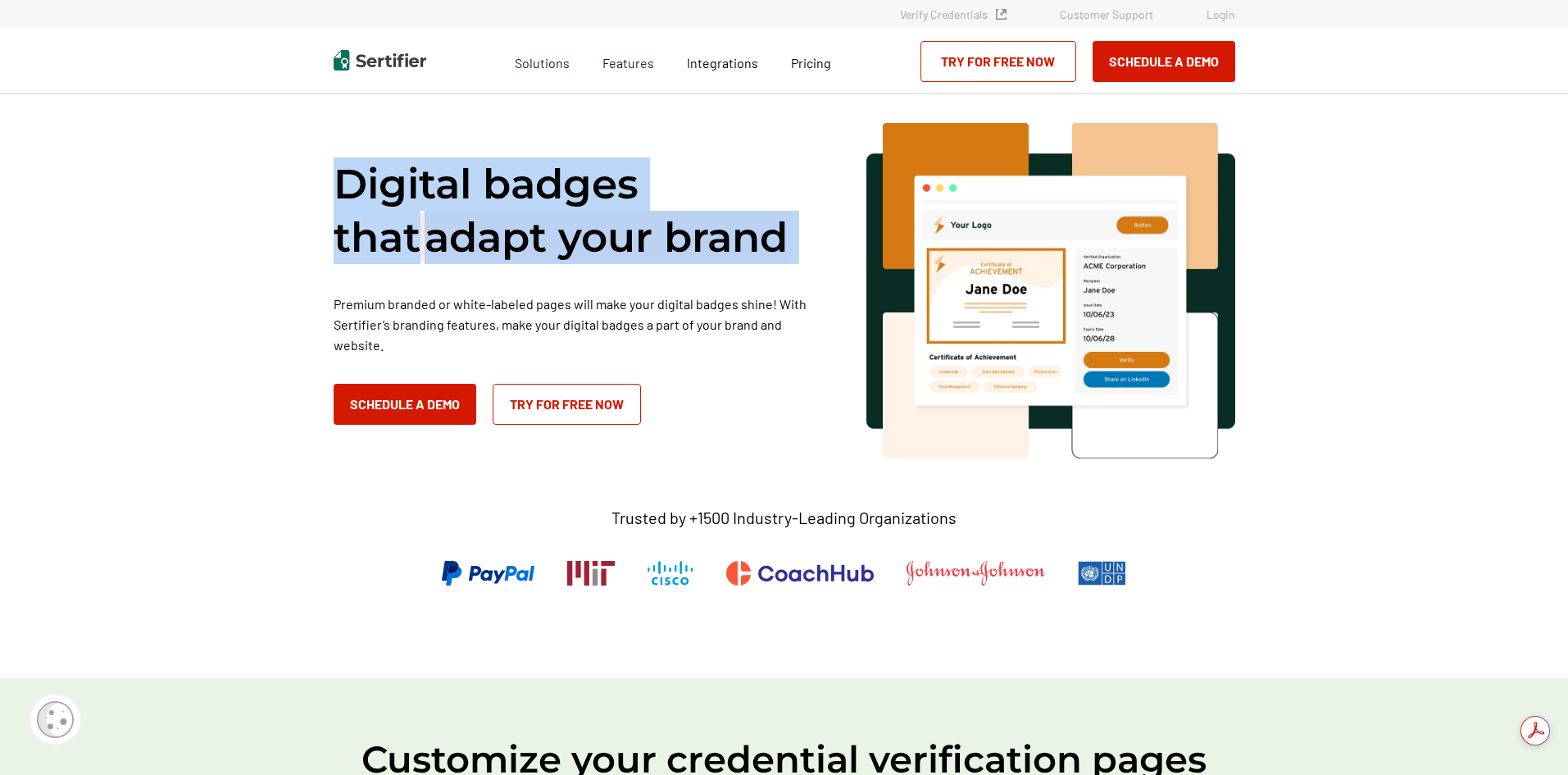
click at [553, 216] on h1 "Digital badges that adapt your brand" at bounding box center [580, 210] width 492 height 107
click at [690, 242] on span "adapt your brand" at bounding box center [606, 237] width 371 height 50
drag, startPoint x: 718, startPoint y: 251, endPoint x: 320, endPoint y: 180, distance: 404.3
click at [320, 180] on div "Digital badges that adapt your brand Premium branded or white-labeled pages wil…" at bounding box center [785, 386] width 984 height 584
click at [444, 207] on h1 "Digital badges that adapt your brand" at bounding box center [580, 210] width 492 height 107
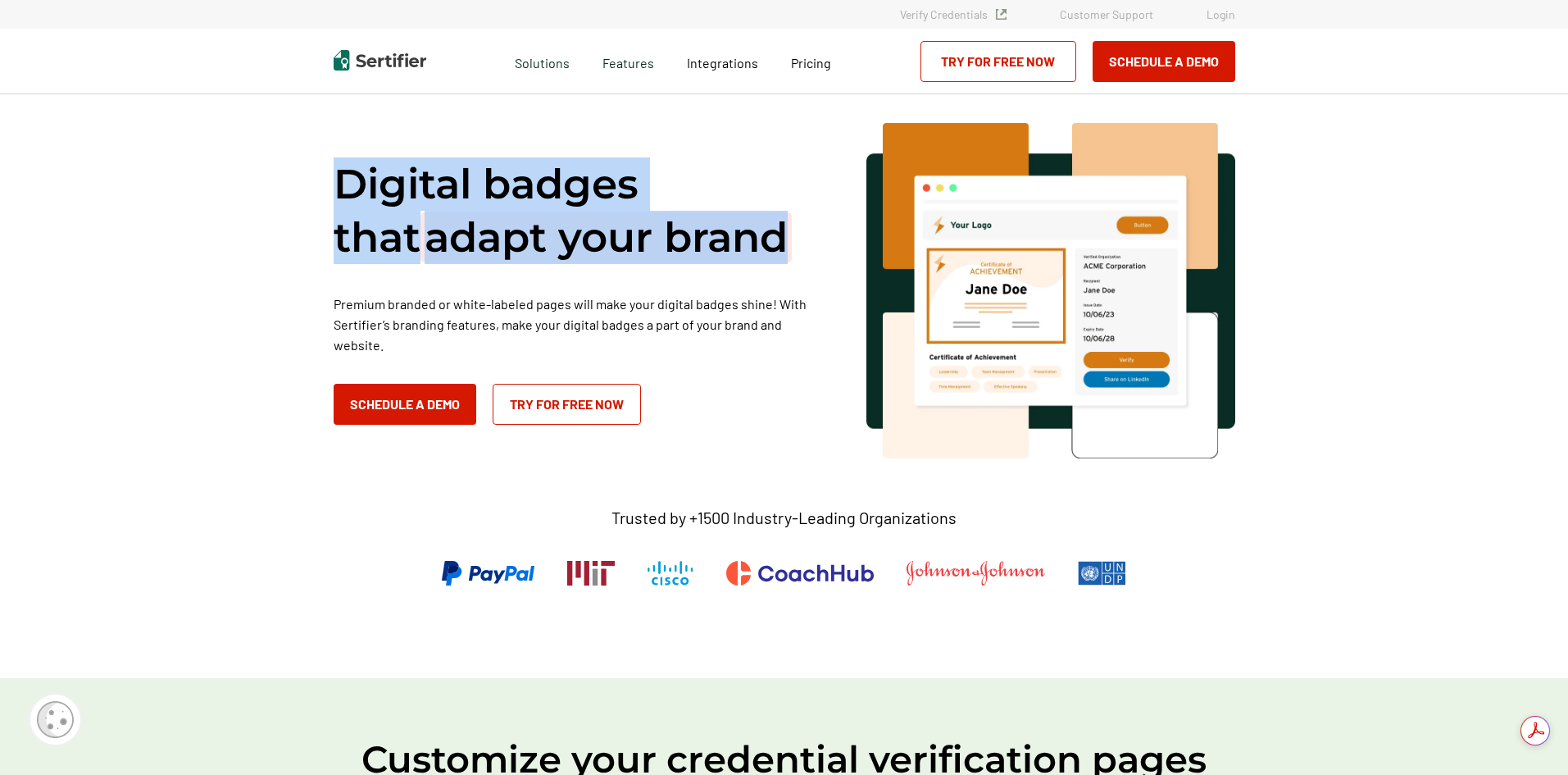
drag, startPoint x: 343, startPoint y: 181, endPoint x: 749, endPoint y: 259, distance: 413.4
click at [749, 259] on h1 "Digital badges that adapt your brand" at bounding box center [580, 210] width 492 height 107
click at [616, 241] on span "adapt your brand" at bounding box center [606, 237] width 371 height 50
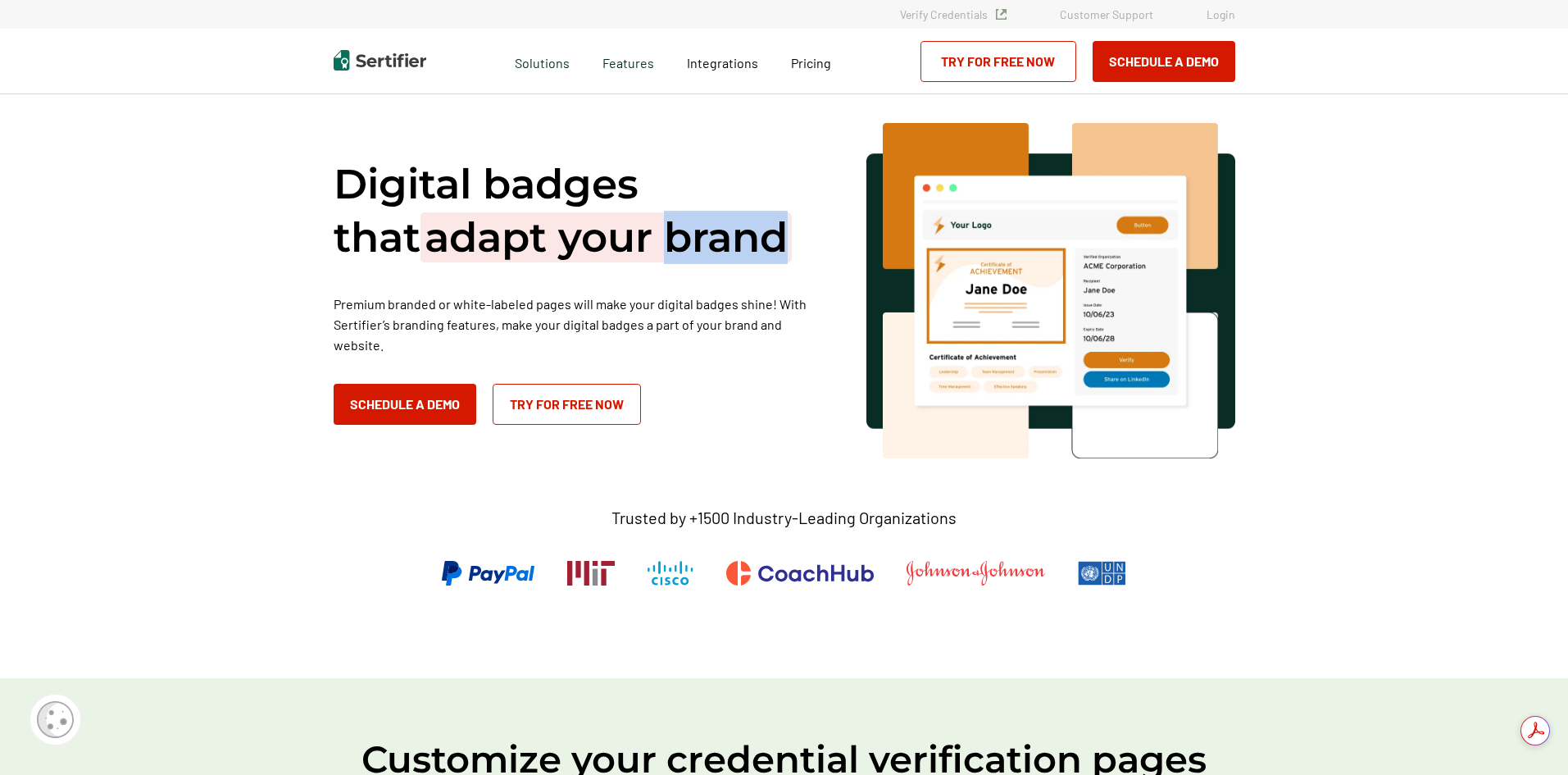
click at [616, 241] on span "adapt your brand" at bounding box center [606, 237] width 371 height 50
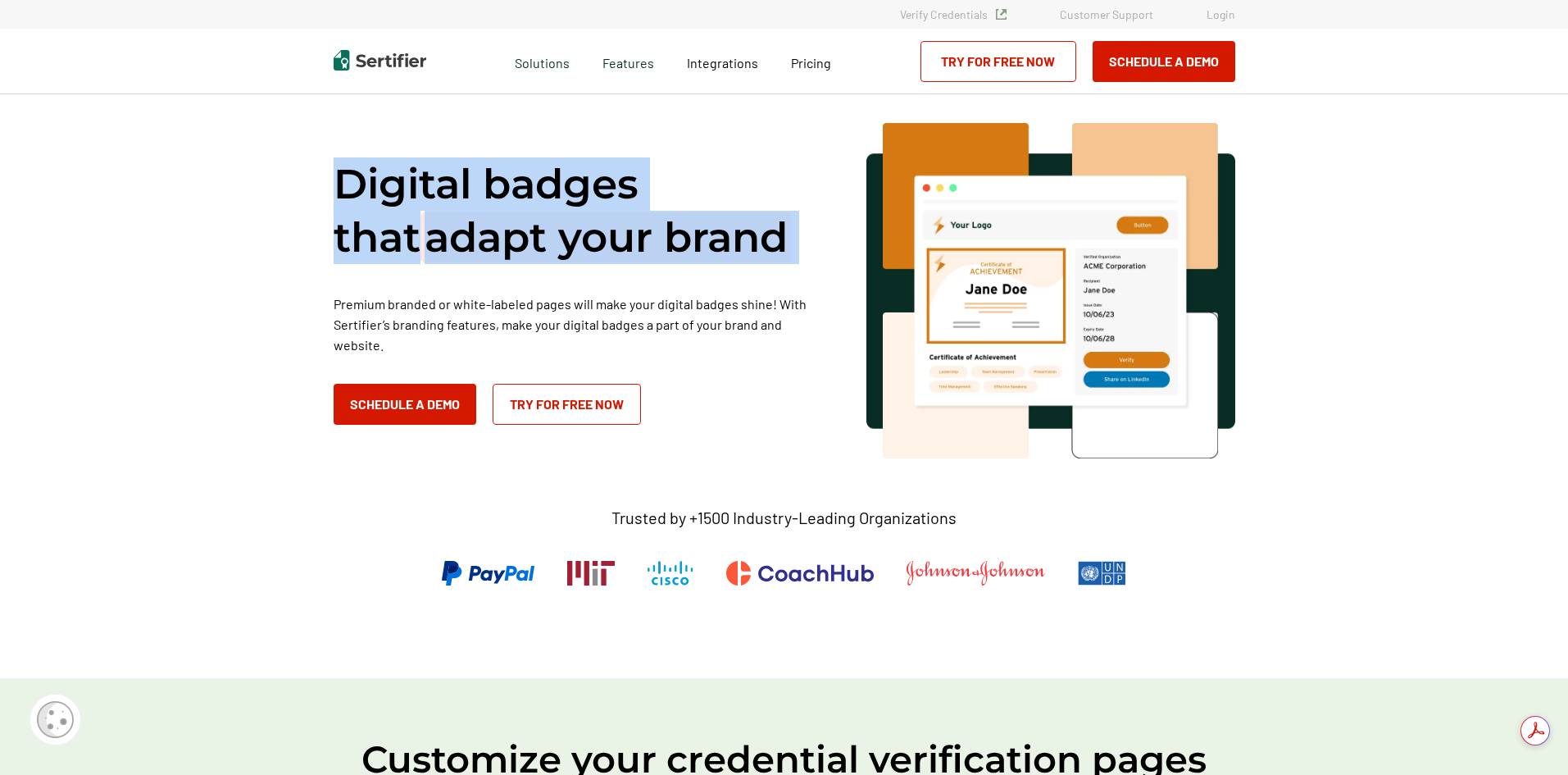
click at [616, 241] on span "adapt your brand" at bounding box center [606, 237] width 371 height 50
click at [385, 56] on img at bounding box center [381, 60] width 93 height 20
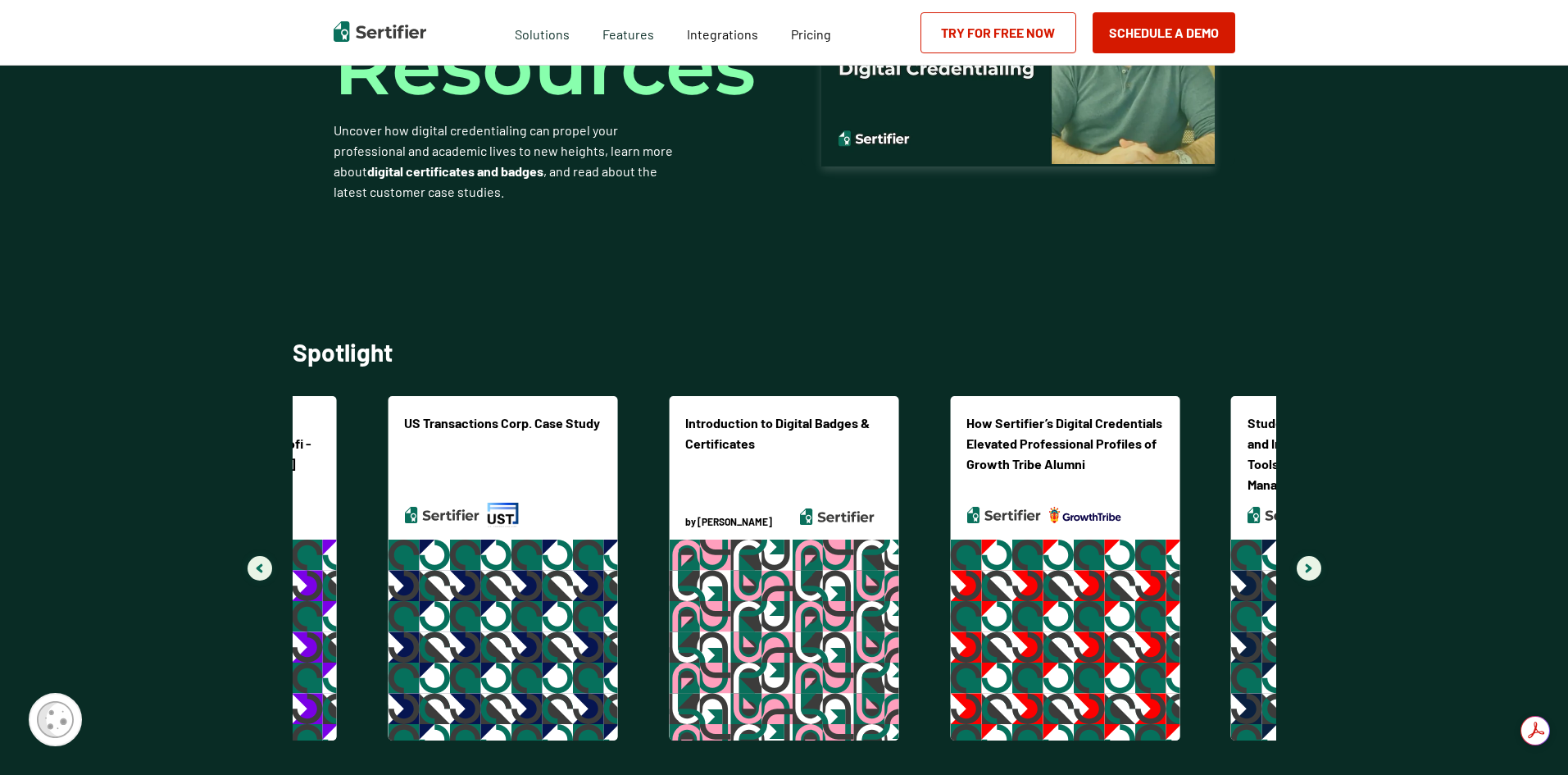
click at [1309, 568] on img "Navigate to next slide" at bounding box center [1309, 568] width 7 height 10
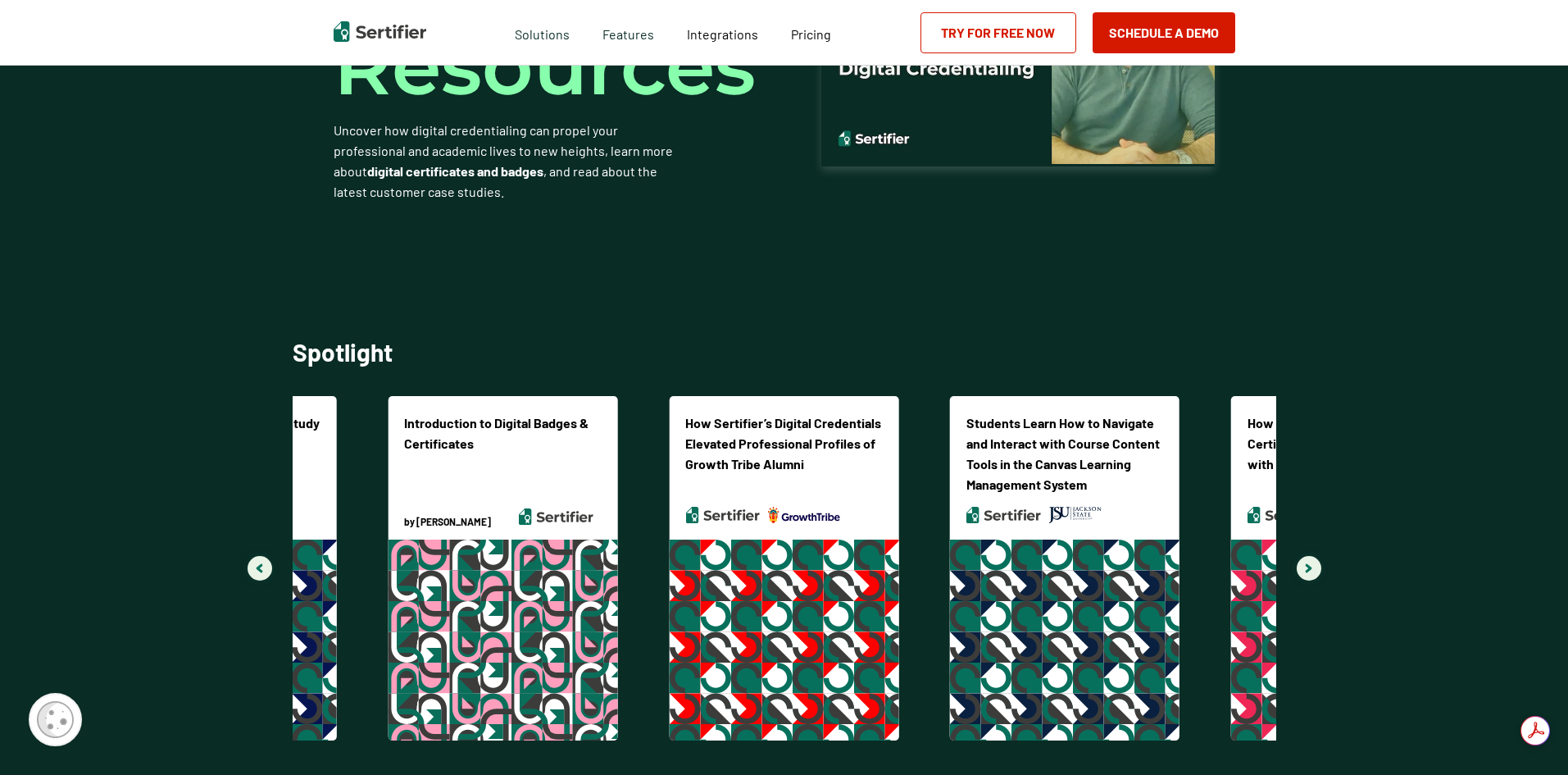
click at [1309, 567] on img "Navigate to next slide" at bounding box center [1309, 568] width 7 height 10
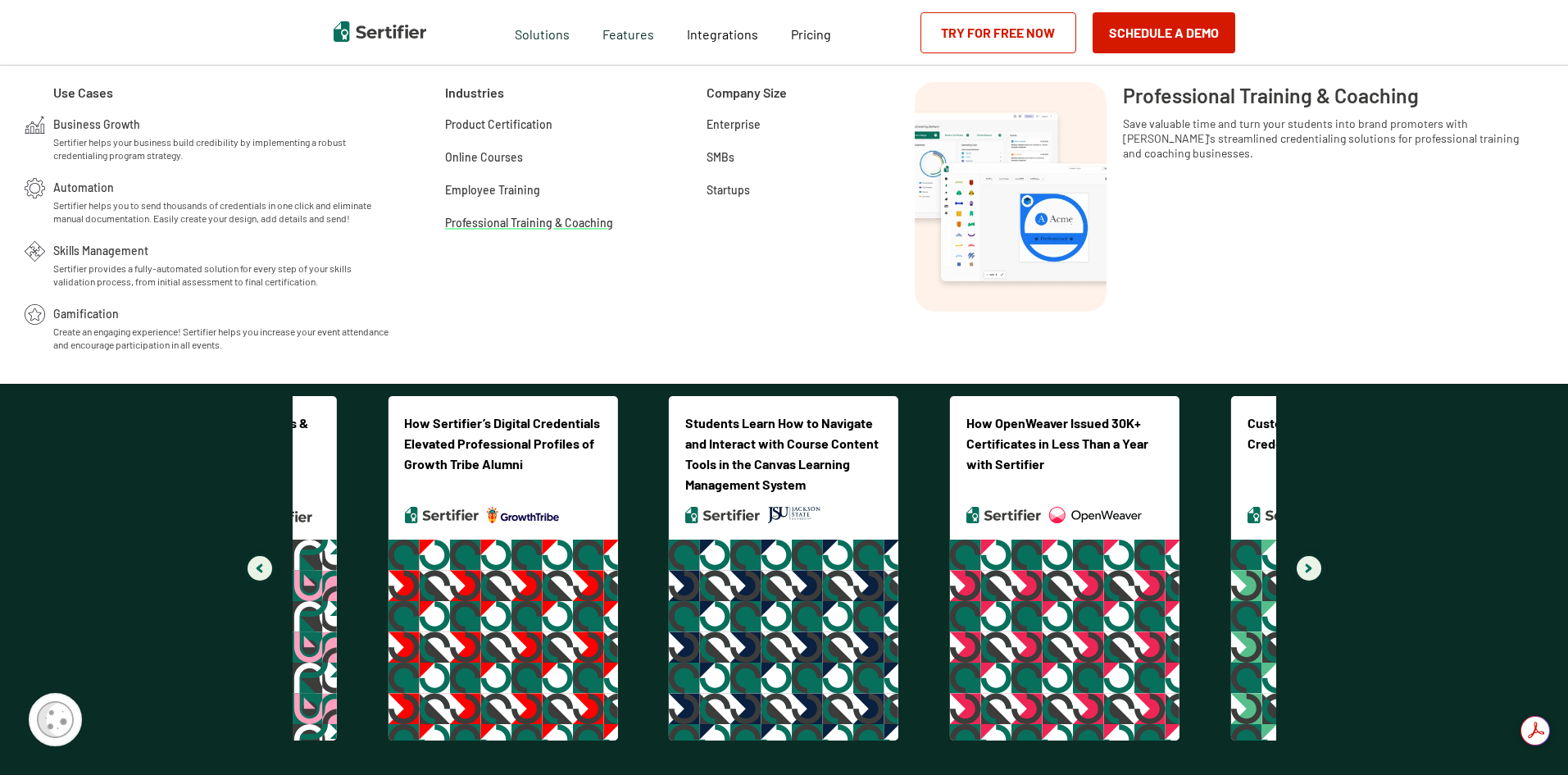
click at [557, 223] on span "Professional Training & Coaching" at bounding box center [529, 222] width 168 height 16
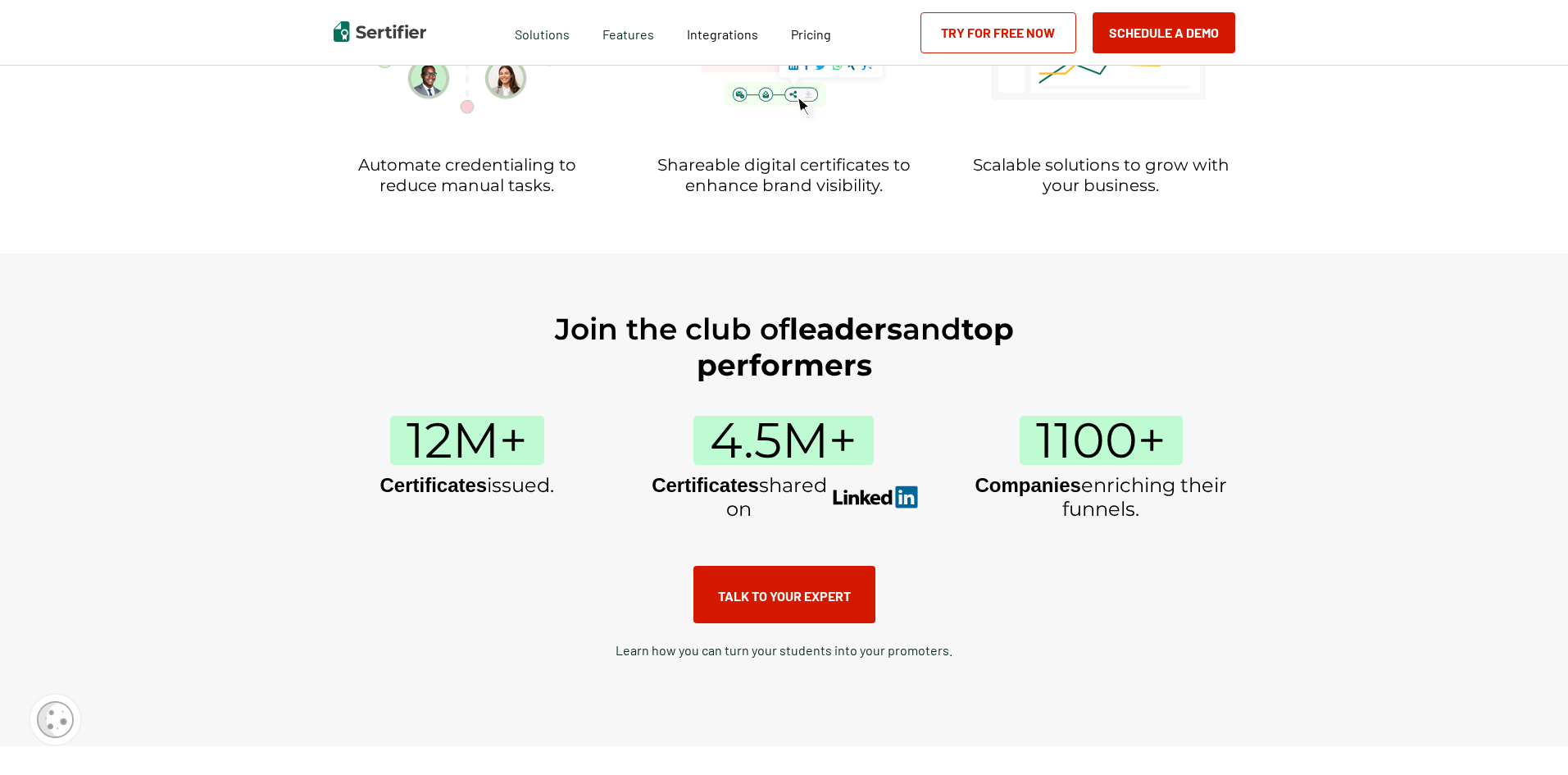
scroll to position [778, 0]
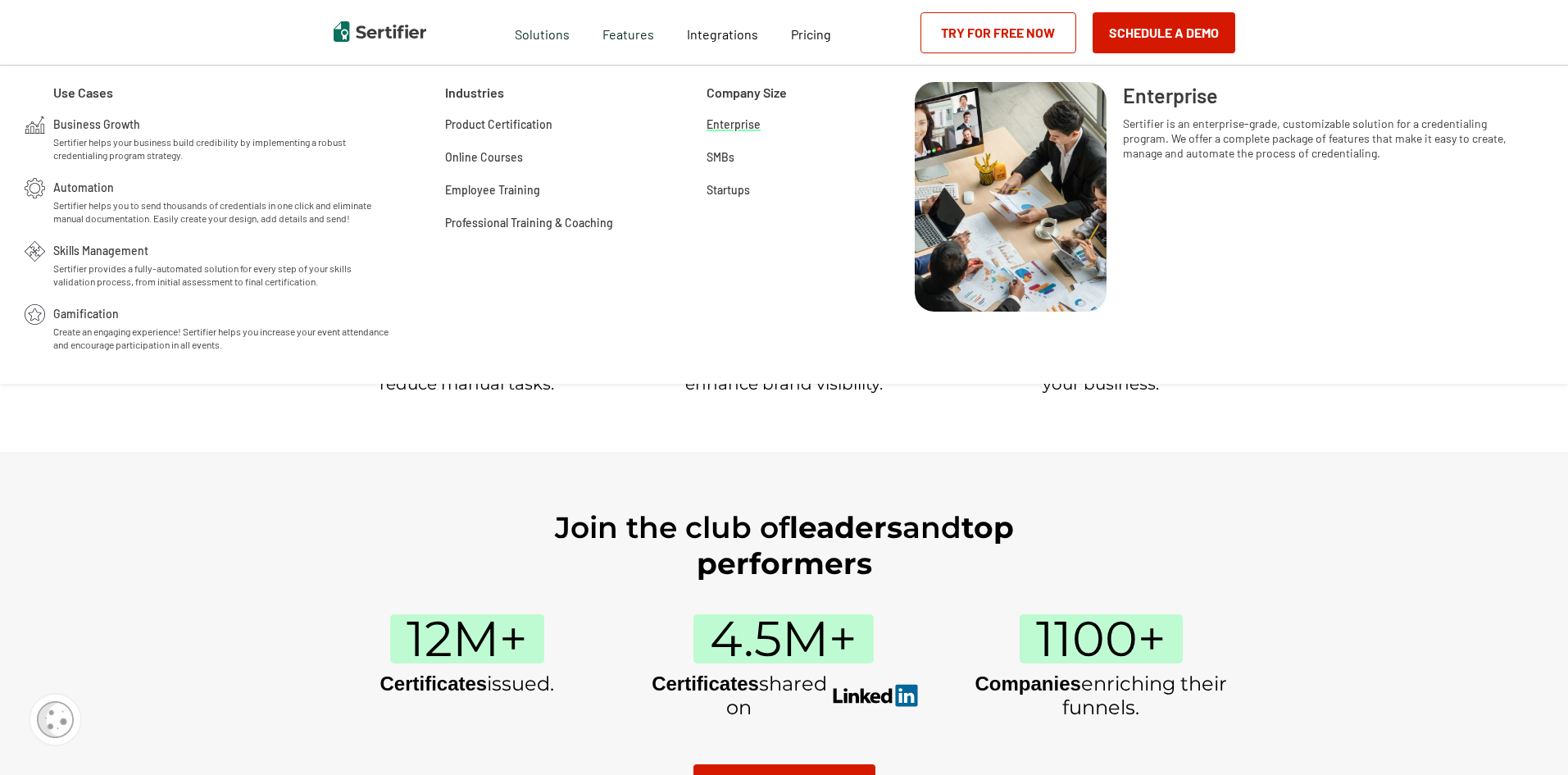
click at [749, 126] on span "Enterprise" at bounding box center [733, 123] width 54 height 16
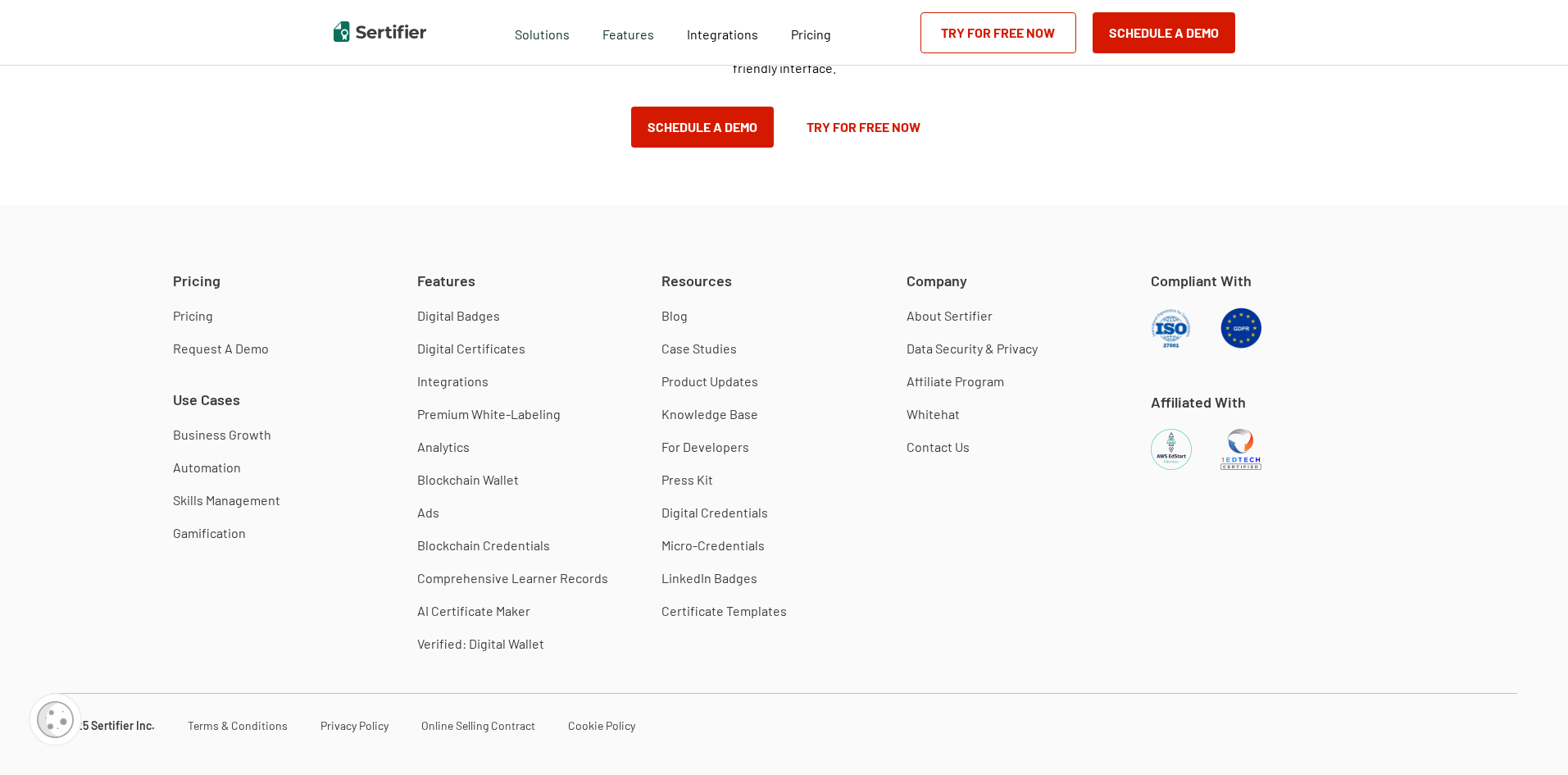
scroll to position [2824, 0]
